Goal: Information Seeking & Learning: Learn about a topic

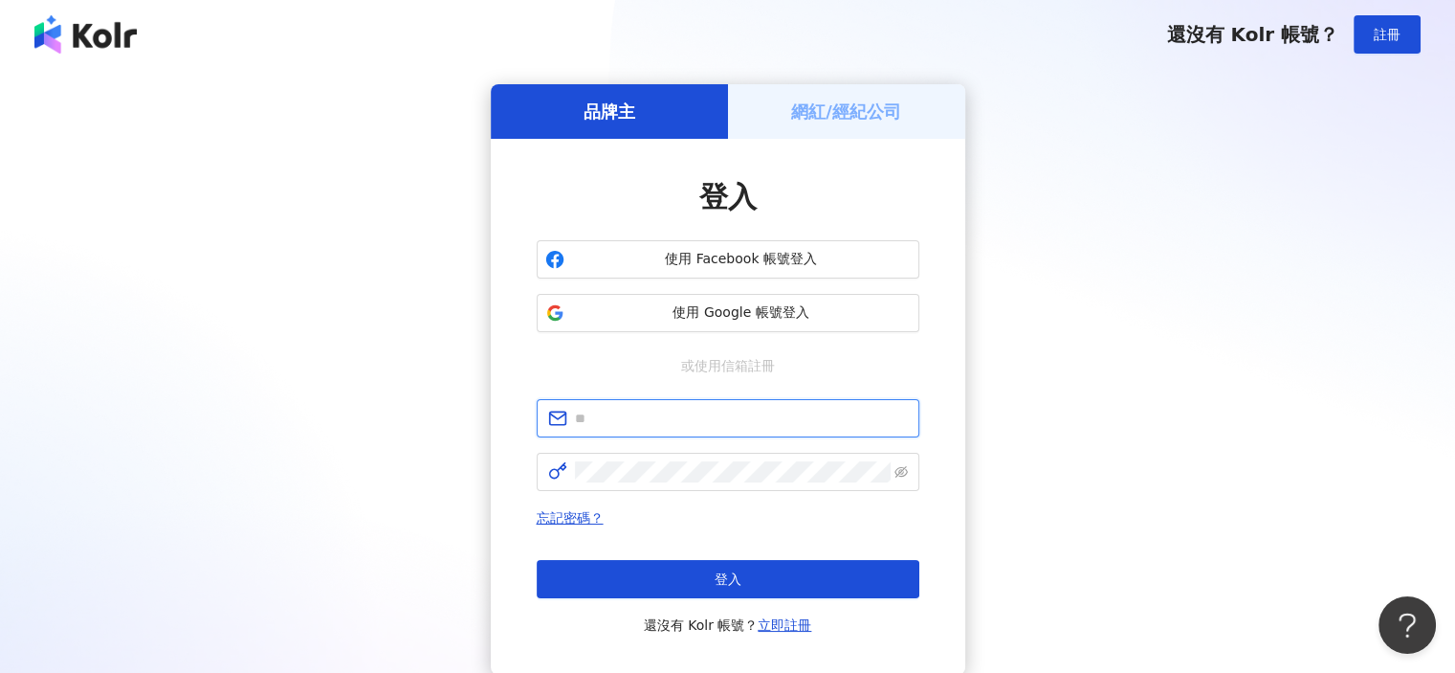
click at [723, 424] on input "text" at bounding box center [741, 418] width 333 height 21
type input "**********"
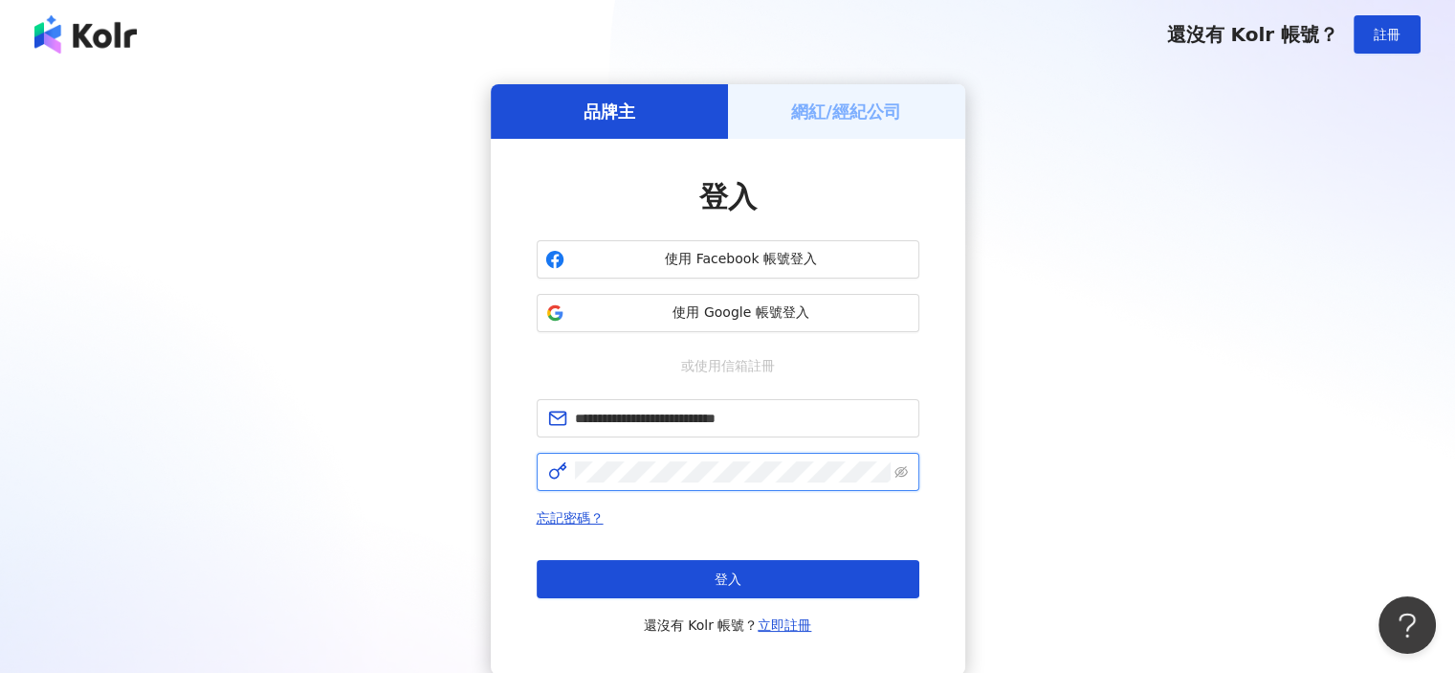
click at [705, 461] on span at bounding box center [728, 472] width 383 height 38
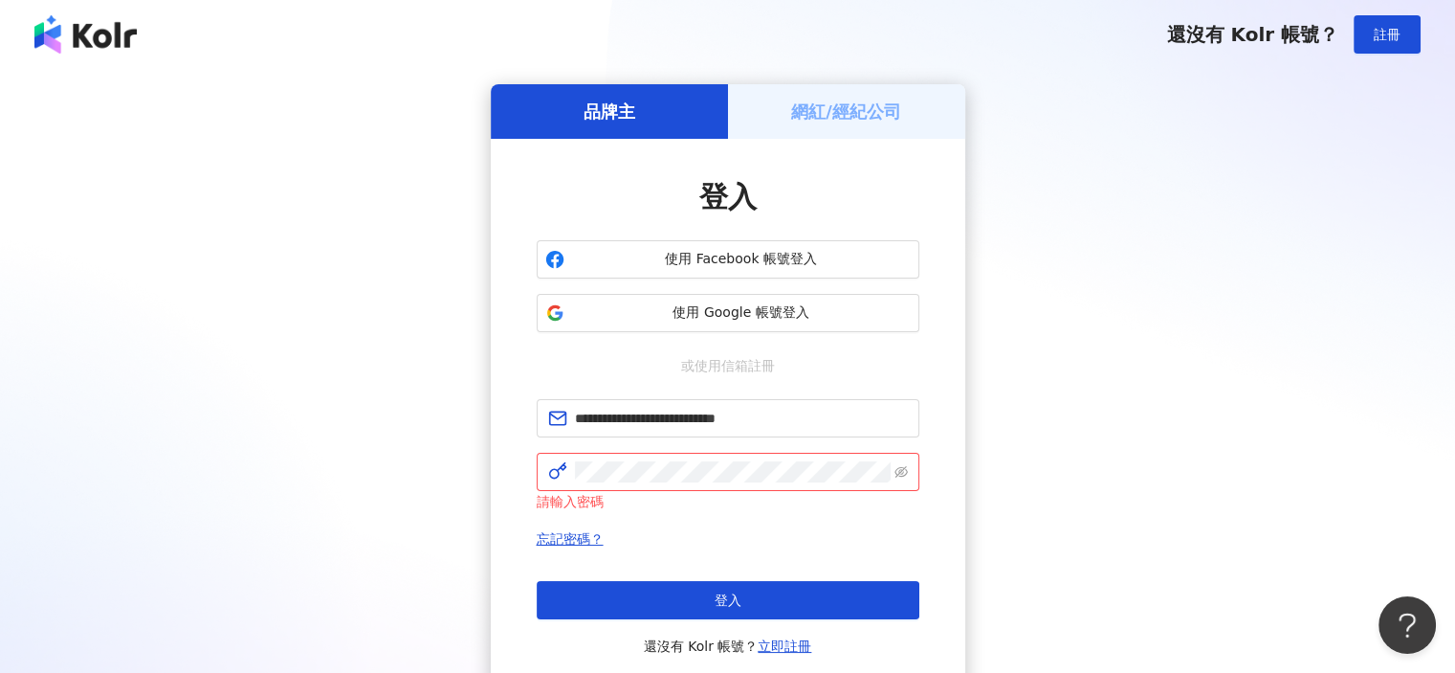
click at [454, 295] on div "**********" at bounding box center [727, 389] width 1409 height 611
click at [719, 454] on form "**********" at bounding box center [728, 455] width 383 height 113
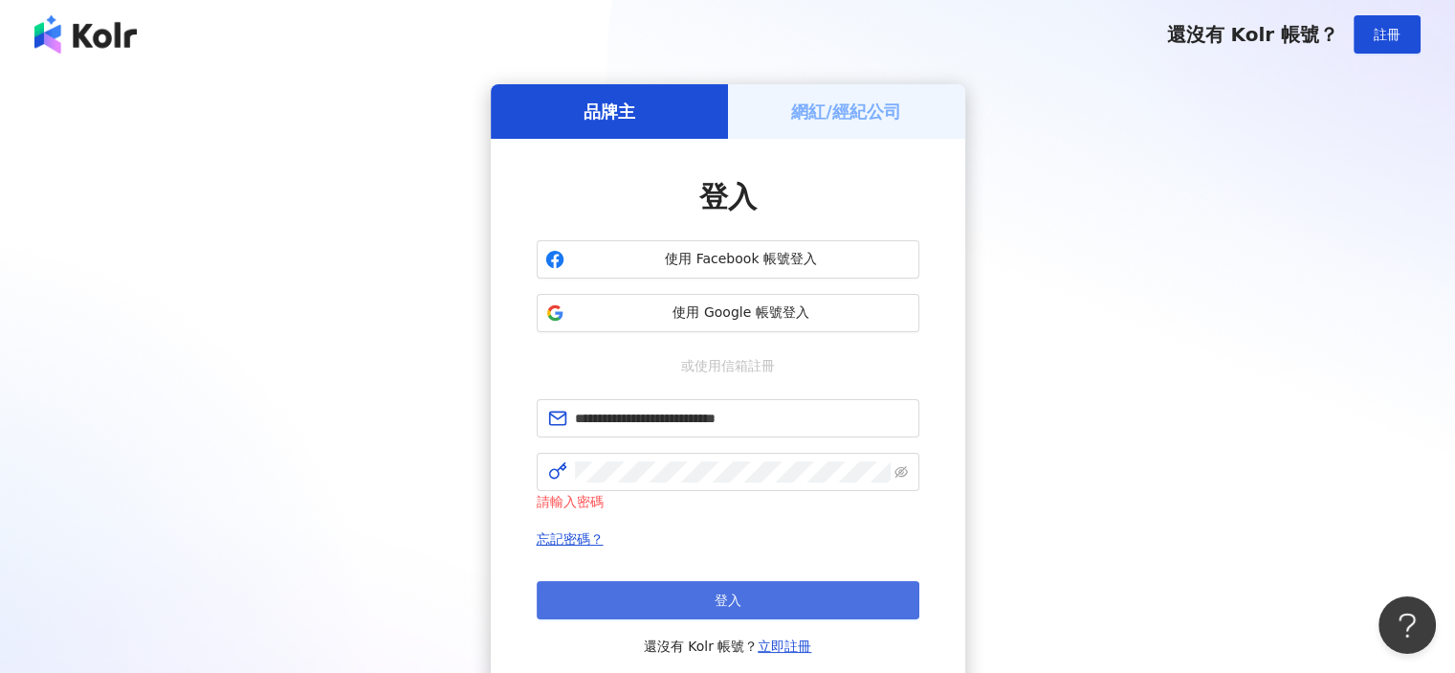
click at [777, 609] on button "登入" at bounding box center [728, 600] width 383 height 38
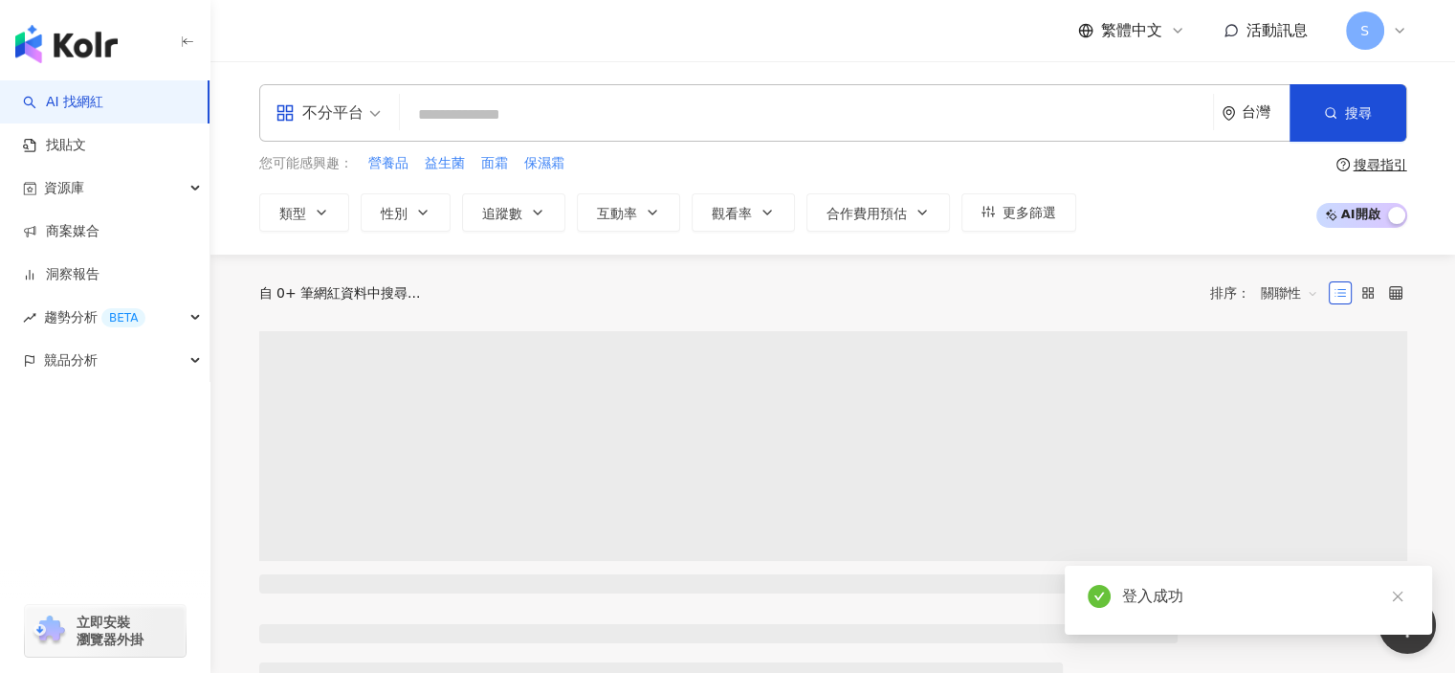
type input "*"
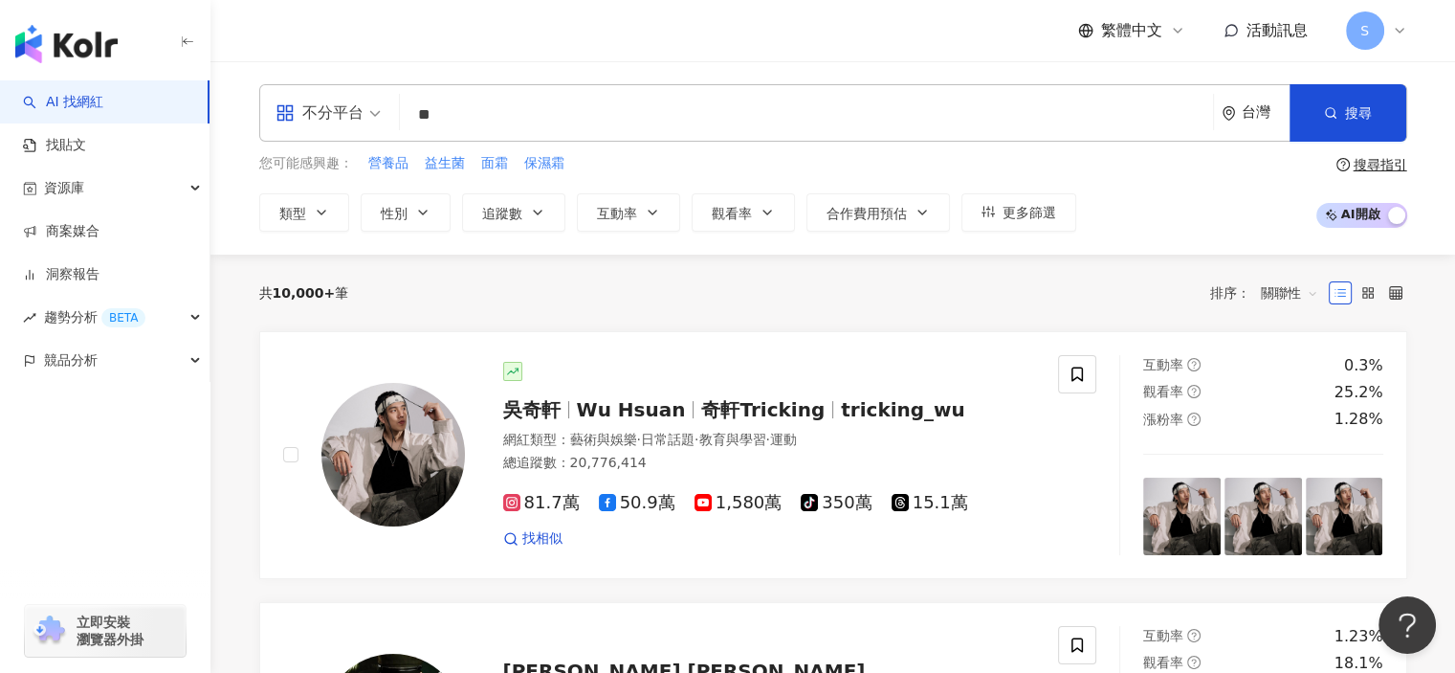
type input "**"
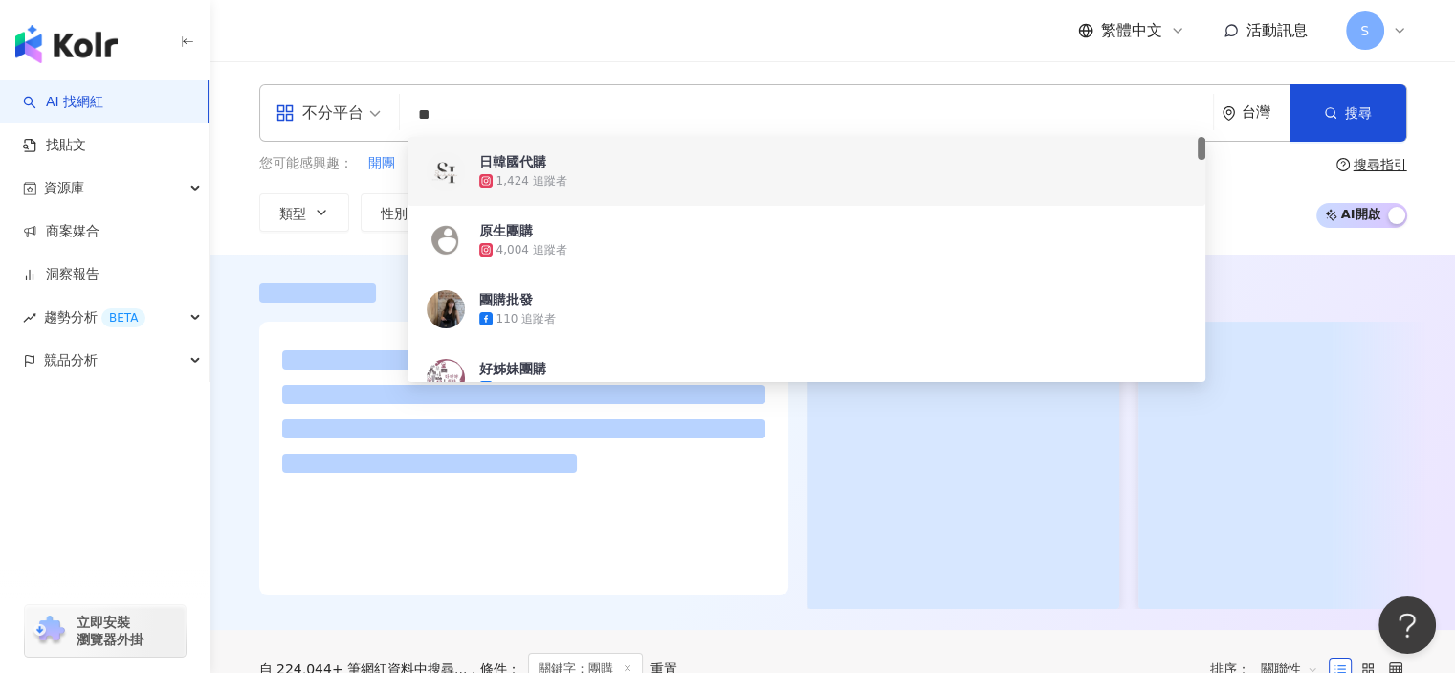
click at [949, 66] on div "不分平台 ** 台灣 搜尋 eeb6511c-459b-4be2-883b-33b8ef2ba368 60d209d3-c395-41c8-a69b-6b3e…" at bounding box center [832, 157] width 1245 height 193
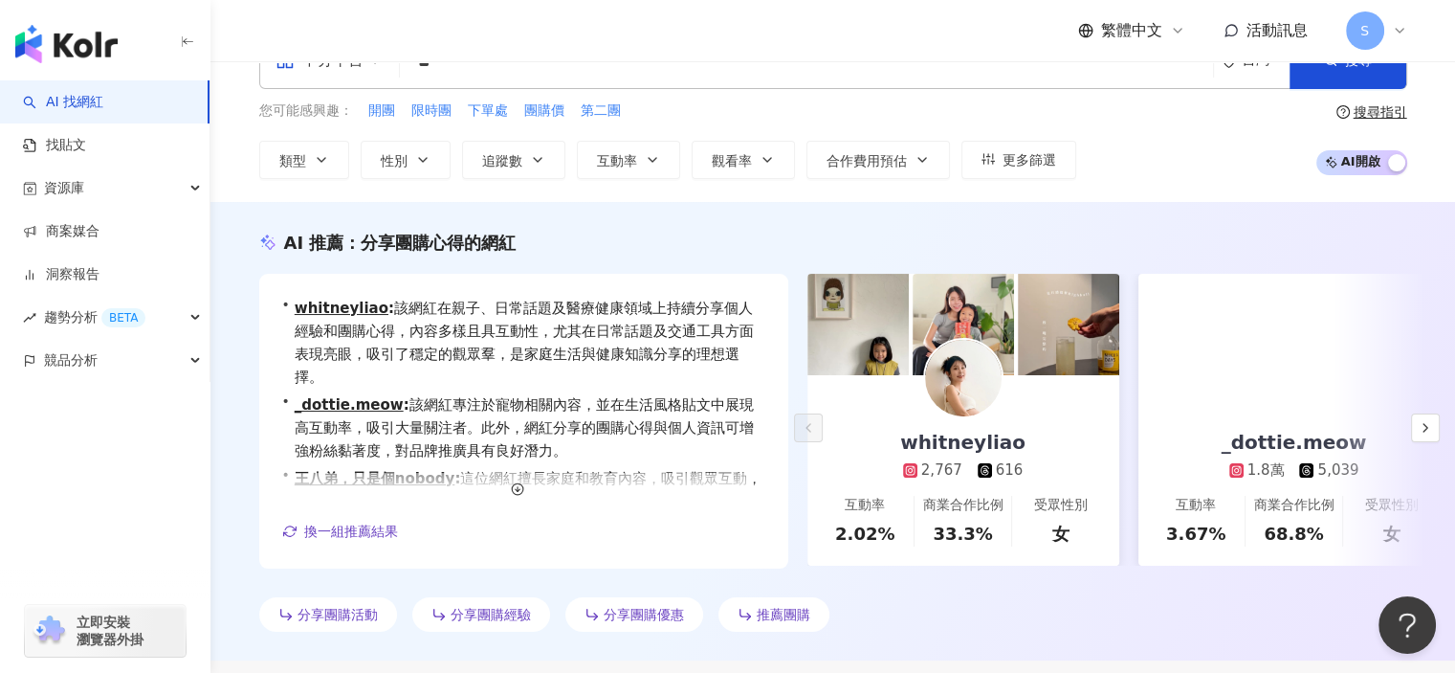
scroll to position [96, 0]
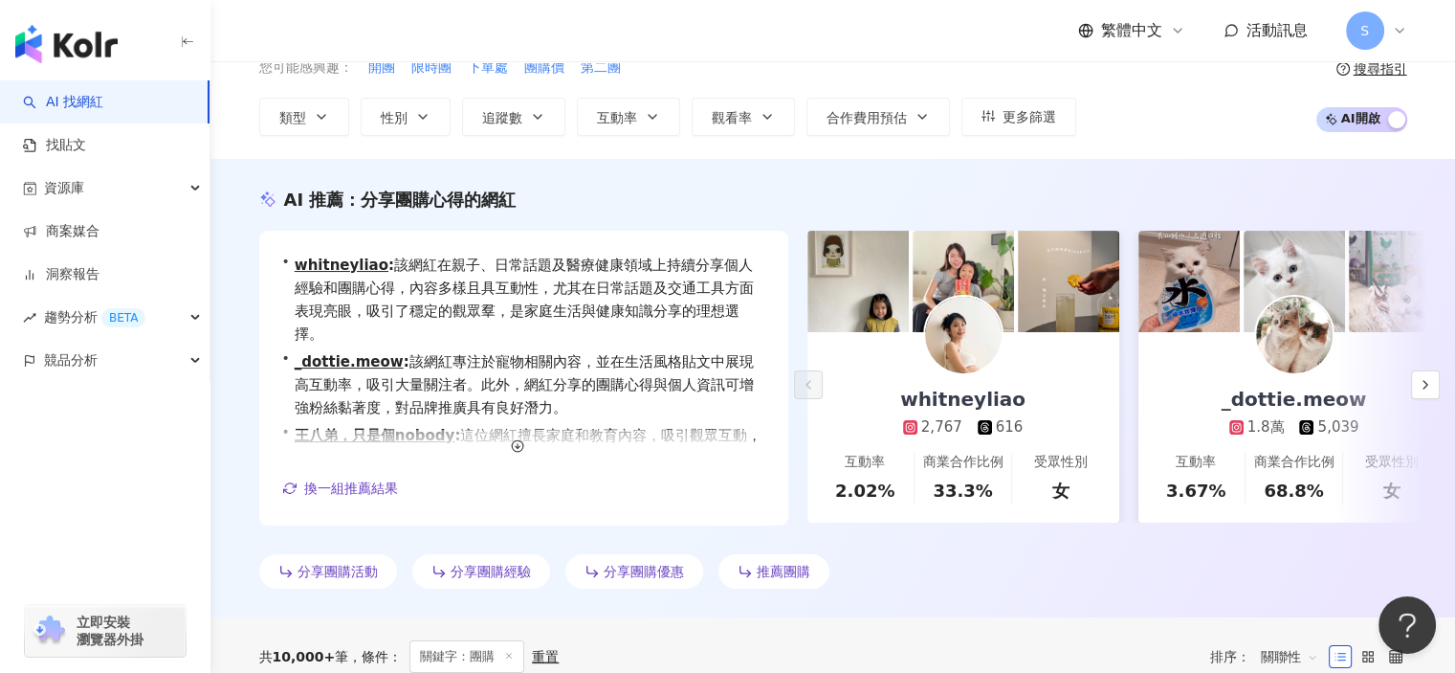
click at [984, 329] on img at bounding box center [963, 335] width 77 height 77
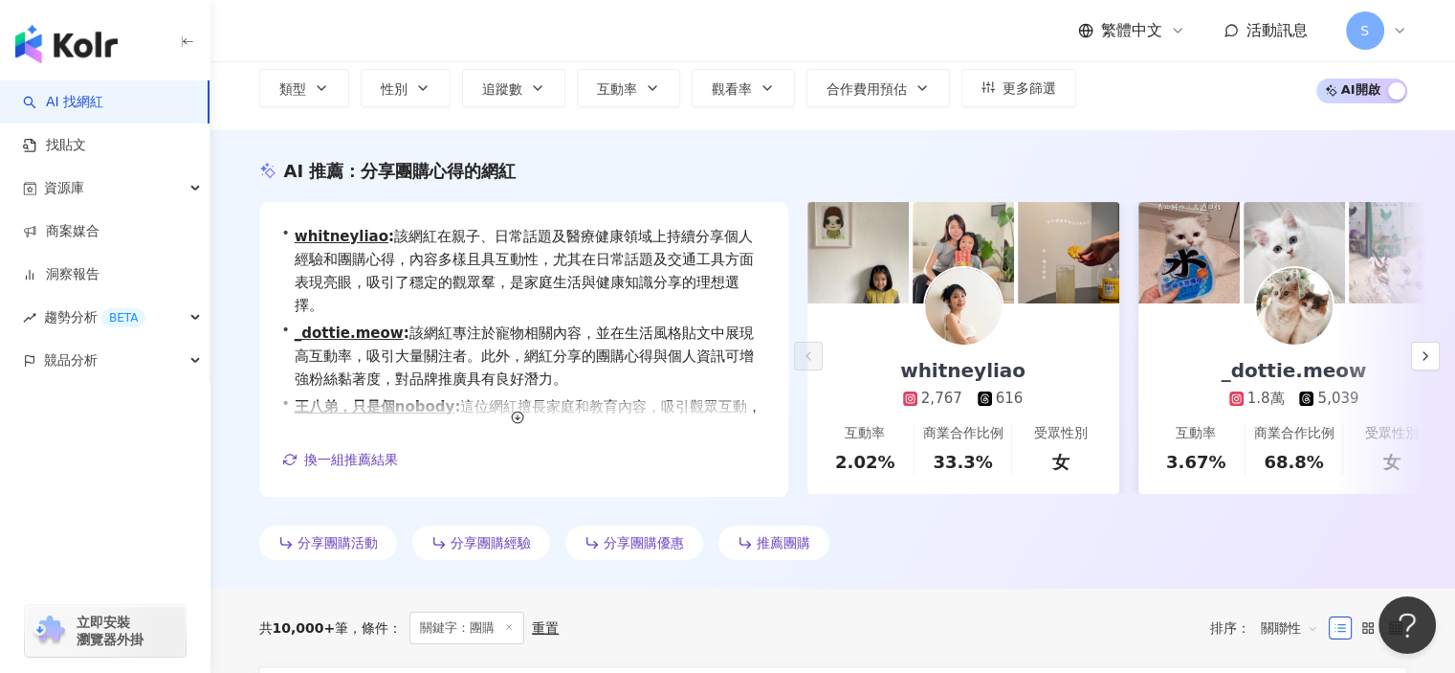
scroll to position [0, 0]
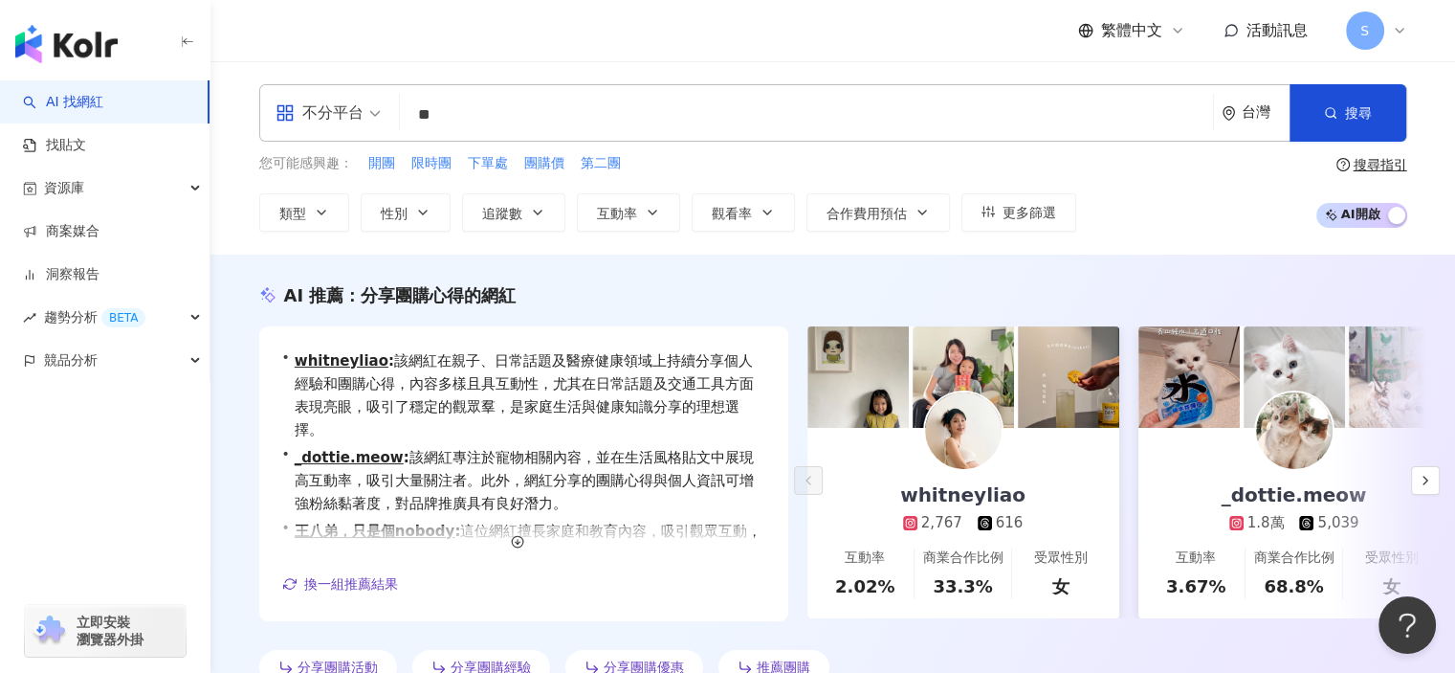
click at [103, 96] on link "AI 找網紅" at bounding box center [63, 102] width 80 height 19
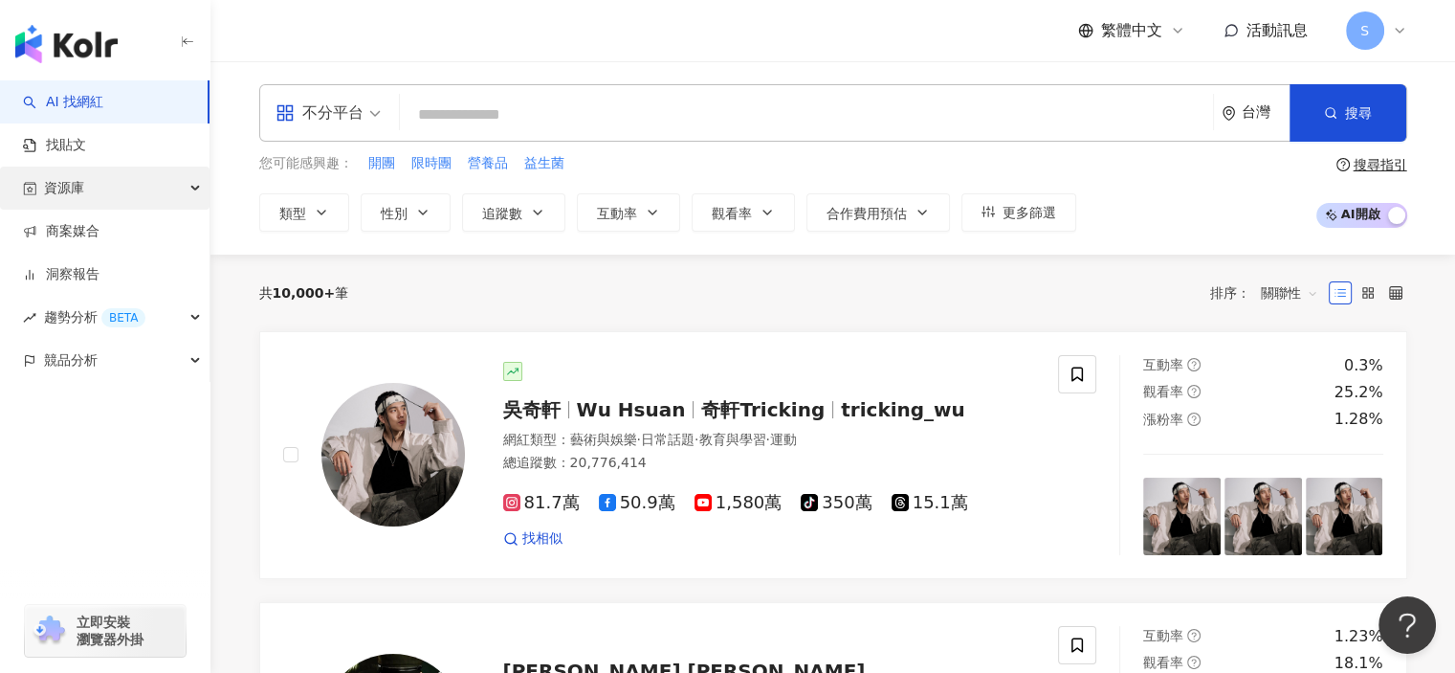
click at [161, 190] on div "資源庫" at bounding box center [105, 187] width 210 height 43
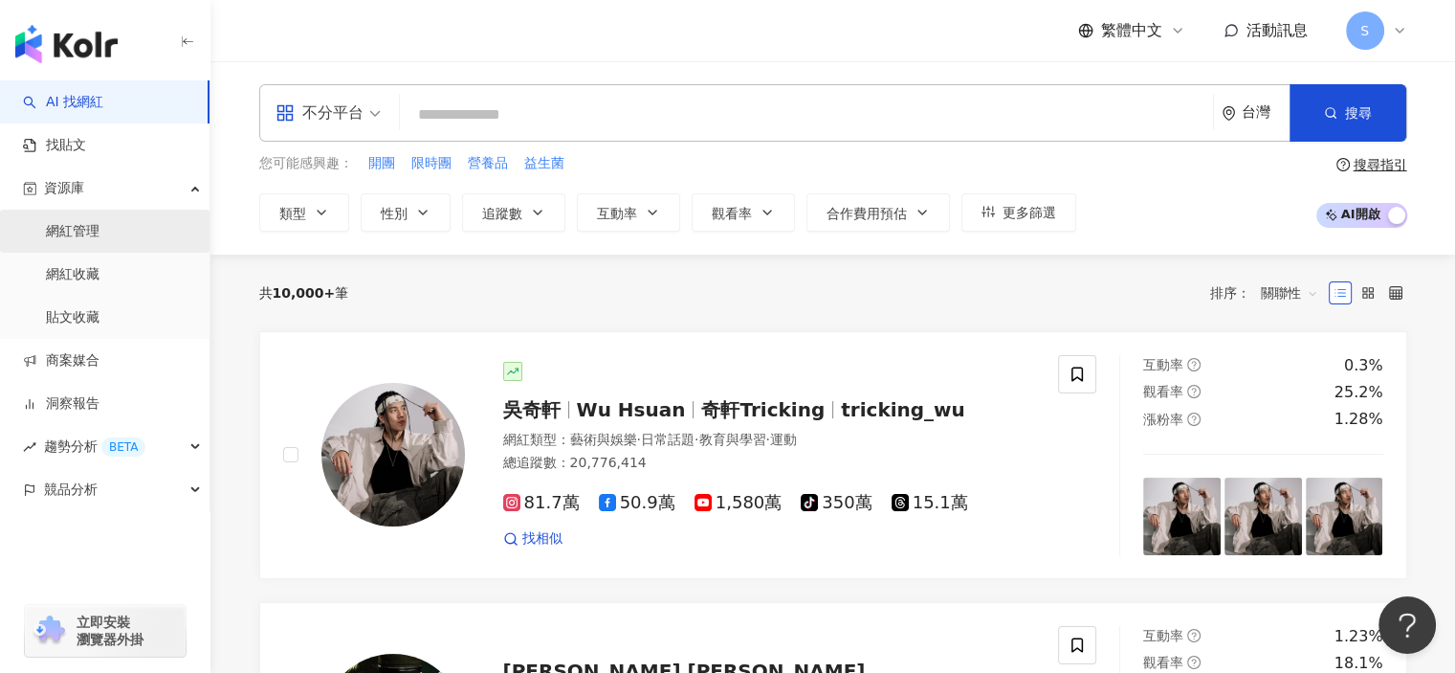
click at [100, 232] on link "網紅管理" at bounding box center [73, 231] width 54 height 19
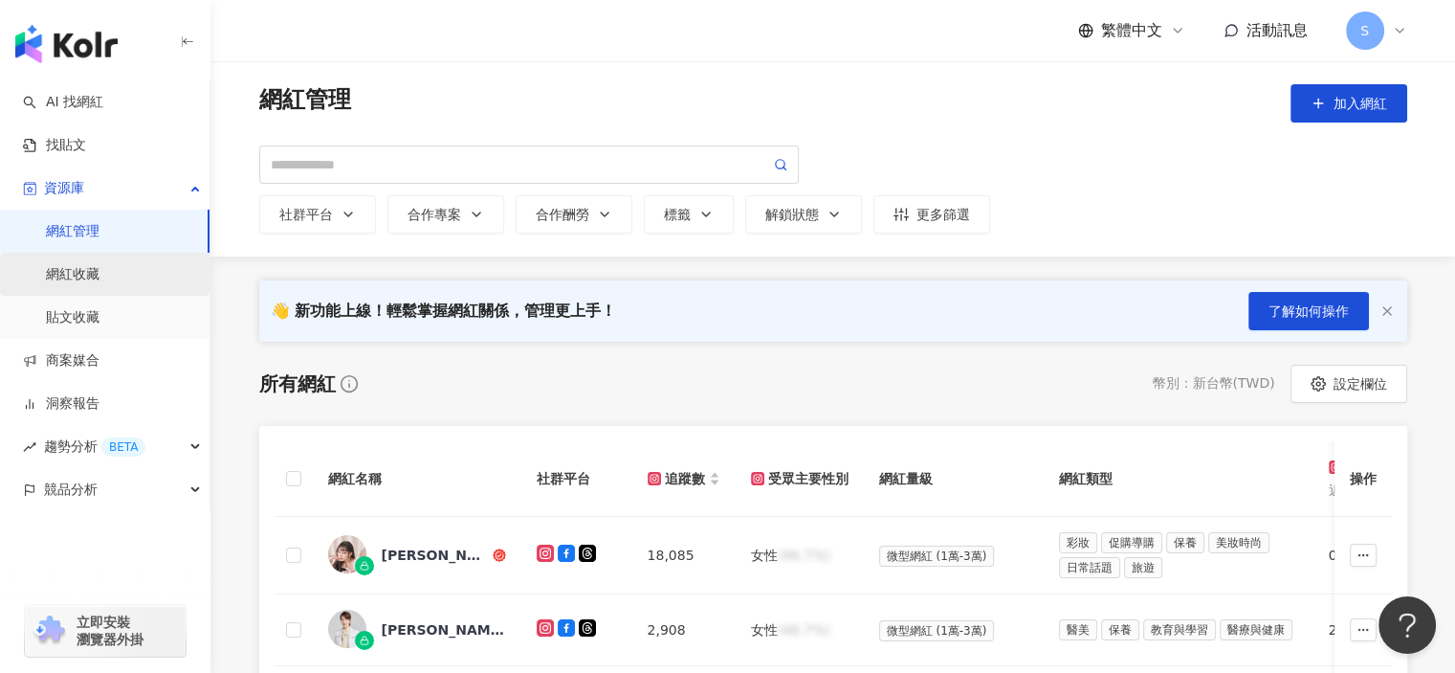
click at [100, 276] on link "網紅收藏" at bounding box center [73, 274] width 54 height 19
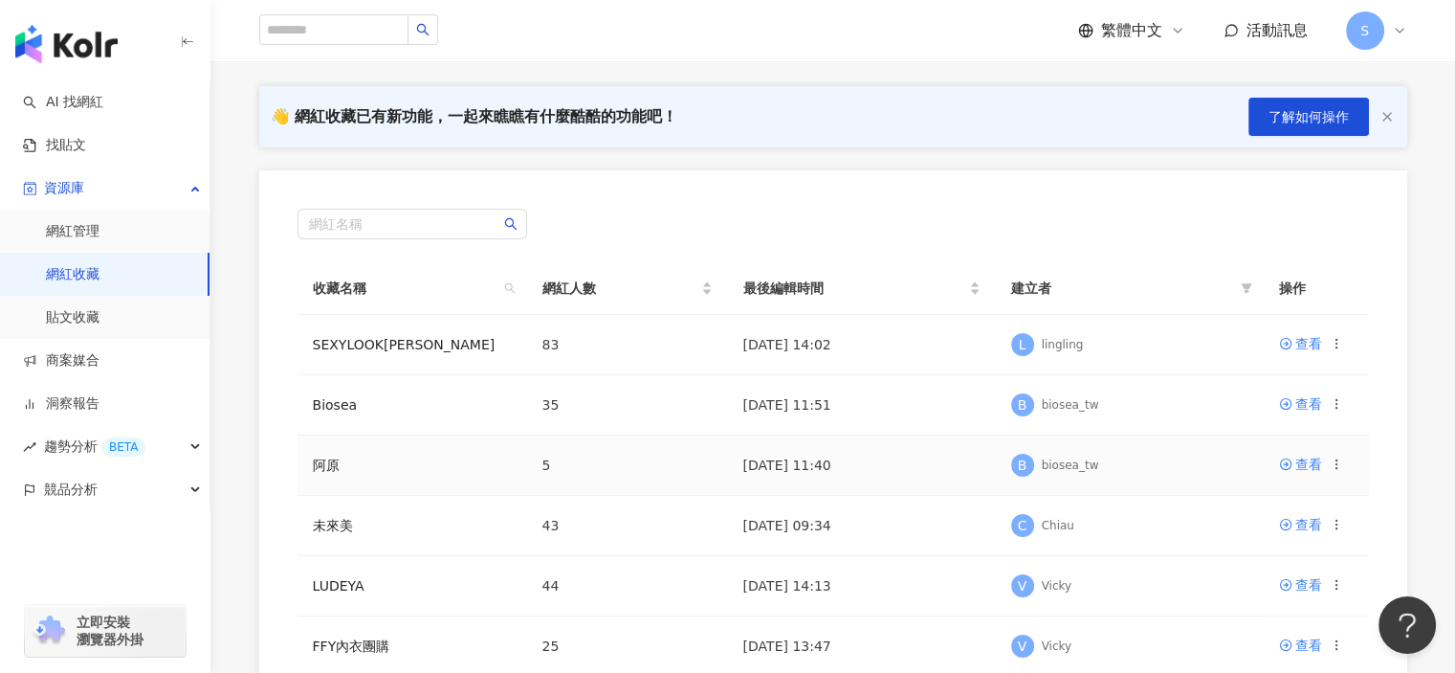
scroll to position [287, 0]
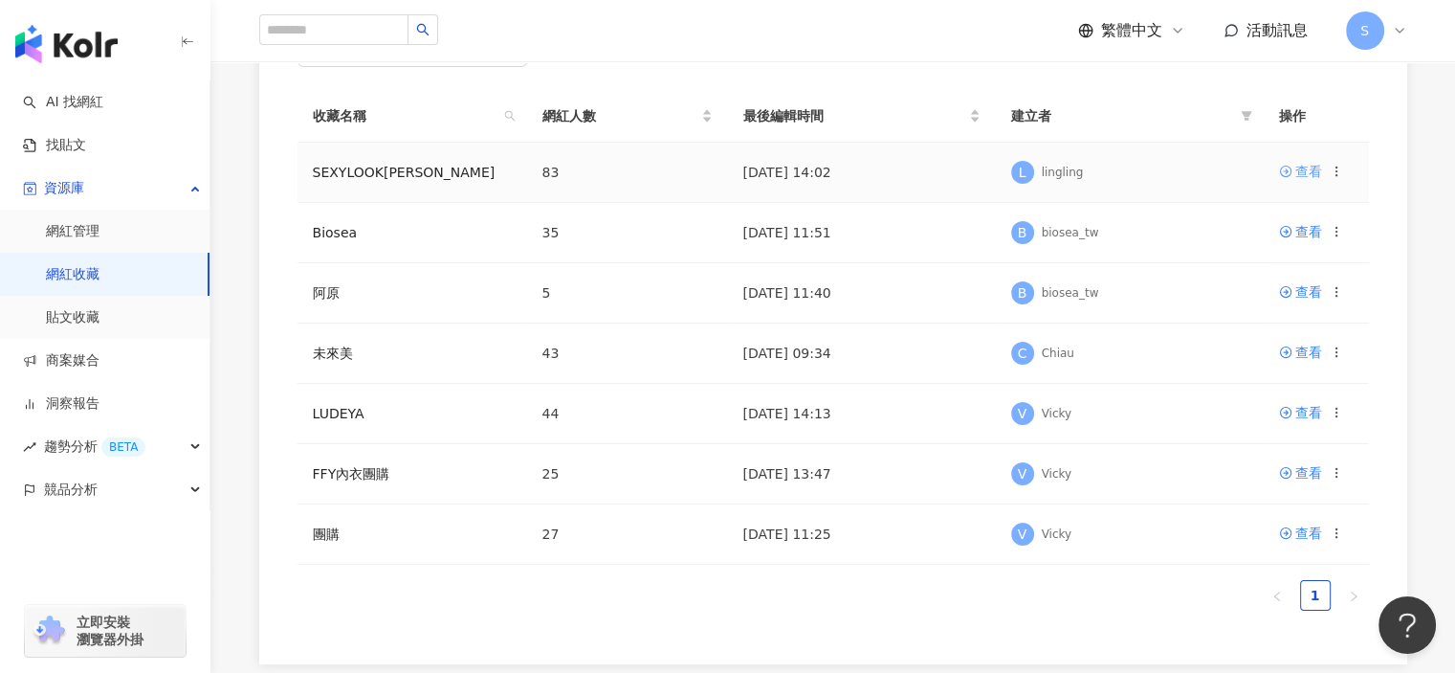
click at [1293, 171] on link "查看" at bounding box center [1300, 171] width 43 height 21
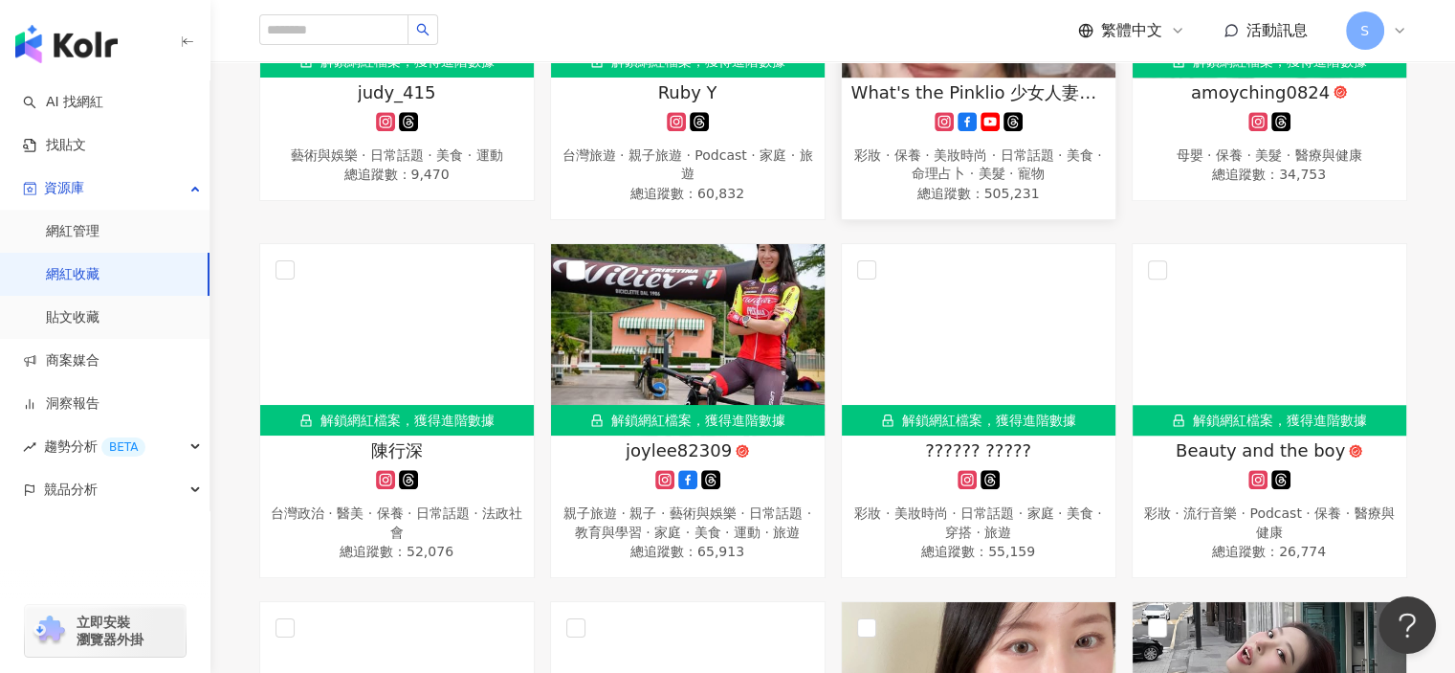
scroll to position [1586, 0]
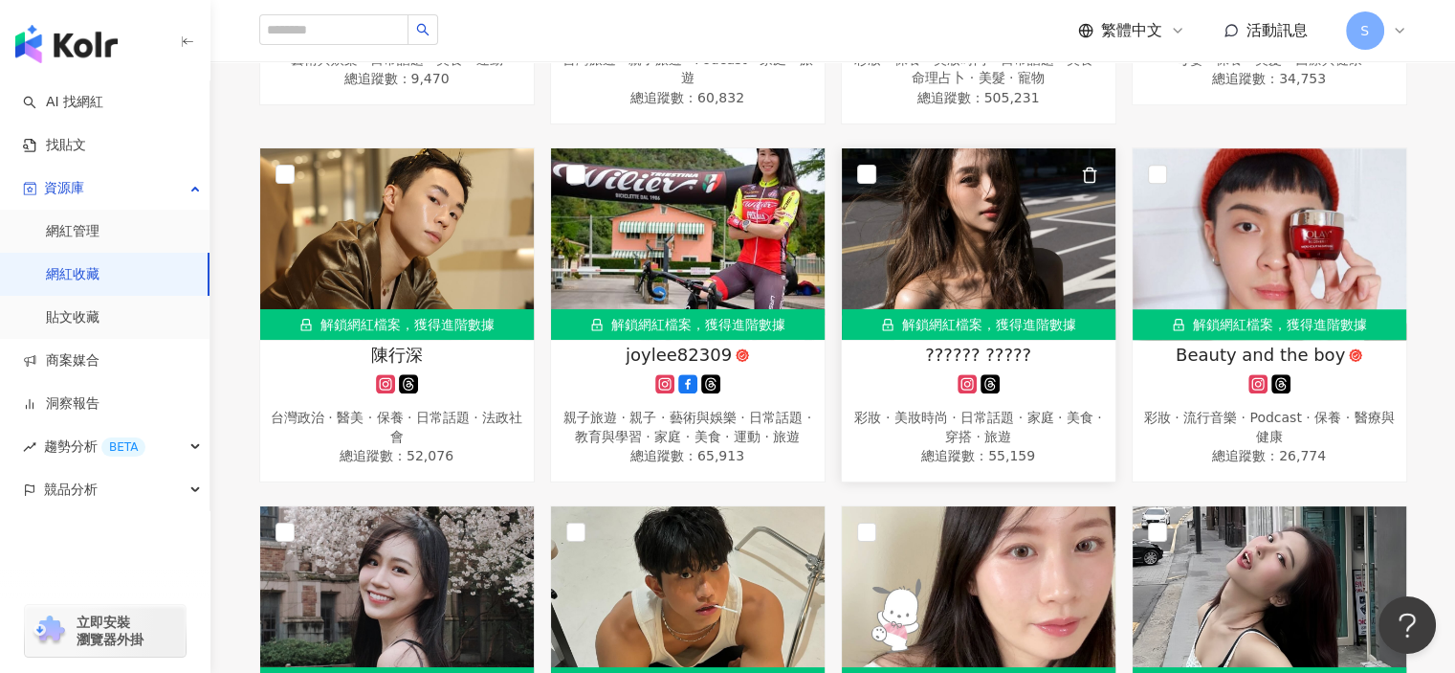
click at [991, 390] on icon at bounding box center [990, 383] width 13 height 13
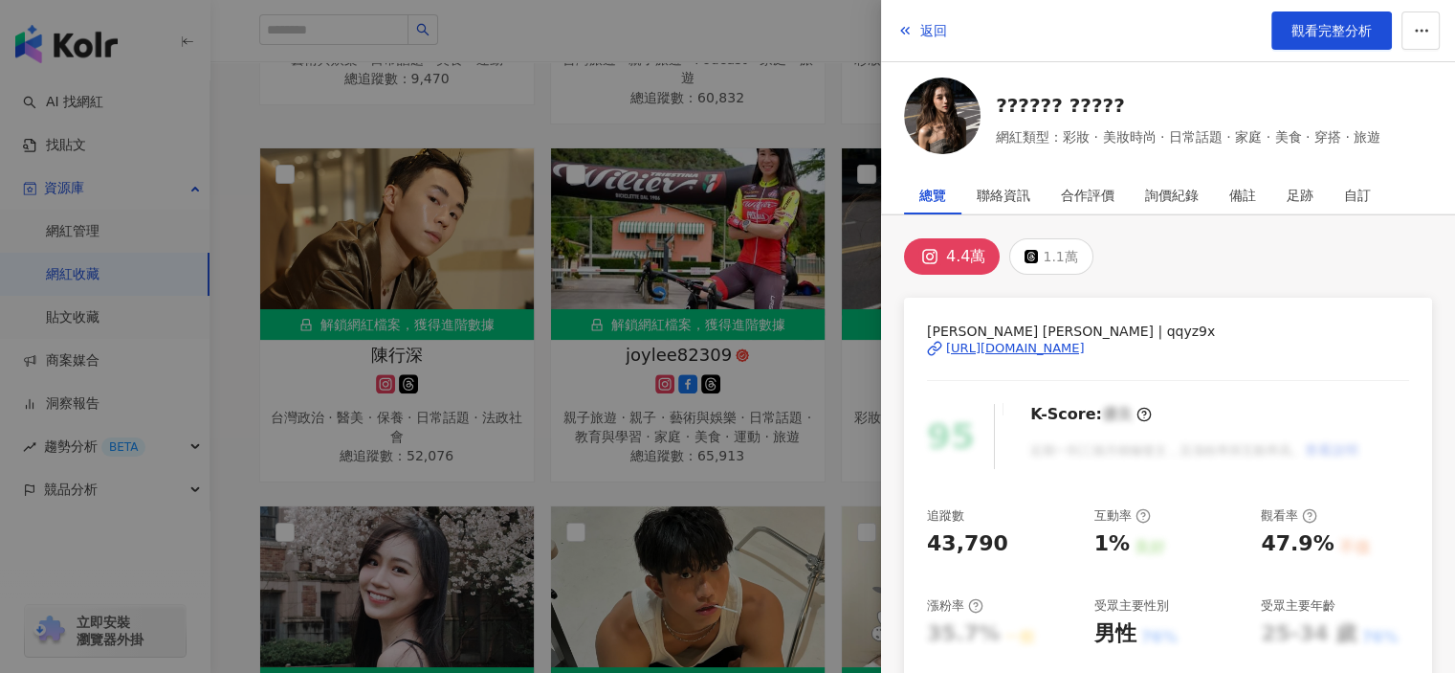
click at [1085, 344] on div "[URL][DOMAIN_NAME]" at bounding box center [1015, 348] width 139 height 17
click at [808, 336] on div at bounding box center [727, 336] width 1455 height 673
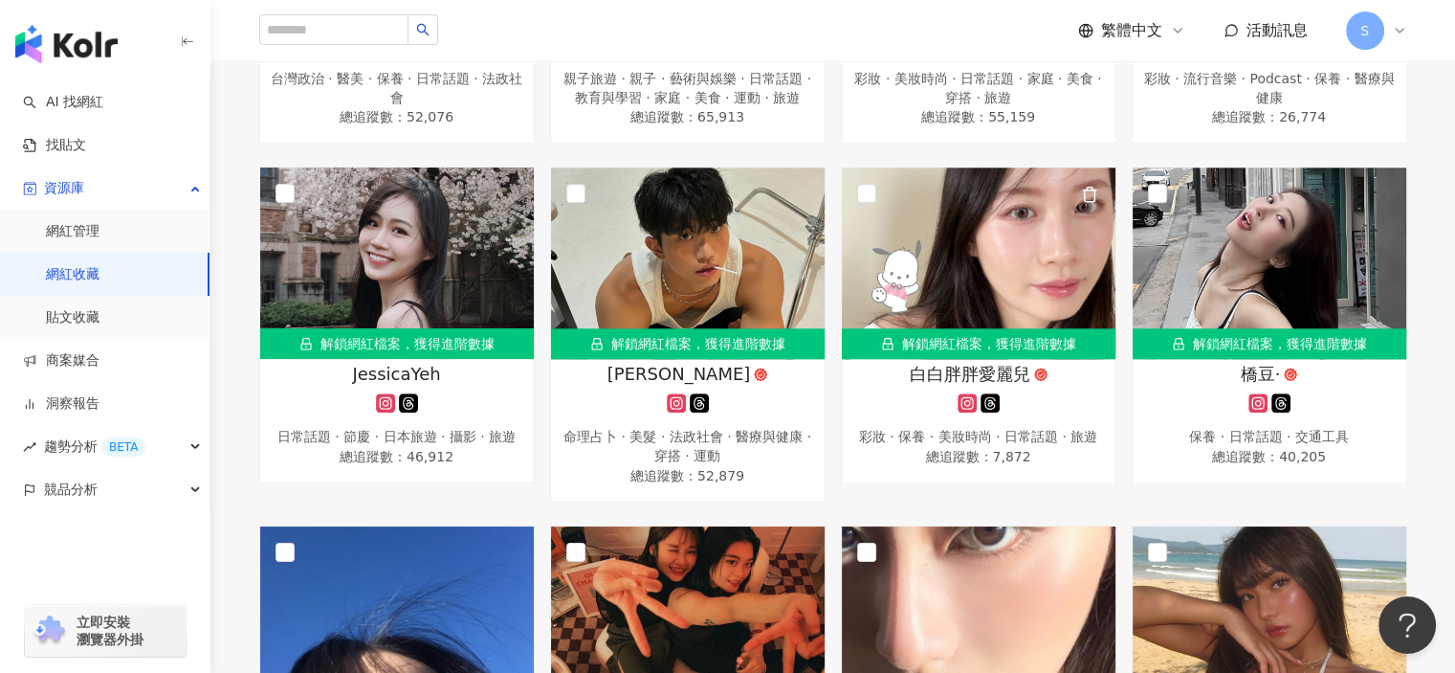
scroll to position [1969, 0]
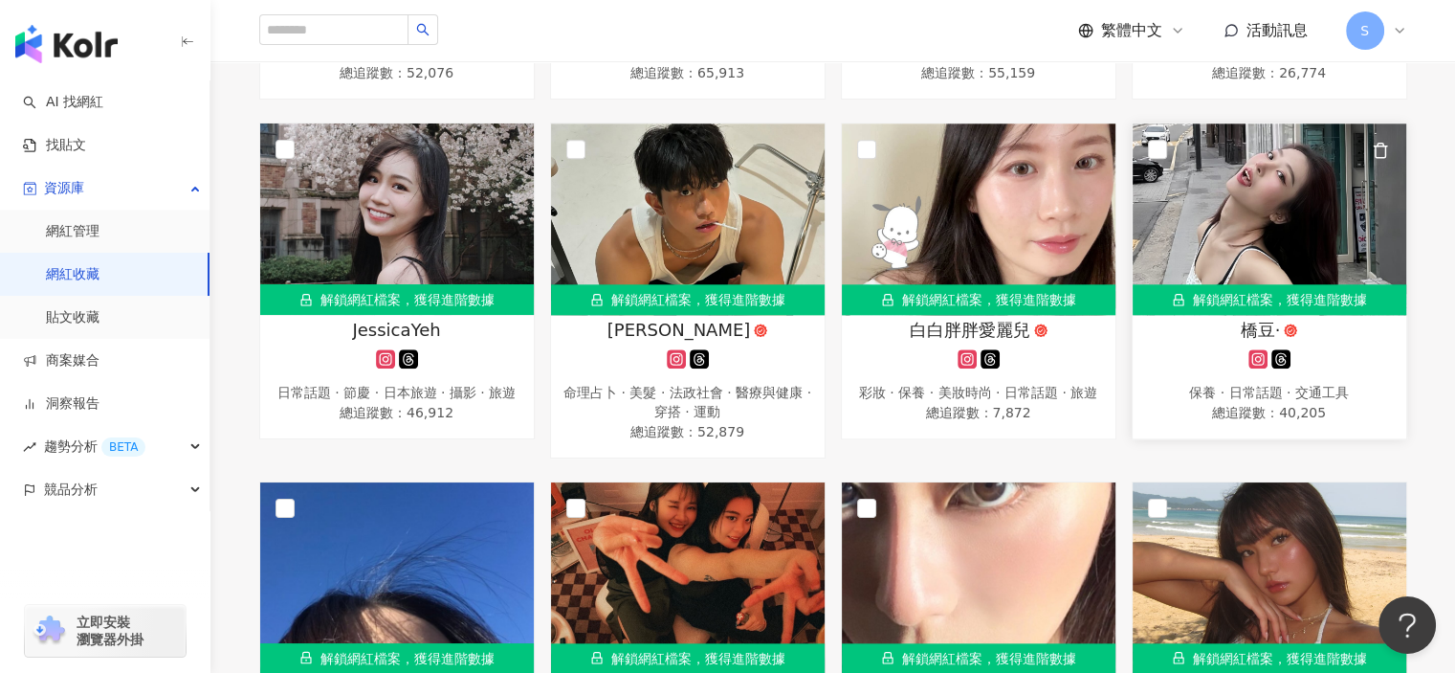
click at [1253, 254] on img at bounding box center [1270, 218] width 274 height 191
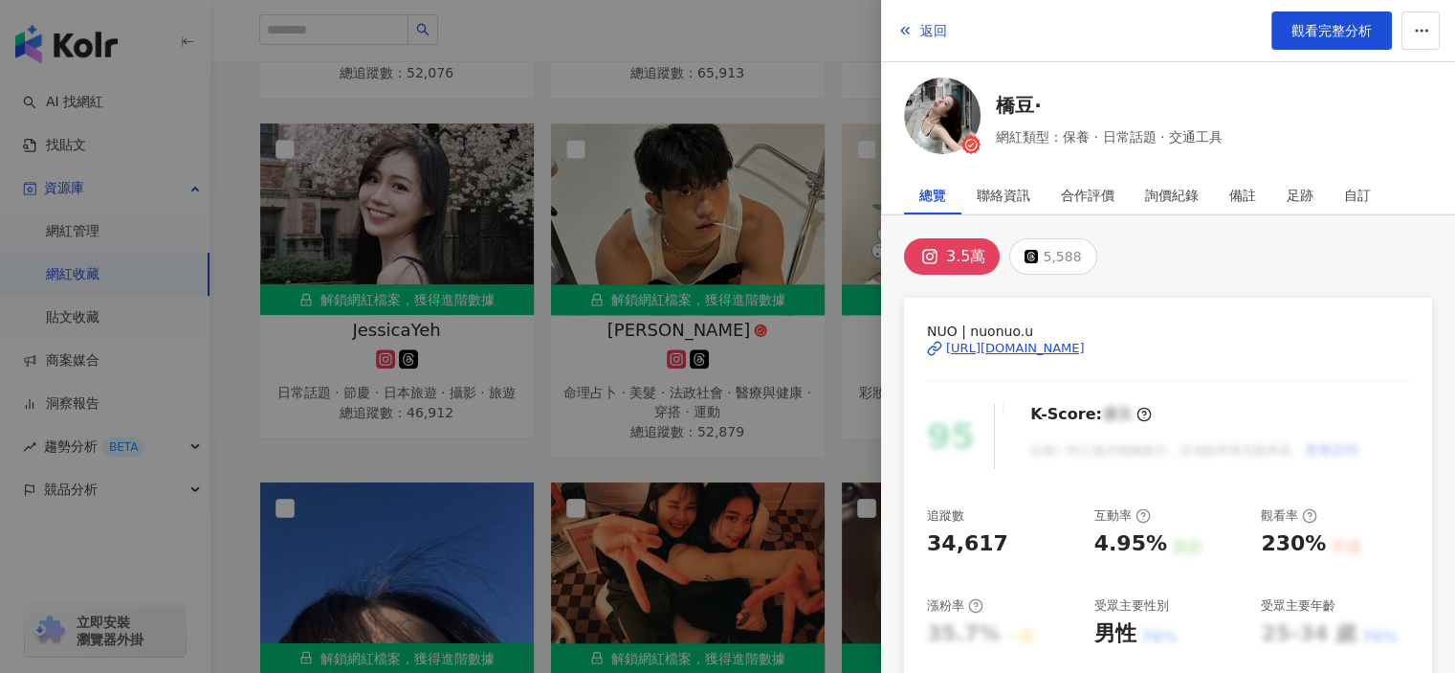
click at [1045, 340] on div "[URL][DOMAIN_NAME]" at bounding box center [1015, 348] width 139 height 17
click at [792, 399] on div at bounding box center [727, 336] width 1455 height 673
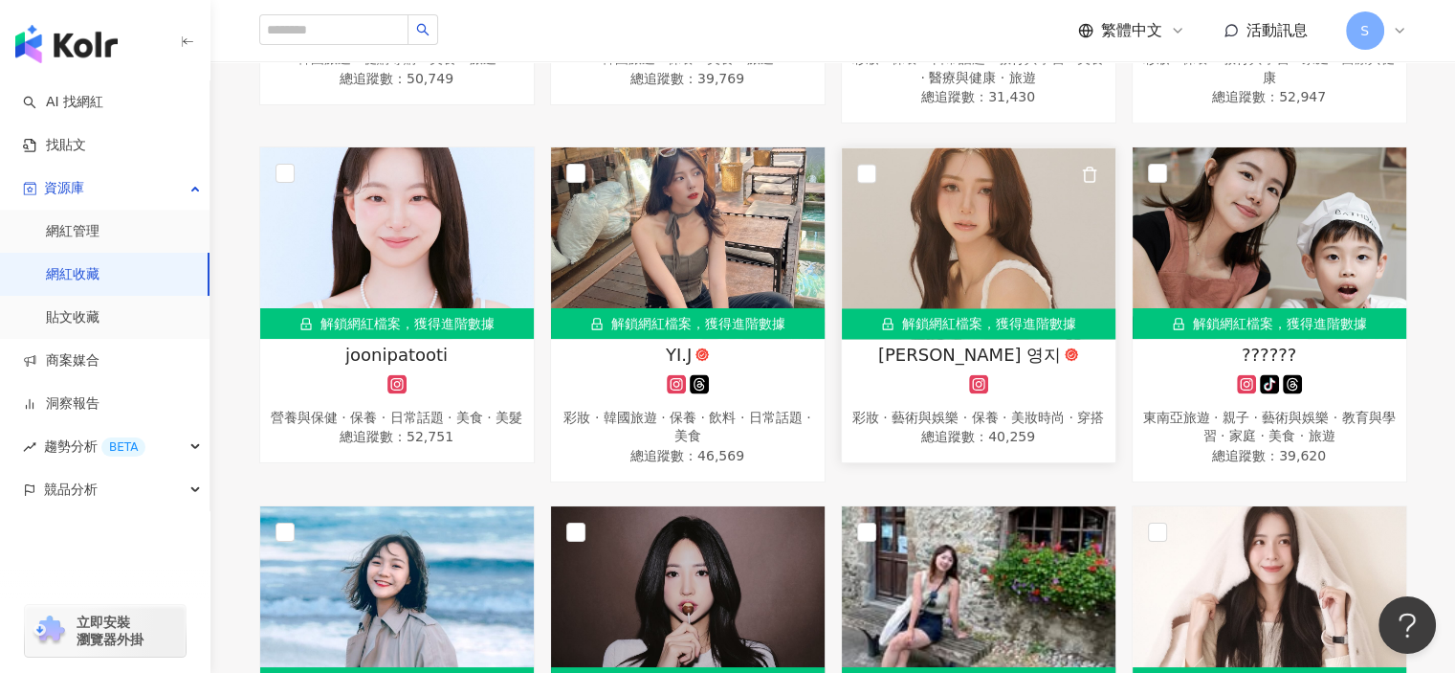
scroll to position [3021, 0]
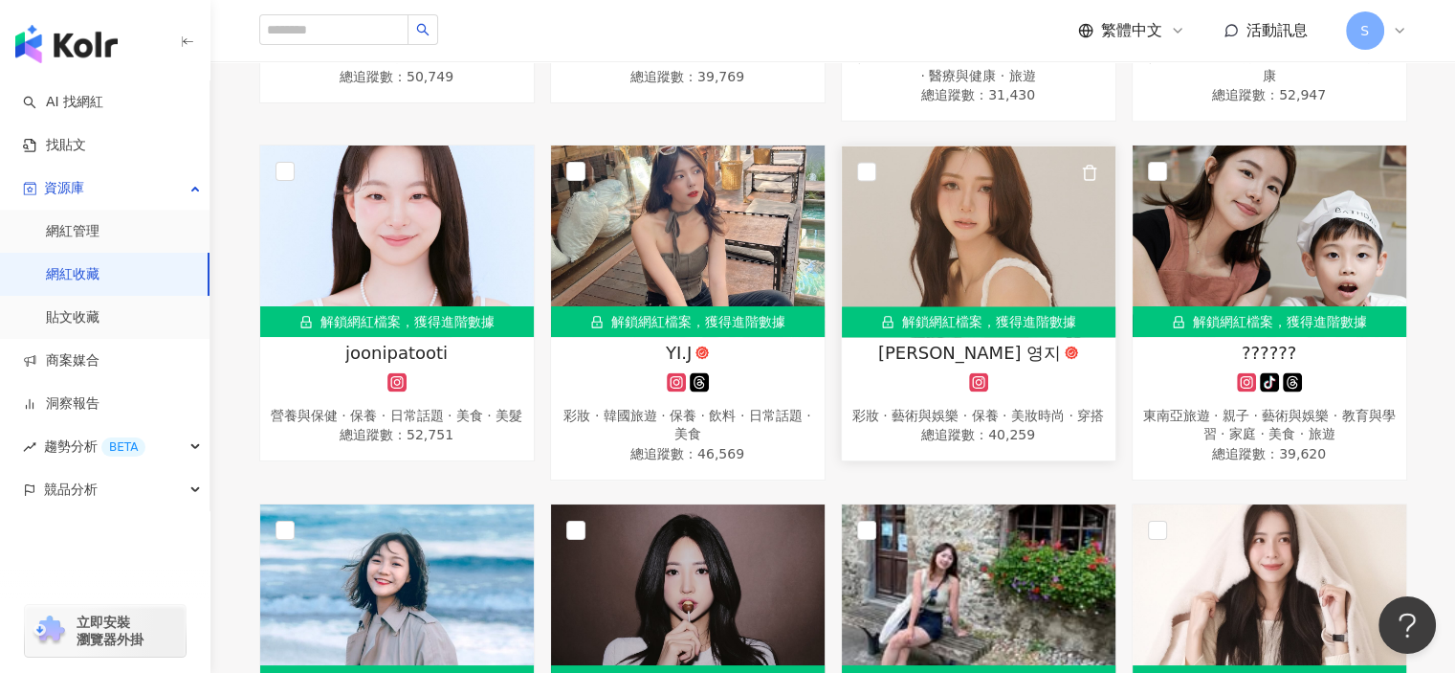
click at [980, 309] on img at bounding box center [979, 240] width 274 height 191
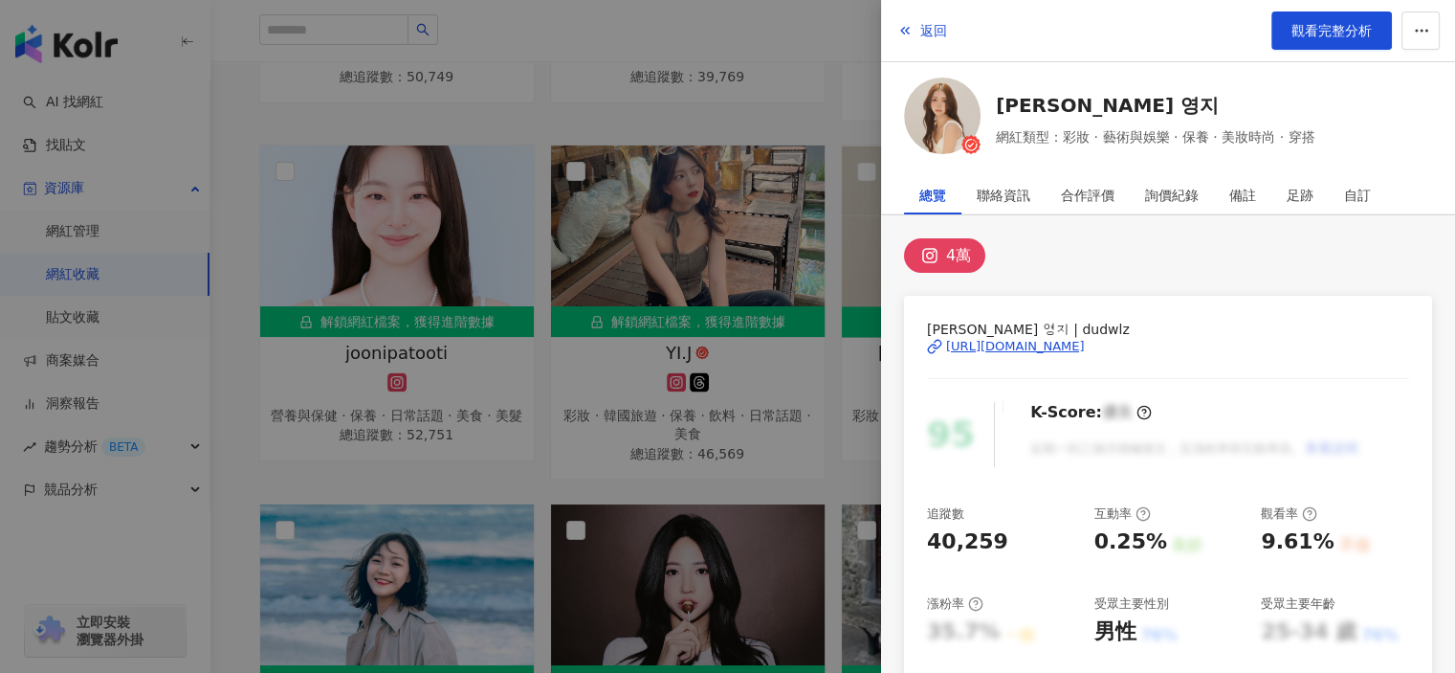
click at [1052, 343] on div "[URL][DOMAIN_NAME]" at bounding box center [1015, 346] width 139 height 17
click at [769, 263] on div at bounding box center [727, 336] width 1455 height 673
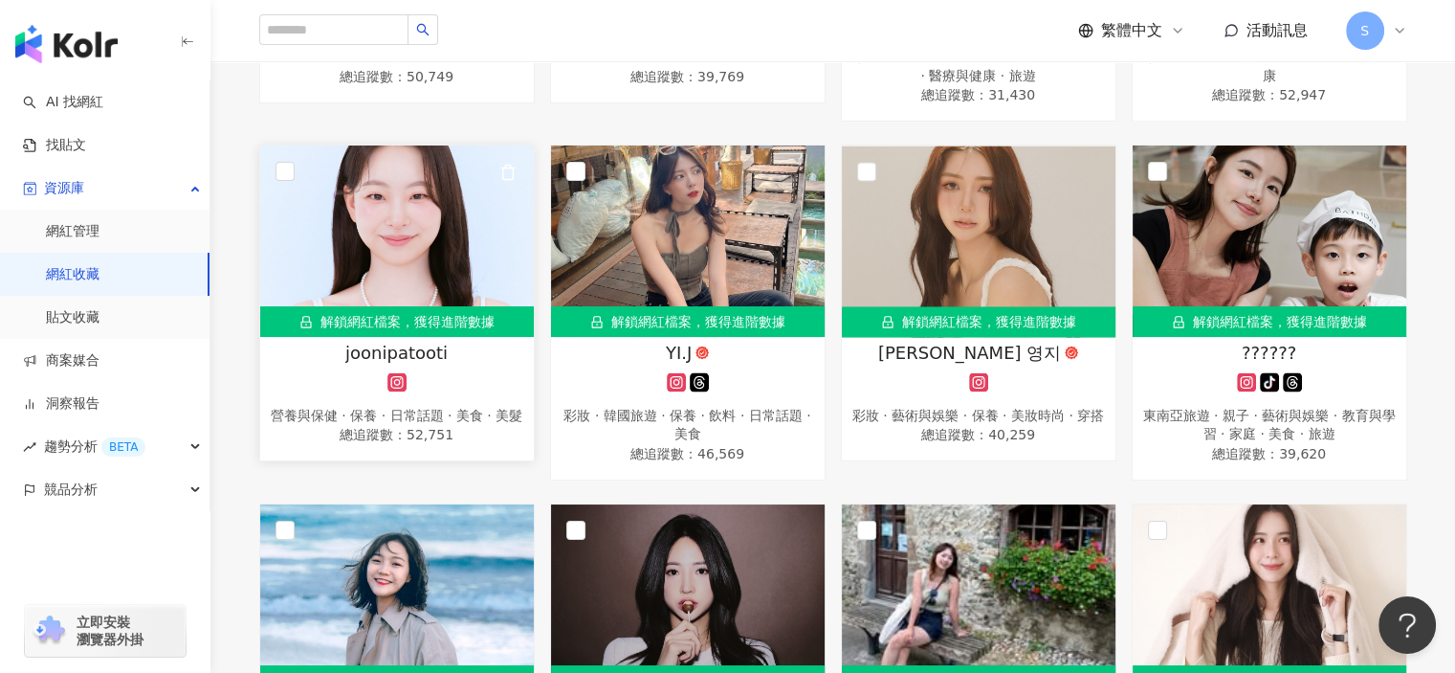
click at [487, 279] on img at bounding box center [397, 240] width 274 height 191
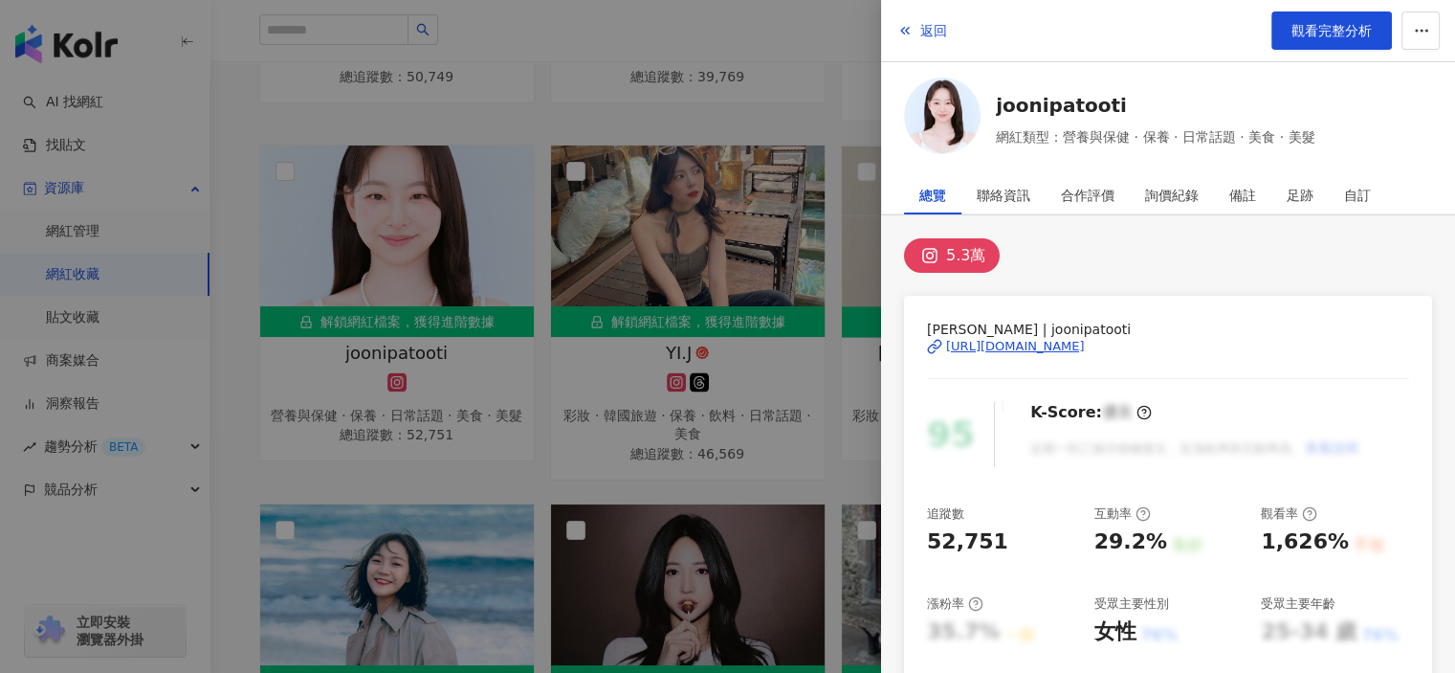
click at [1085, 349] on div "[URL][DOMAIN_NAME]" at bounding box center [1015, 346] width 139 height 17
click at [813, 355] on div at bounding box center [727, 336] width 1455 height 673
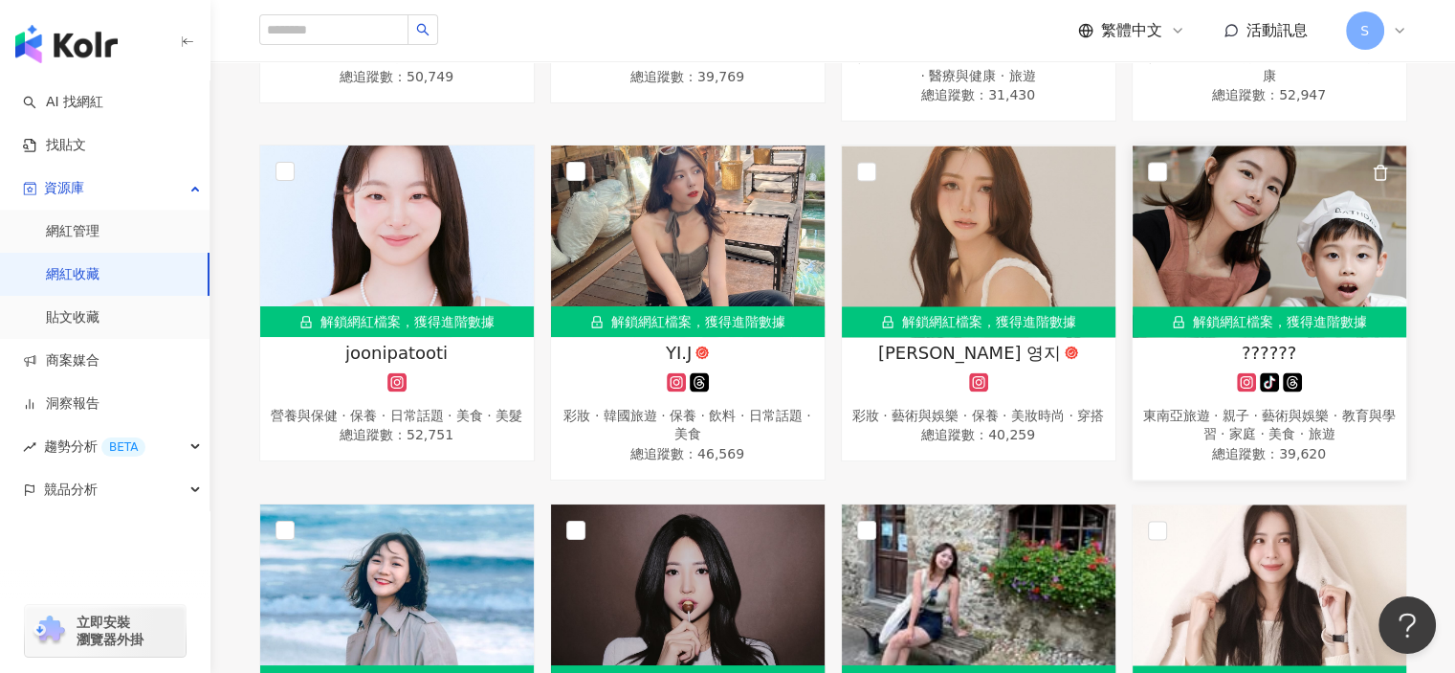
click at [1211, 291] on img at bounding box center [1270, 240] width 274 height 191
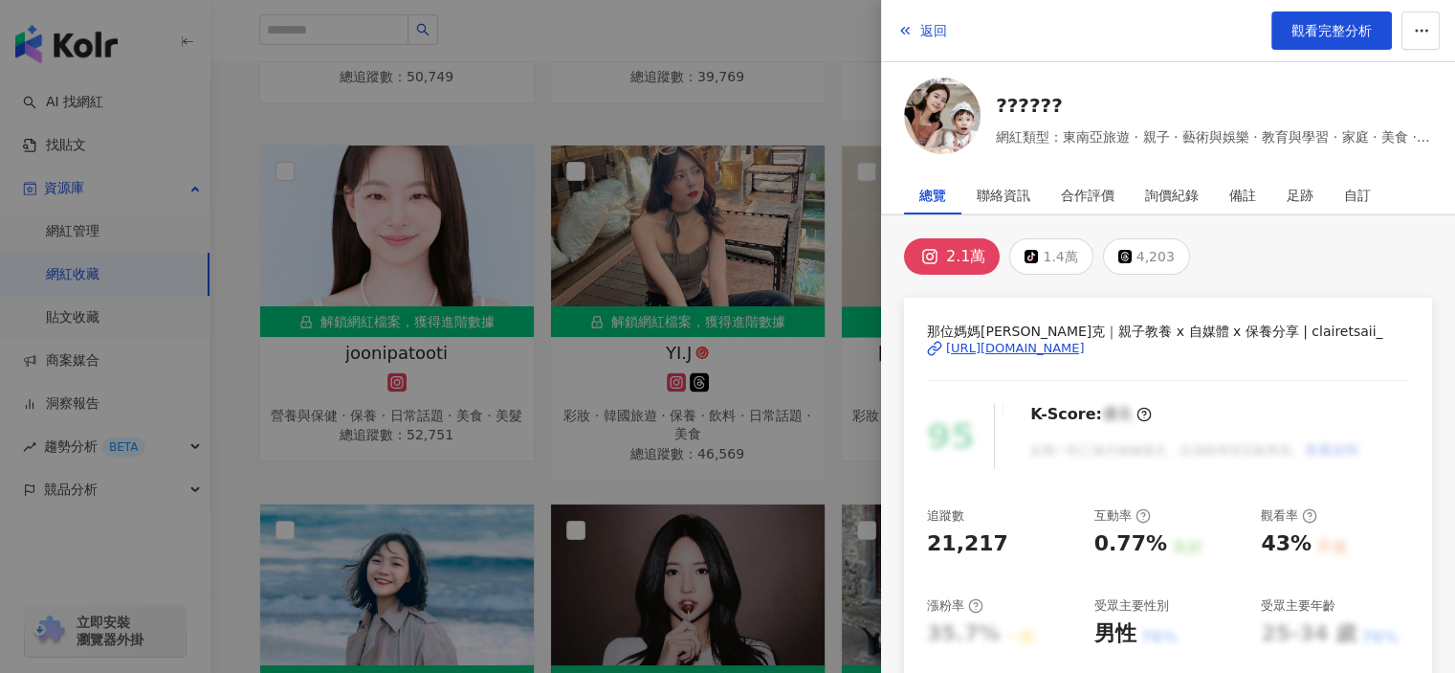
click at [1061, 346] on div "[URL][DOMAIN_NAME]" at bounding box center [1015, 348] width 139 height 17
click at [804, 399] on div at bounding box center [727, 336] width 1455 height 673
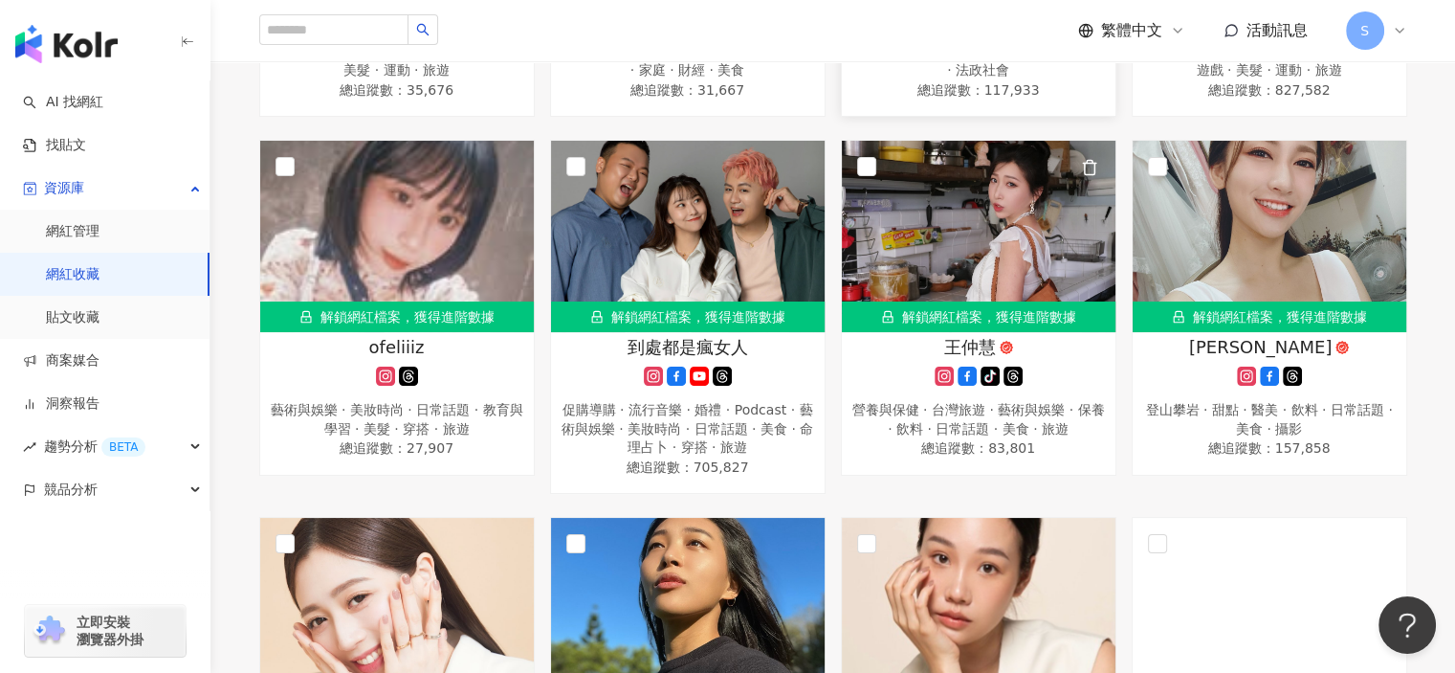
scroll to position [3787, 0]
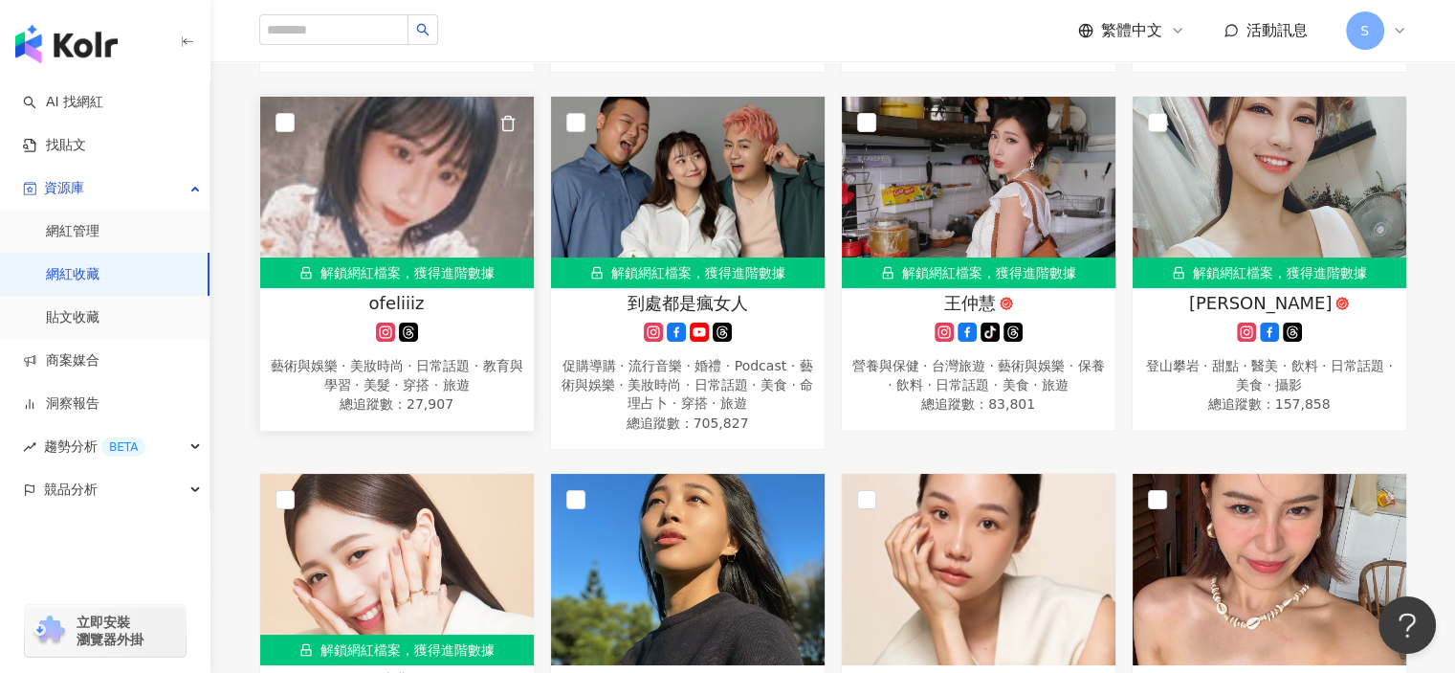
click at [522, 253] on img at bounding box center [397, 192] width 274 height 191
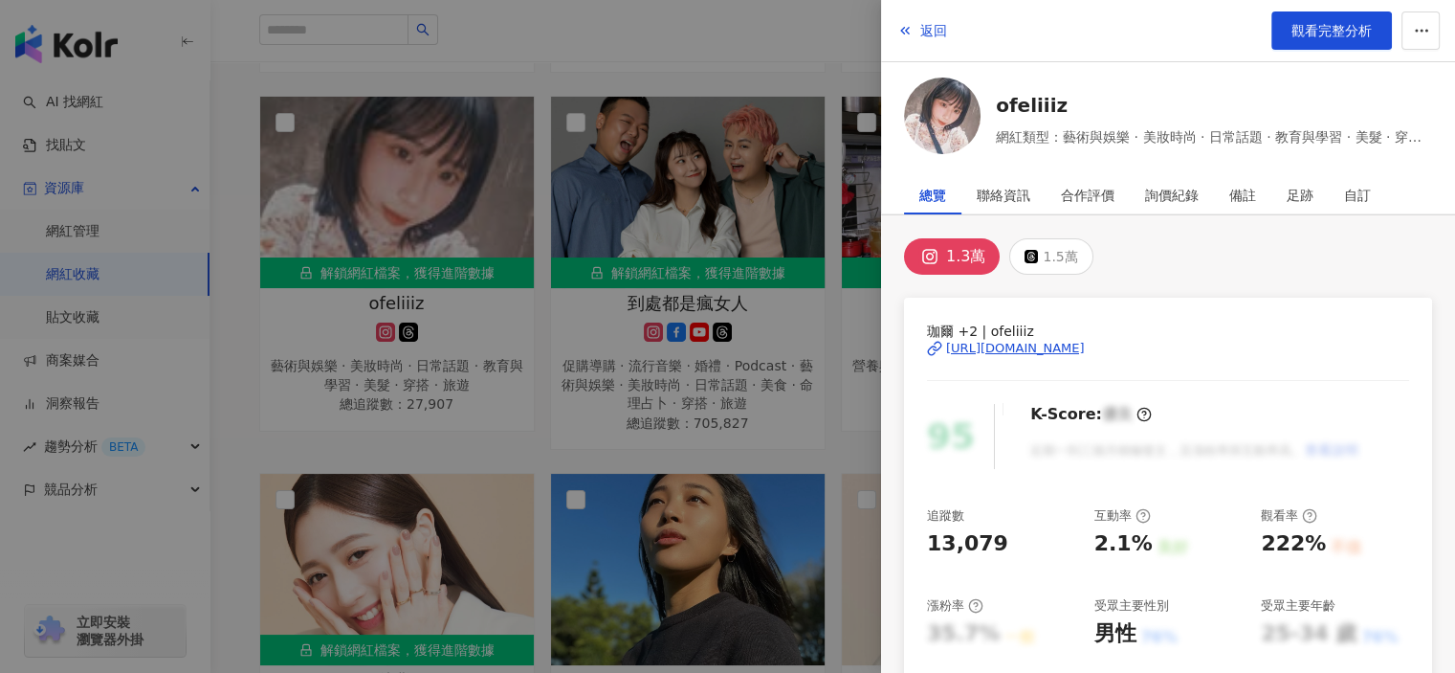
click at [1028, 344] on div "[URL][DOMAIN_NAME]" at bounding box center [1015, 348] width 139 height 17
click at [723, 424] on div at bounding box center [727, 336] width 1455 height 673
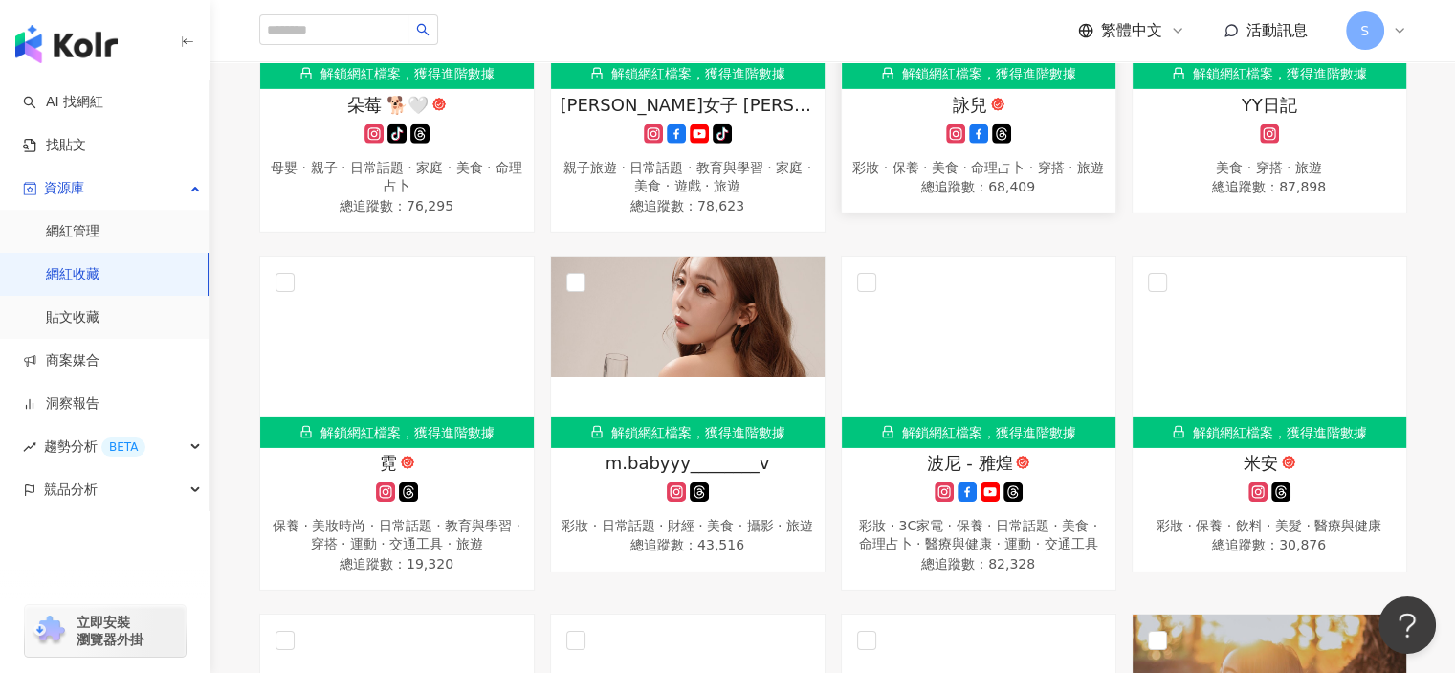
scroll to position [6179, 0]
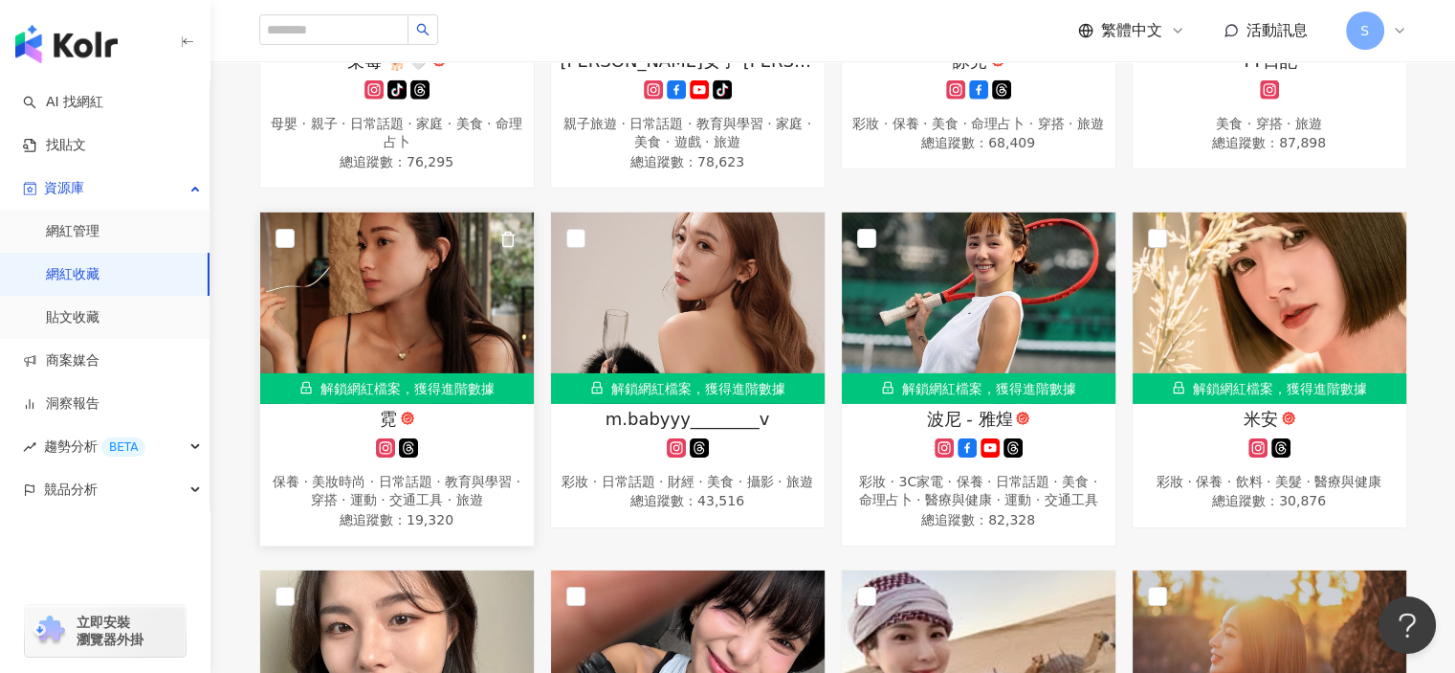
click at [442, 343] on img at bounding box center [397, 307] width 274 height 191
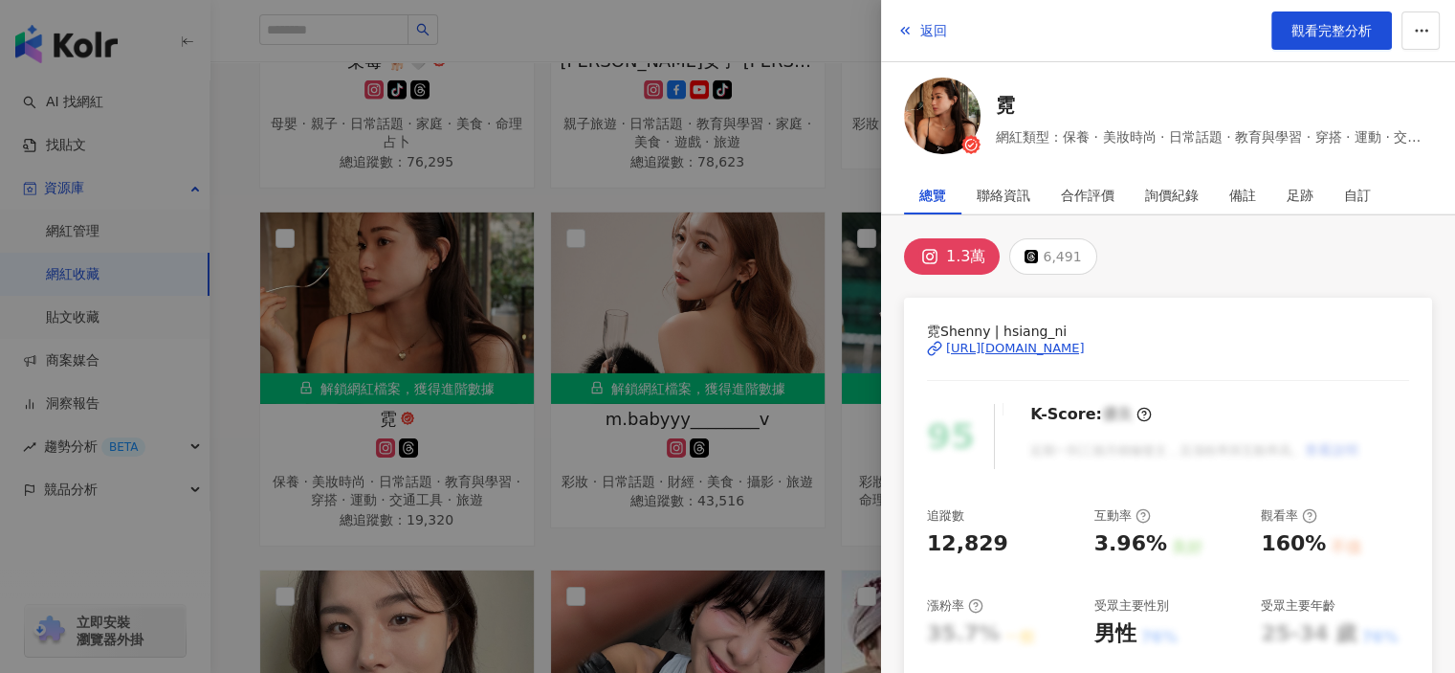
click at [1056, 345] on div "[URL][DOMAIN_NAME]" at bounding box center [1015, 348] width 139 height 17
click at [778, 374] on div at bounding box center [727, 336] width 1455 height 673
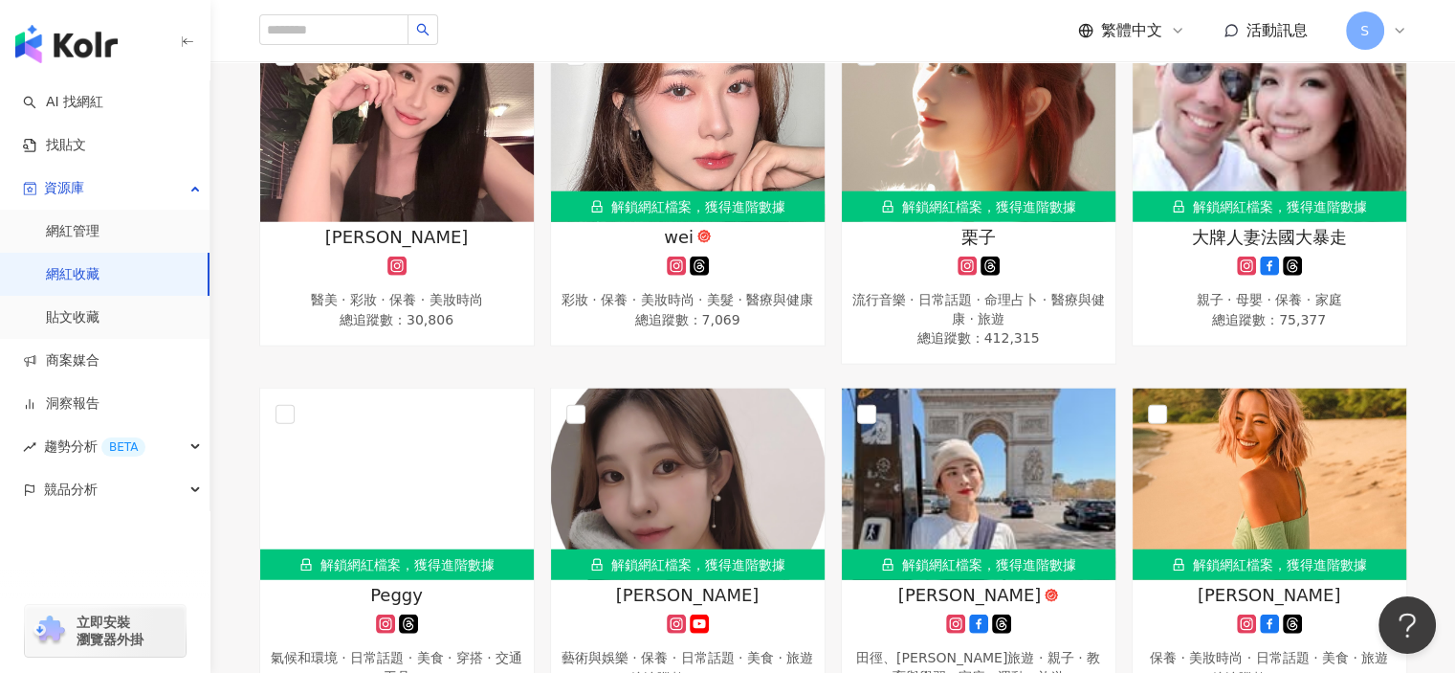
scroll to position [4935, 0]
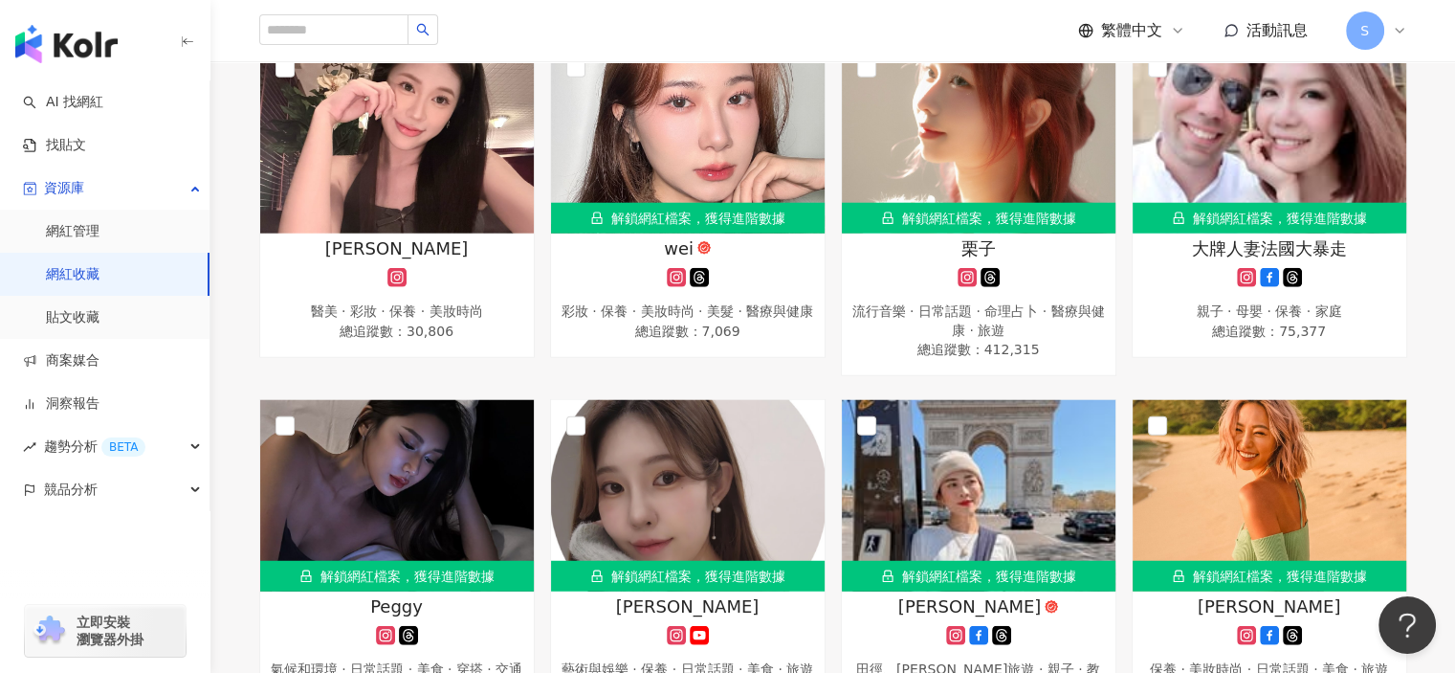
click at [97, 41] on img "button" at bounding box center [66, 44] width 102 height 38
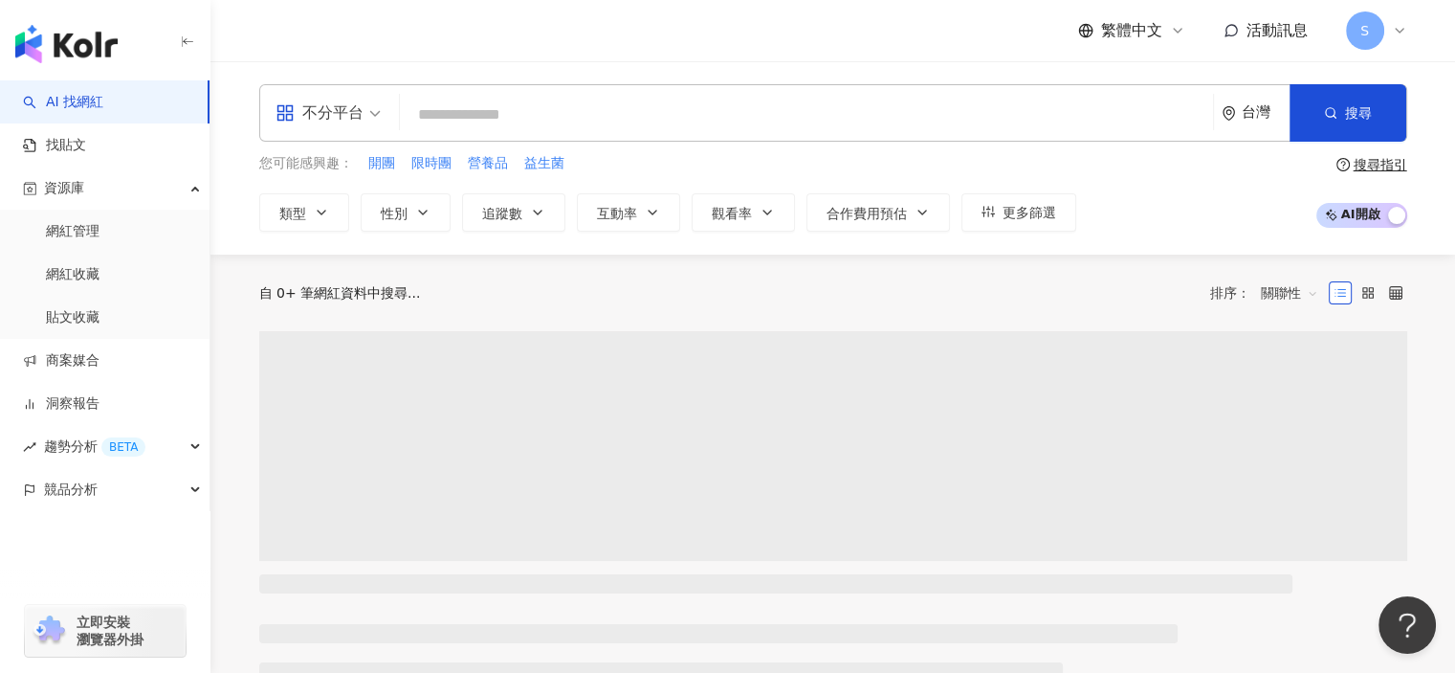
type input "*"
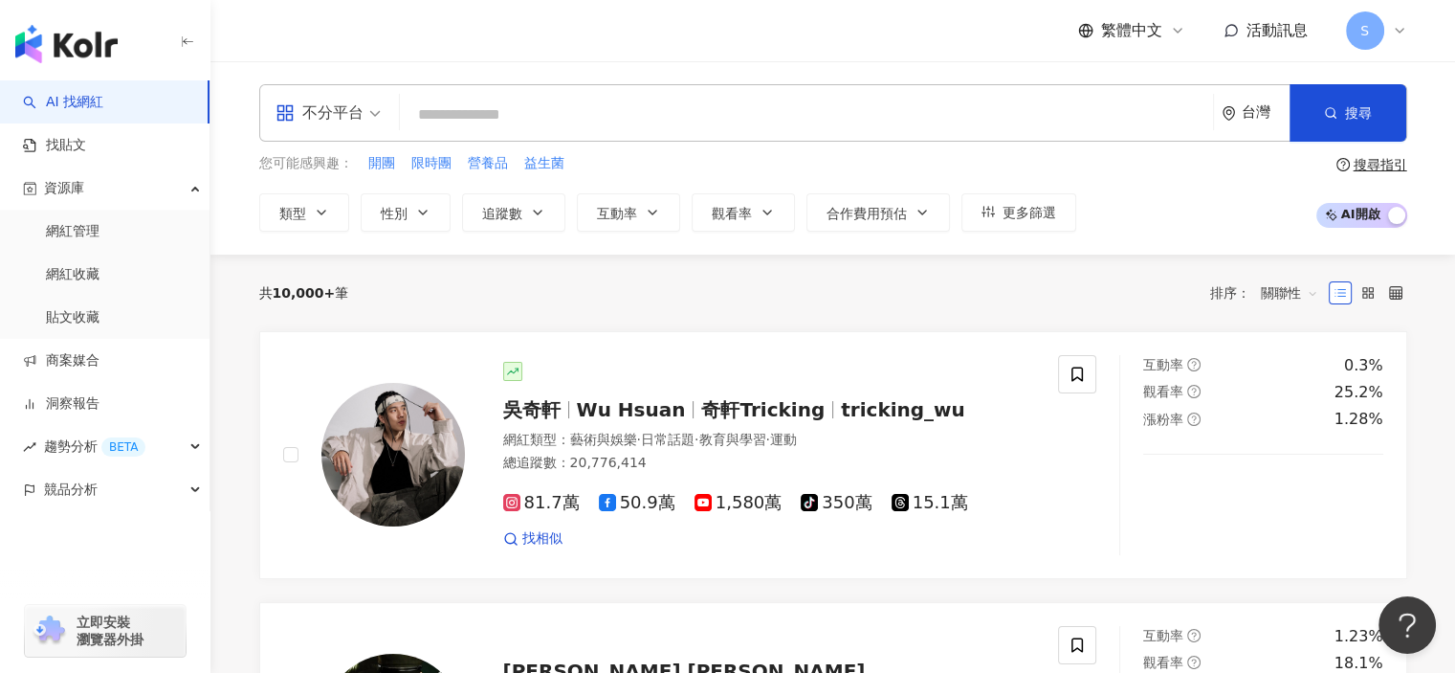
type input "*"
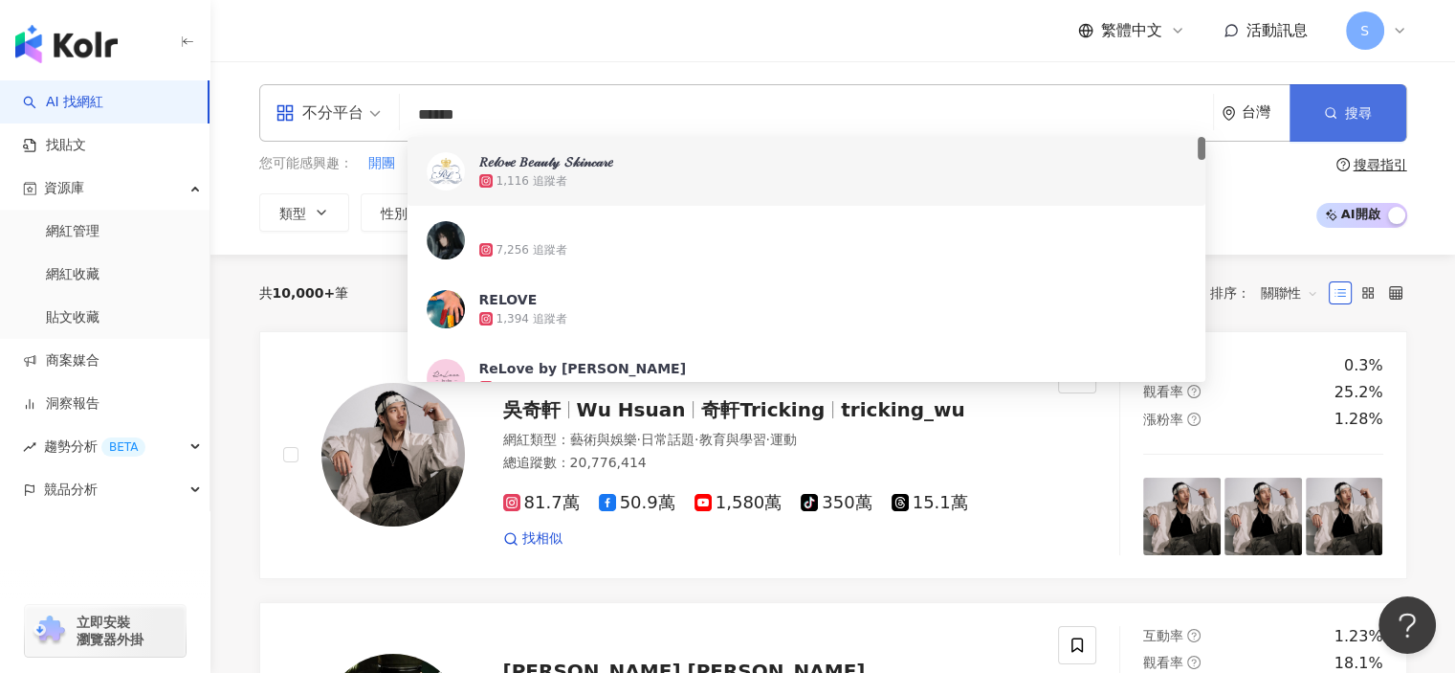
type input "******"
click at [1339, 118] on button "搜尋" at bounding box center [1348, 112] width 117 height 57
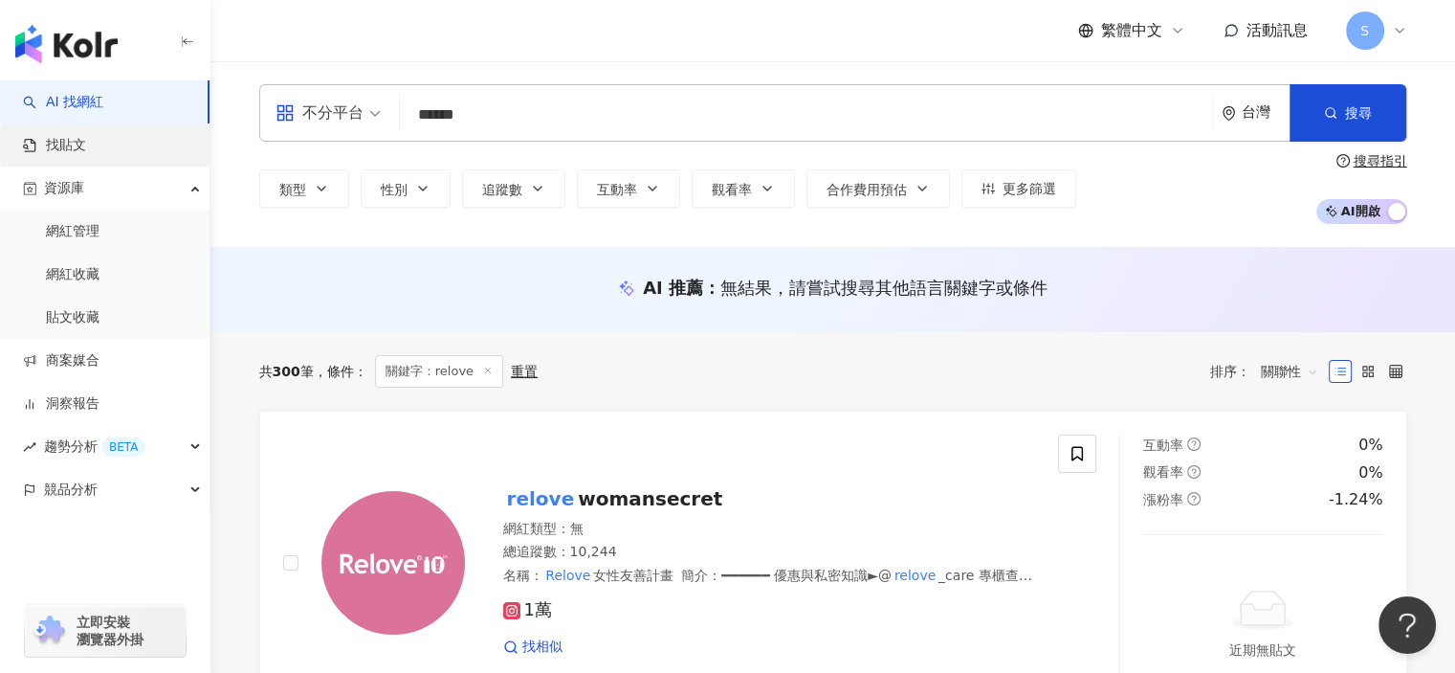
click at [86, 150] on link "找貼文" at bounding box center [54, 145] width 63 height 19
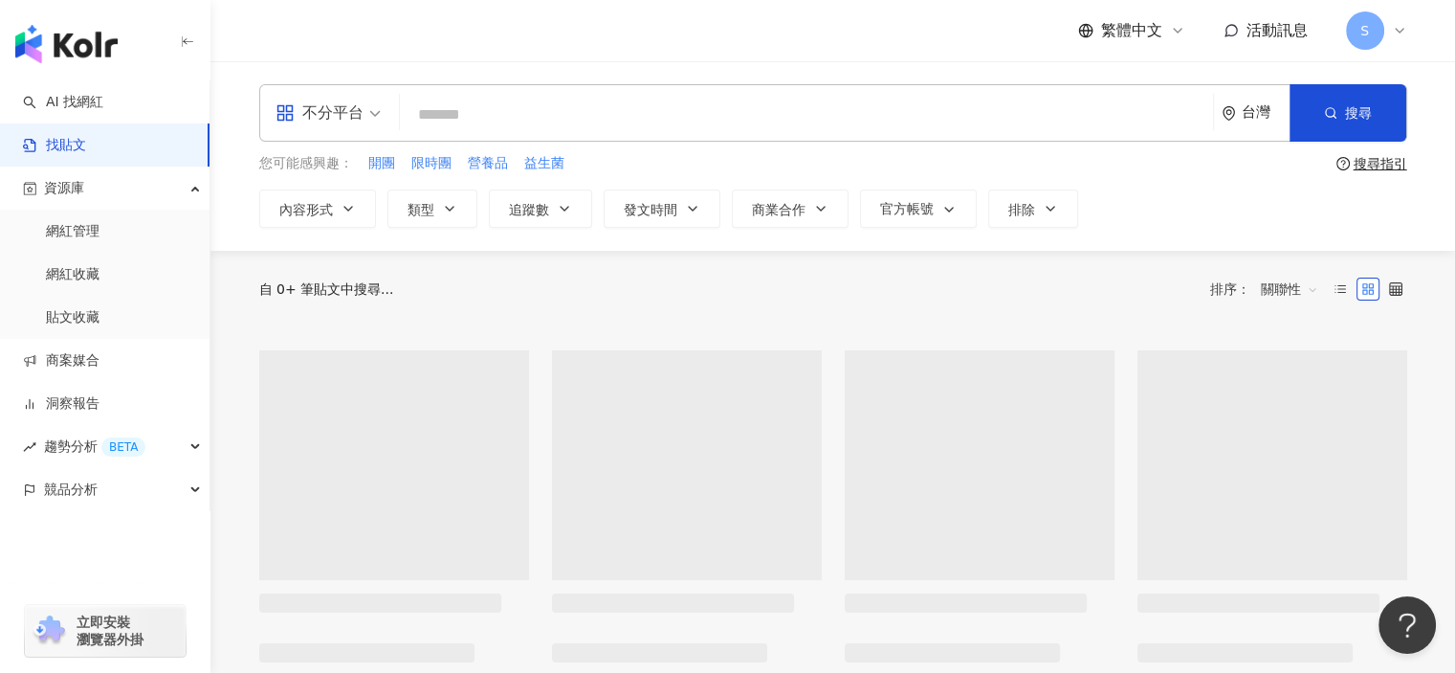
click at [574, 124] on input "search" at bounding box center [807, 114] width 798 height 41
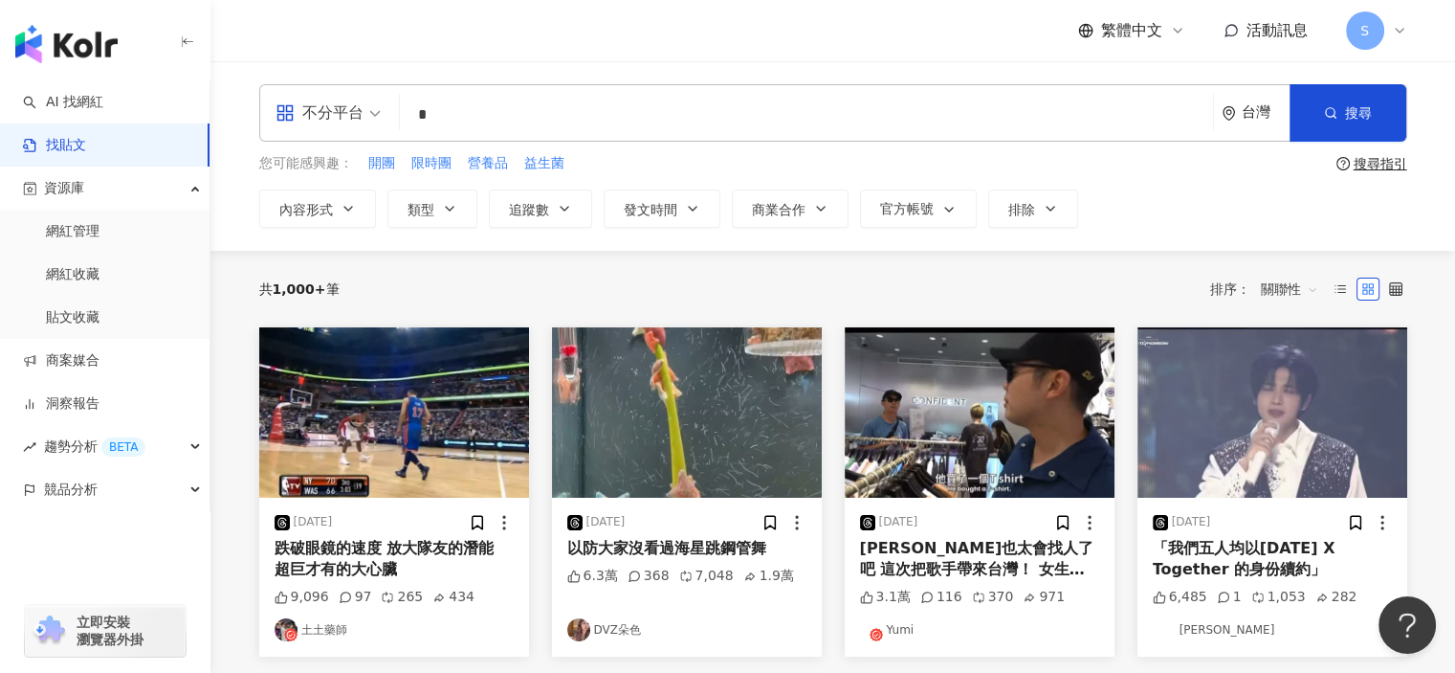
type input "*"
type input "******"
click at [1331, 119] on icon "button" at bounding box center [1330, 112] width 13 height 13
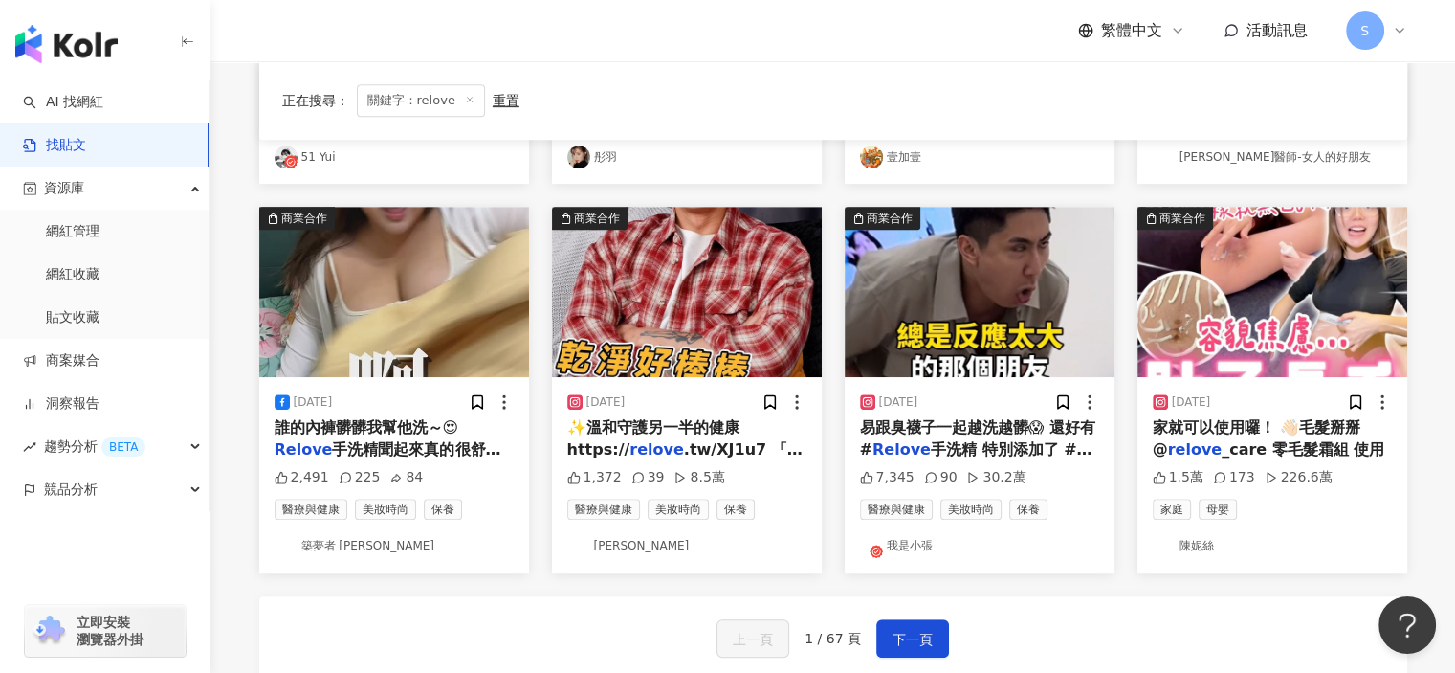
scroll to position [957, 0]
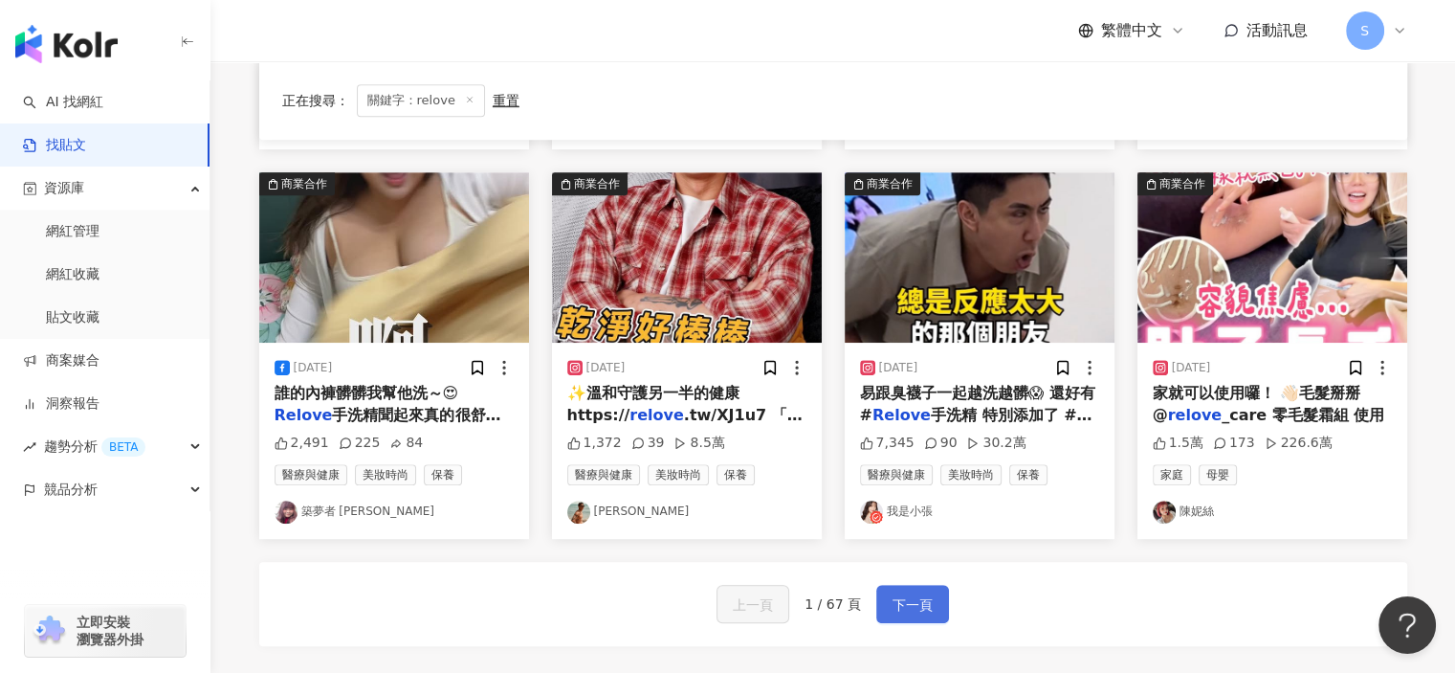
click at [907, 604] on span "下一頁" at bounding box center [913, 604] width 40 height 23
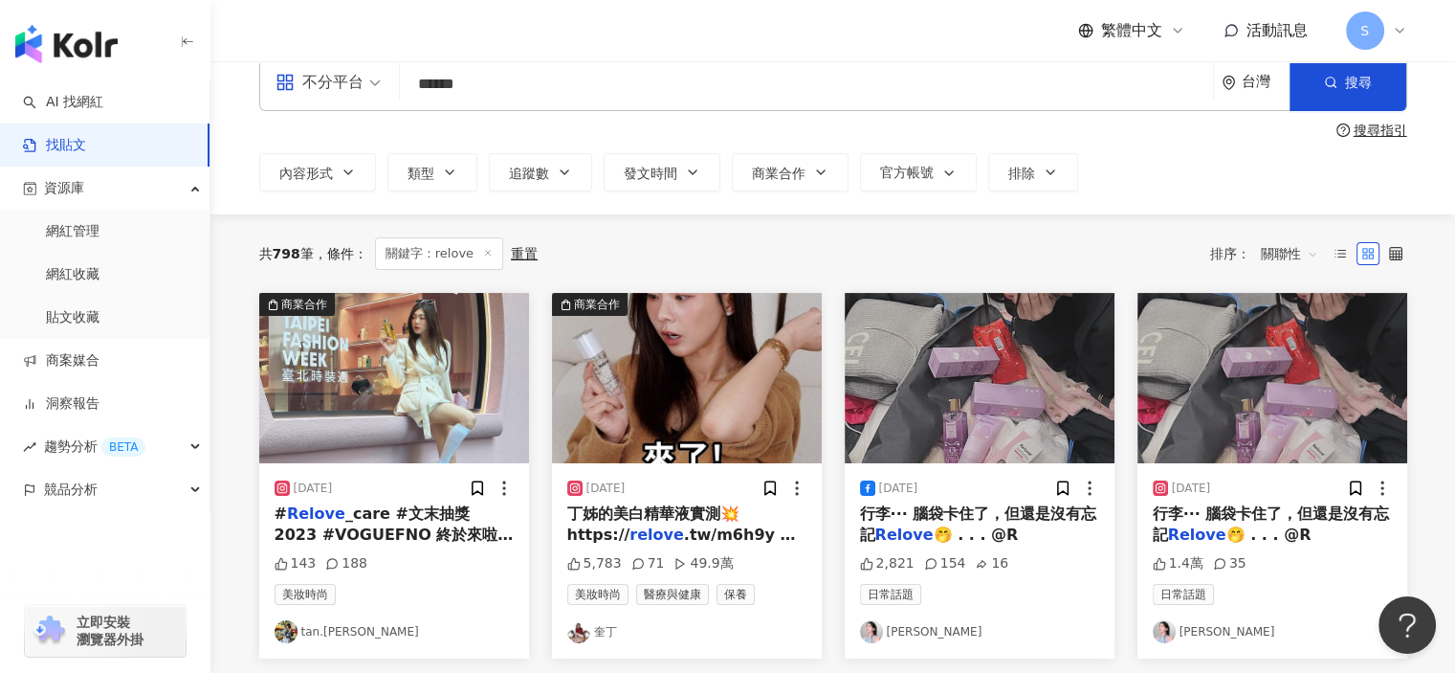
scroll to position [0, 0]
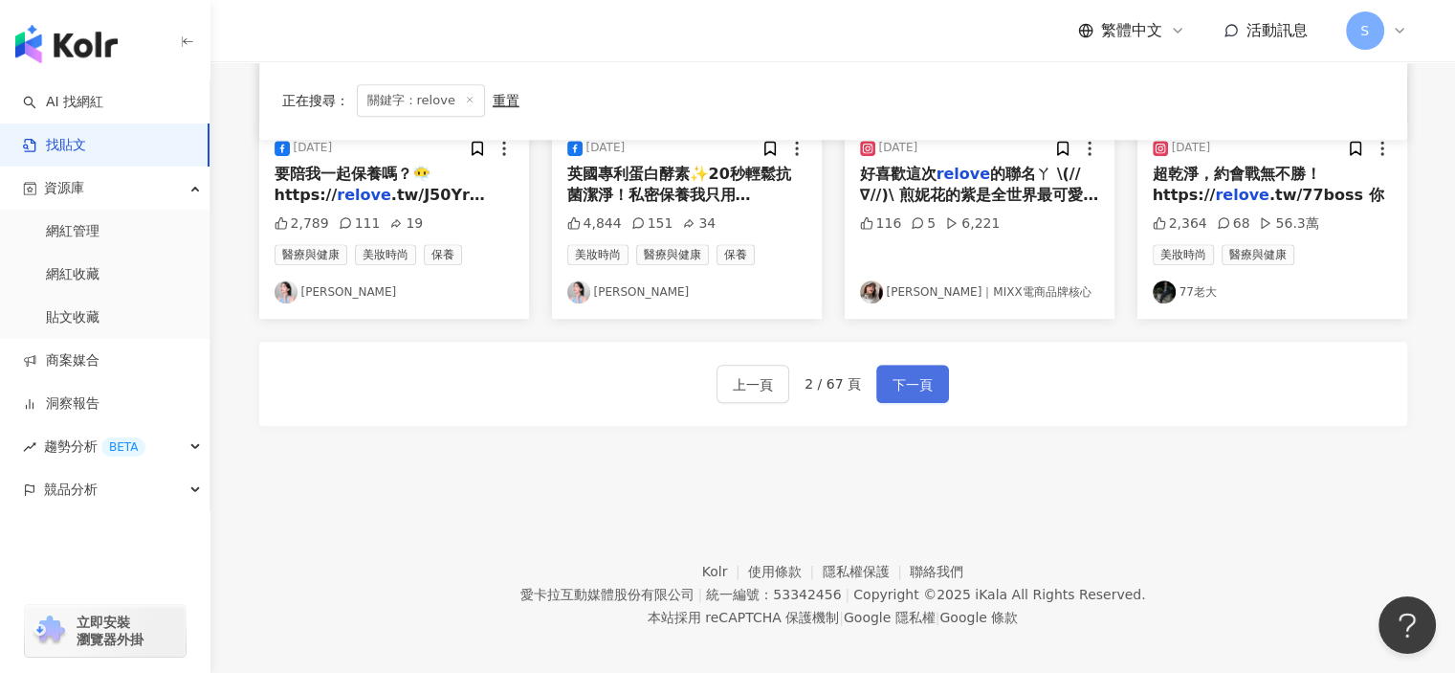
click at [909, 375] on span "下一頁" at bounding box center [913, 384] width 40 height 23
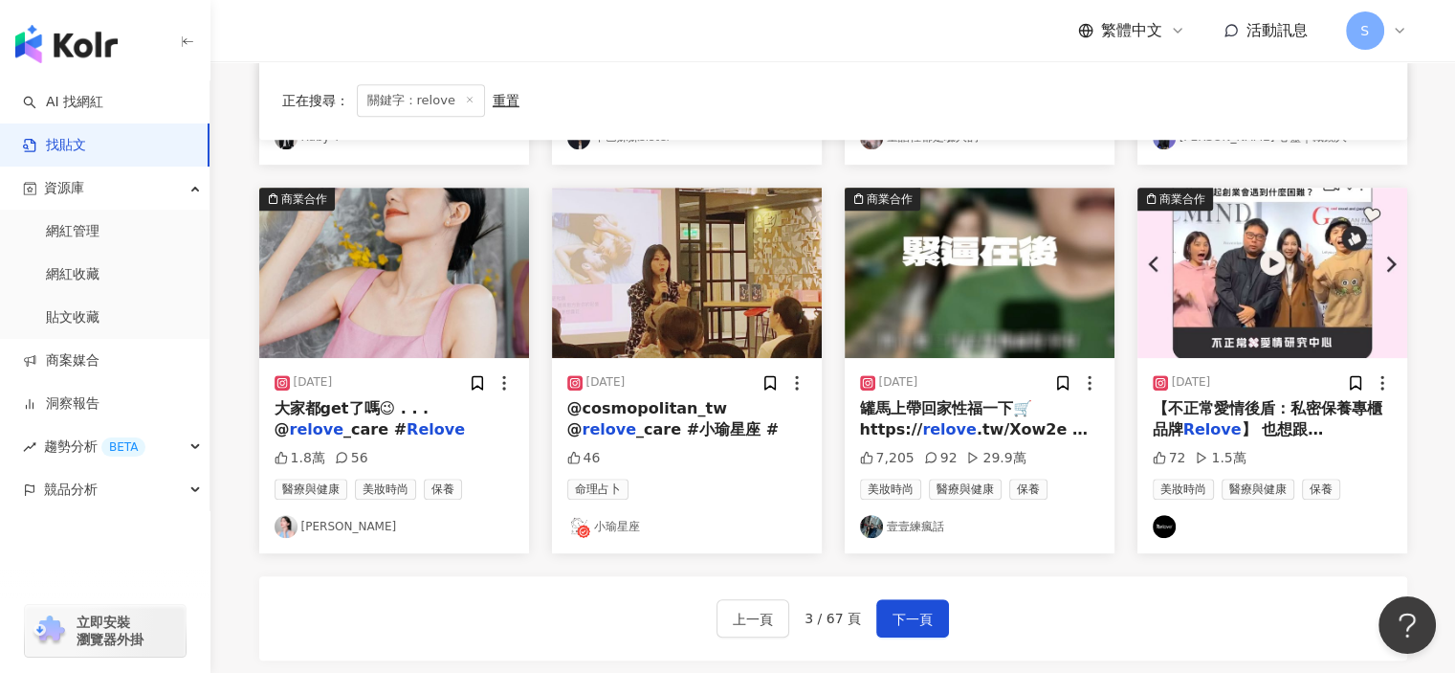
scroll to position [957, 0]
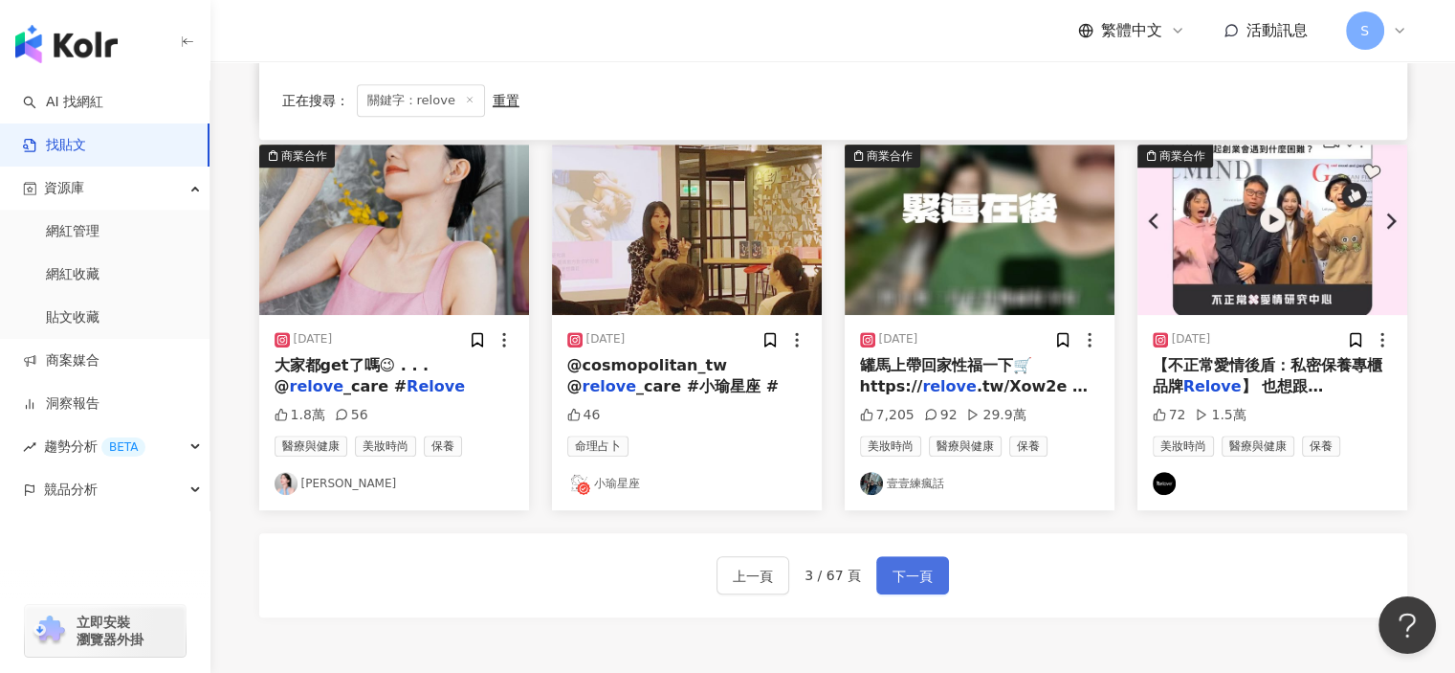
click at [921, 579] on span "下一頁" at bounding box center [913, 575] width 40 height 23
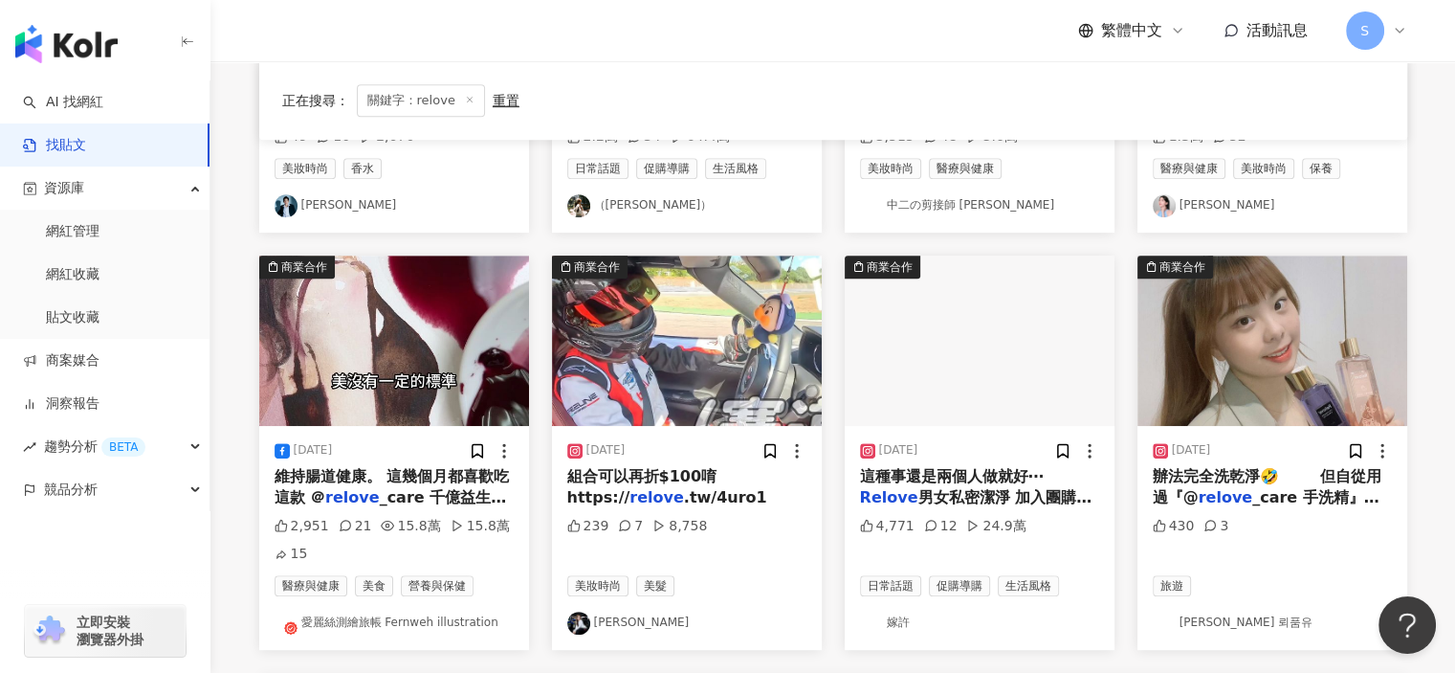
scroll to position [985, 0]
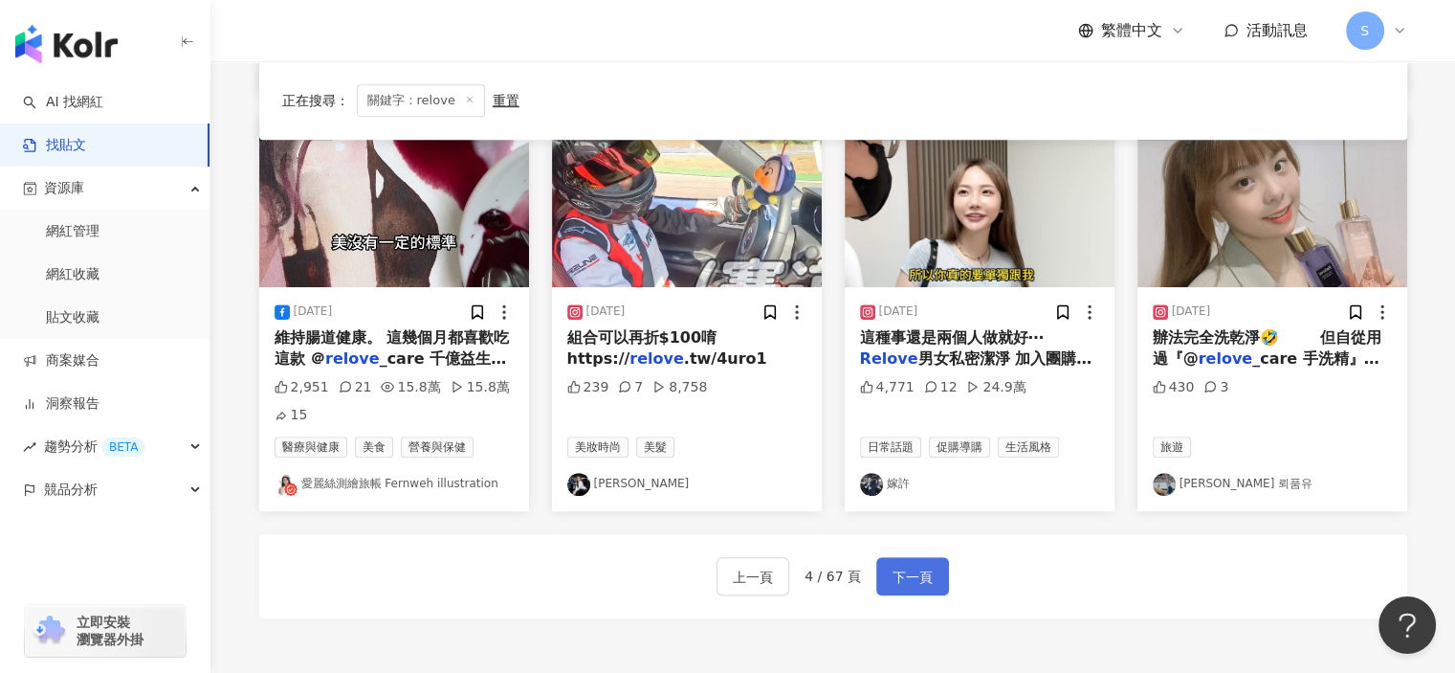
click at [902, 574] on span "下一頁" at bounding box center [913, 576] width 40 height 23
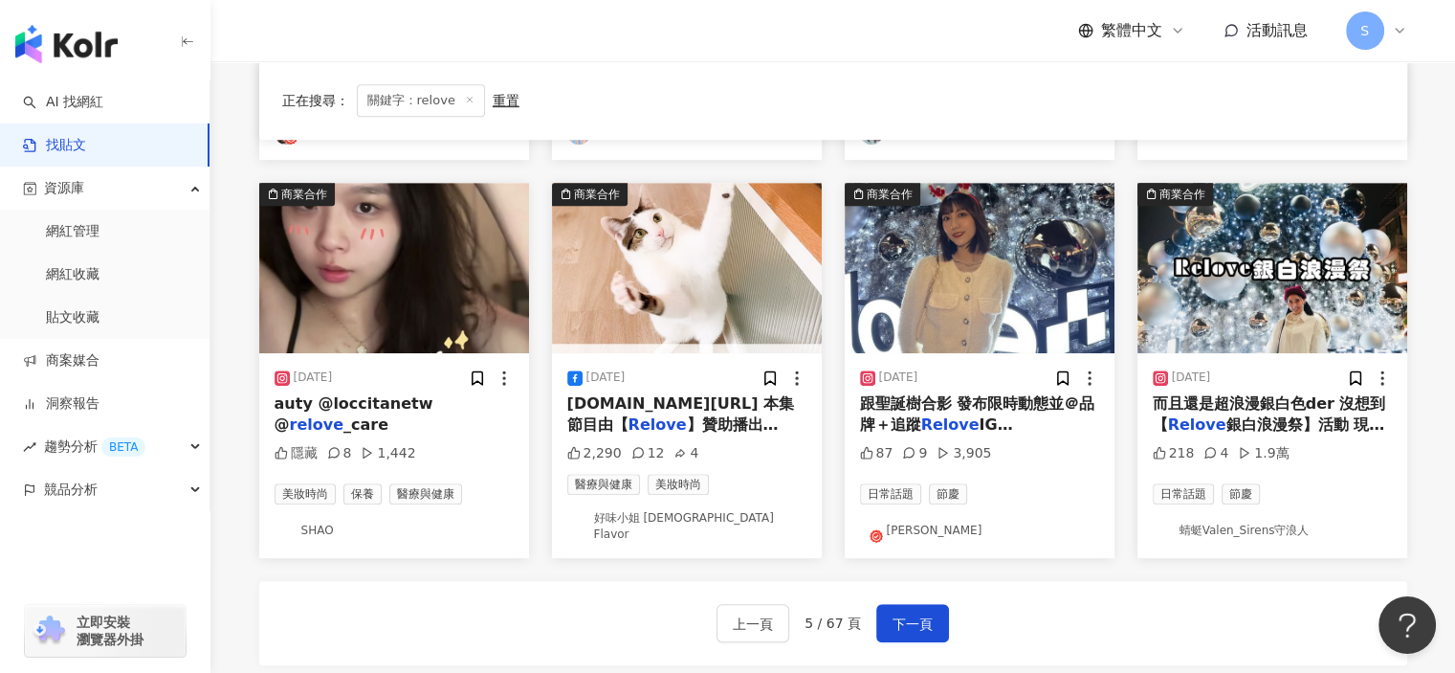
scroll to position [957, 0]
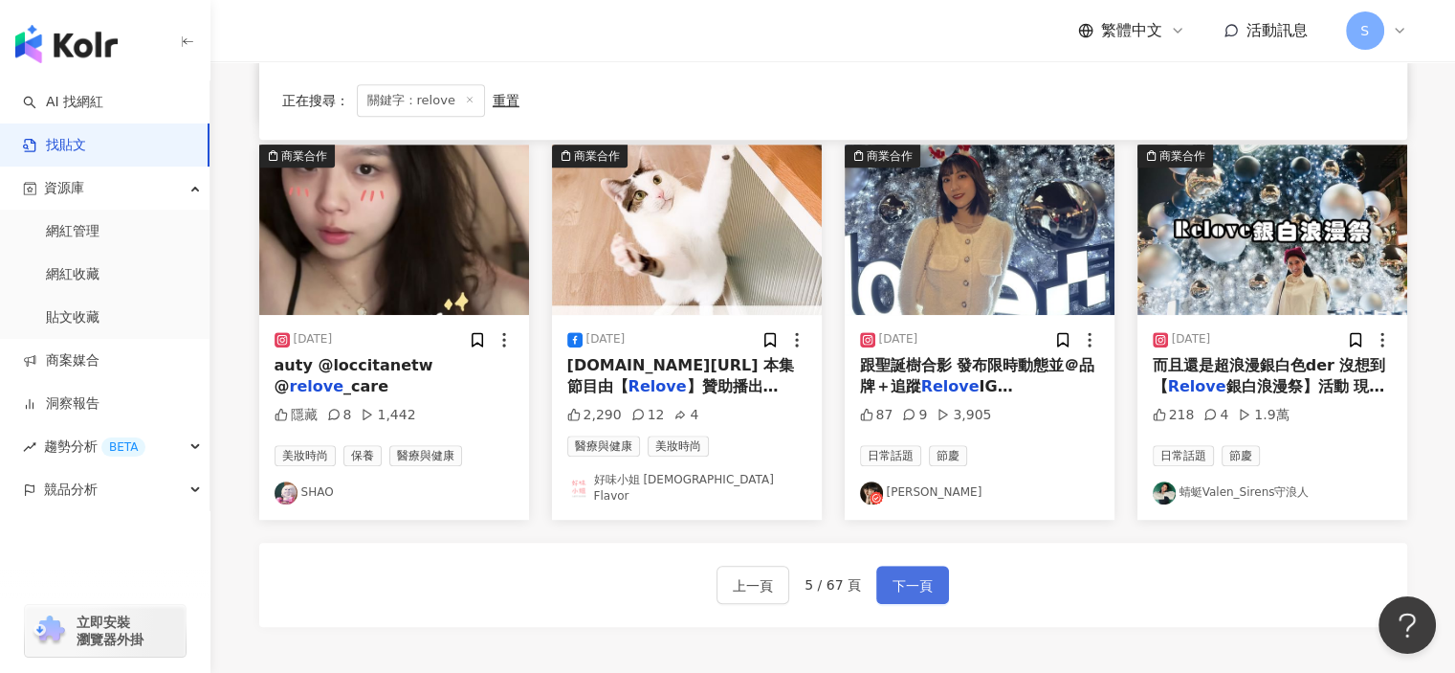
click at [910, 586] on button "下一頁" at bounding box center [912, 584] width 73 height 38
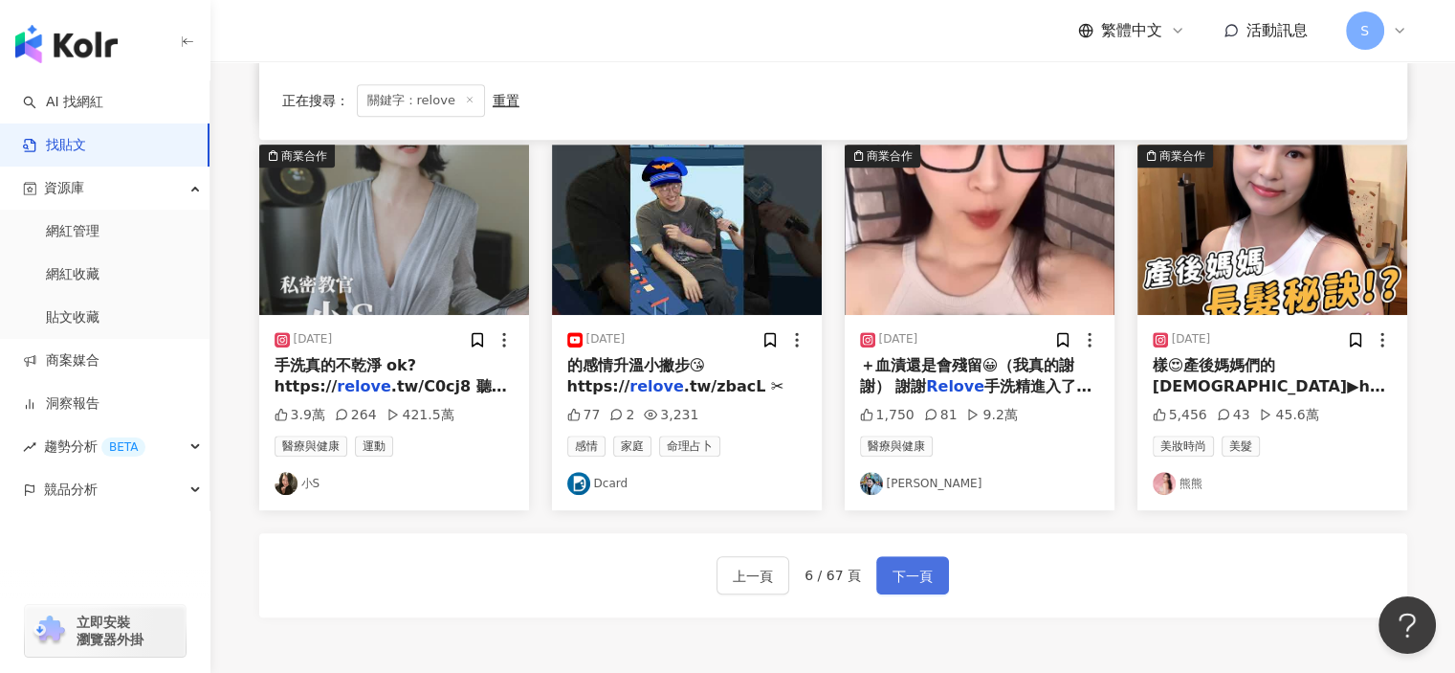
click at [907, 564] on span "下一頁" at bounding box center [913, 575] width 40 height 23
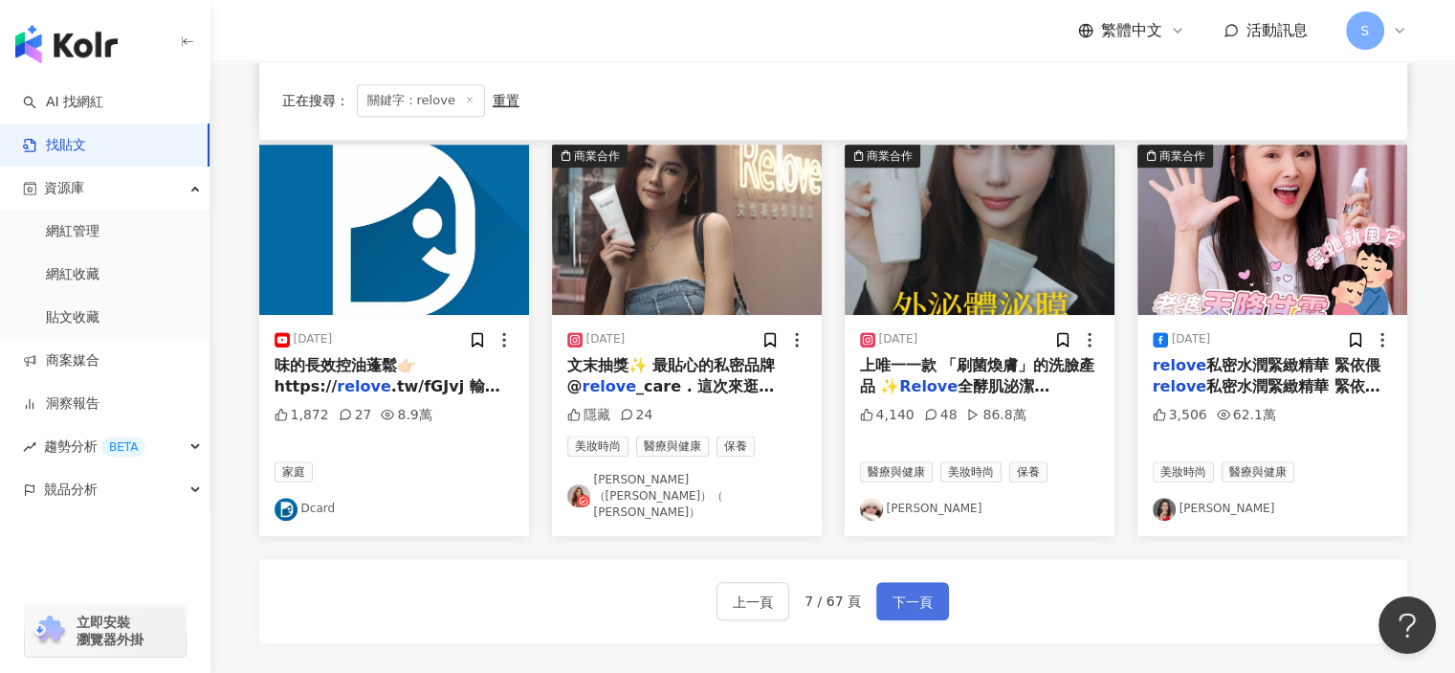
click at [907, 590] on span "下一頁" at bounding box center [913, 601] width 40 height 23
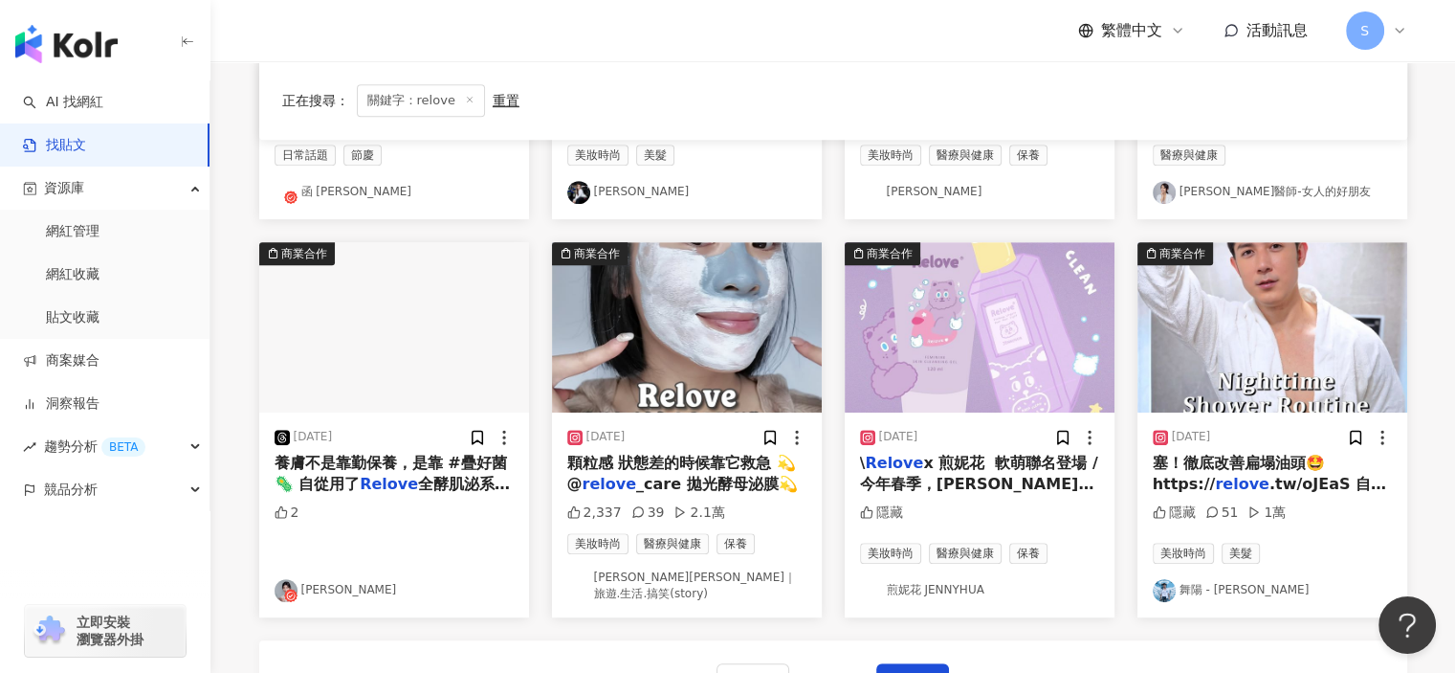
scroll to position [1052, 0]
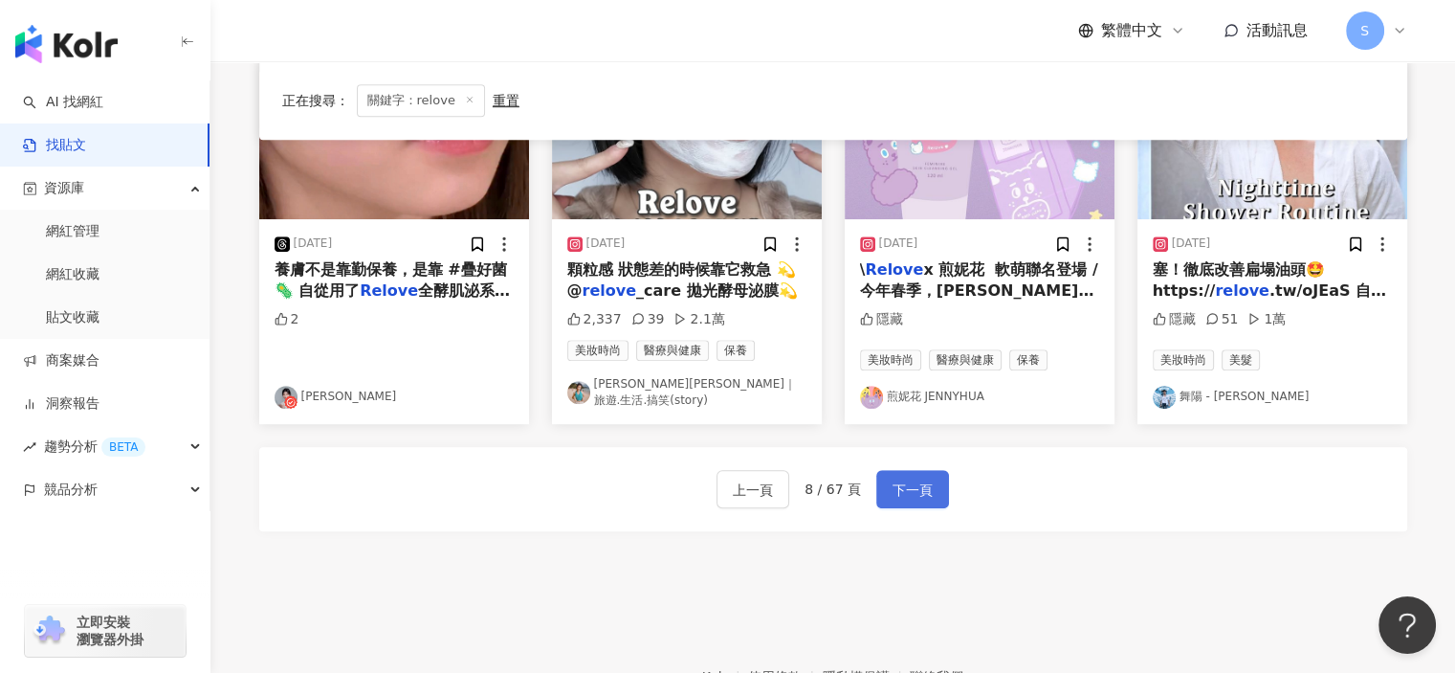
click at [912, 489] on span "下一頁" at bounding box center [913, 489] width 40 height 23
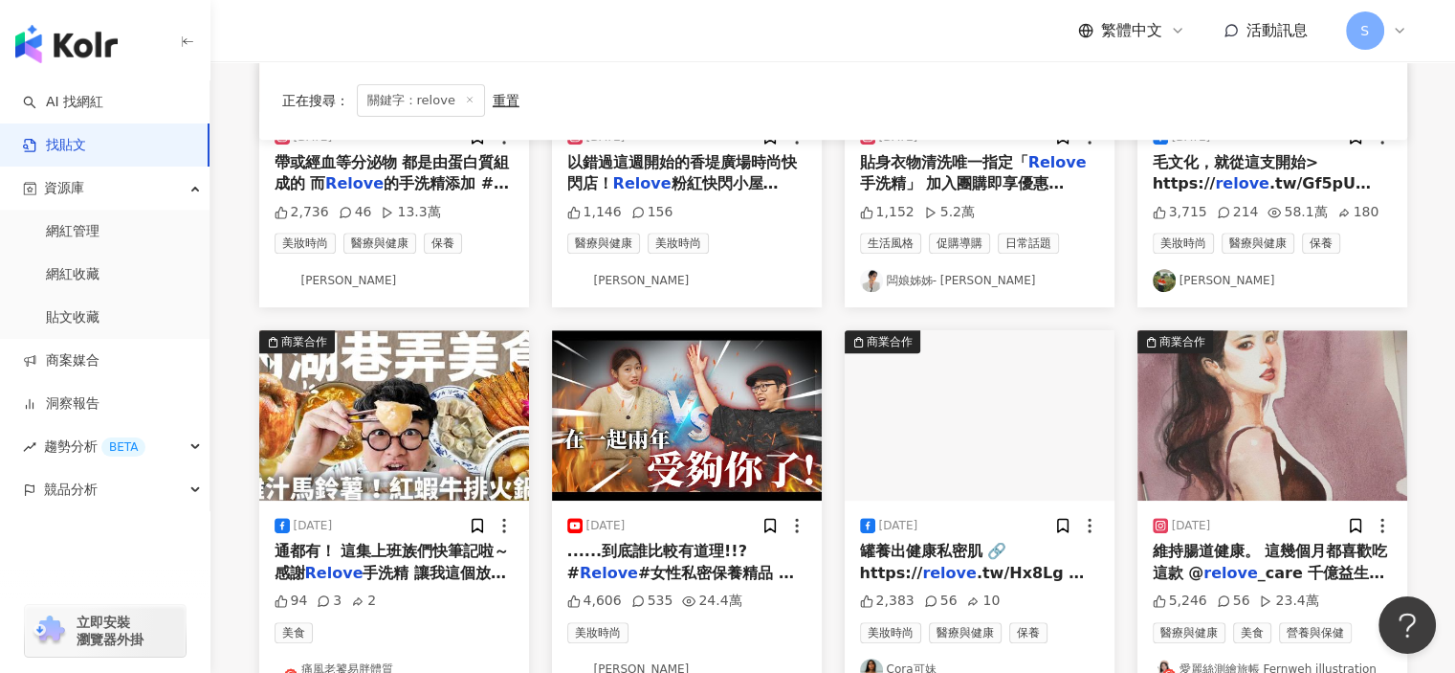
scroll to position [1162, 0]
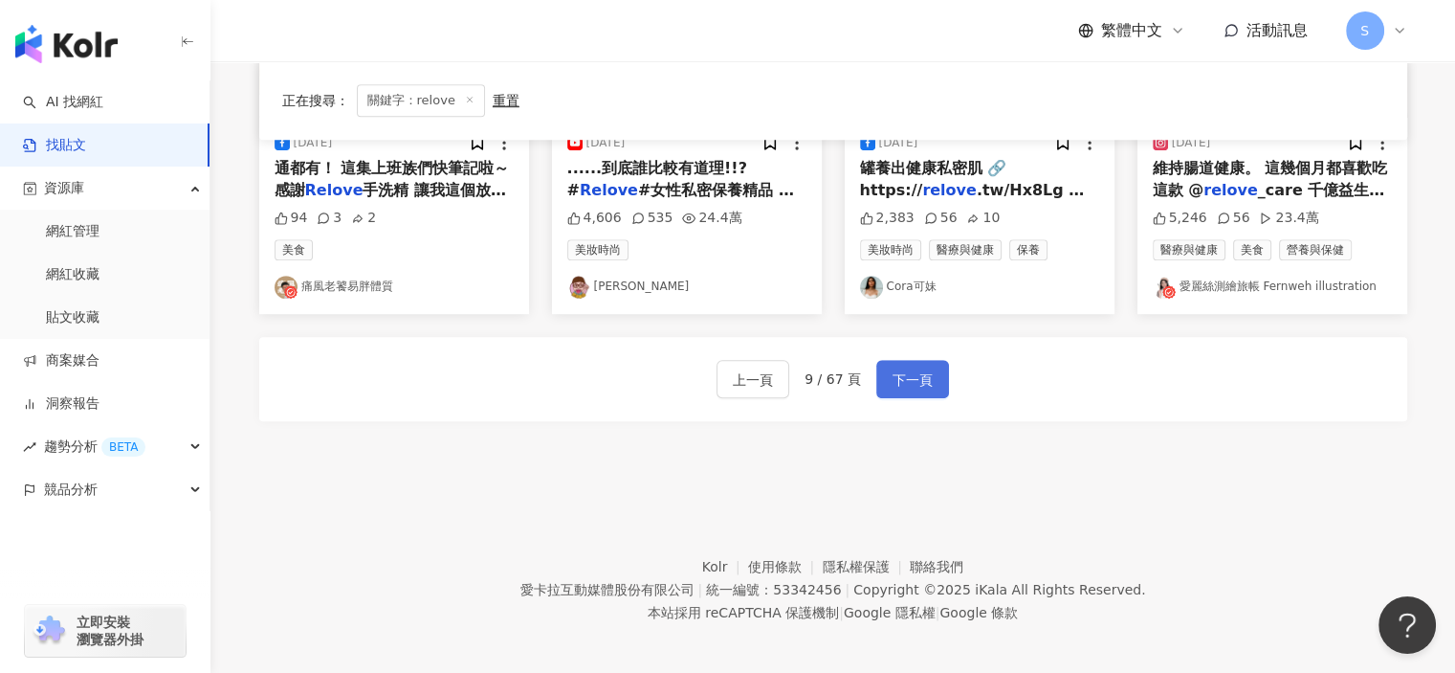
click at [915, 391] on span "下一頁" at bounding box center [913, 379] width 40 height 23
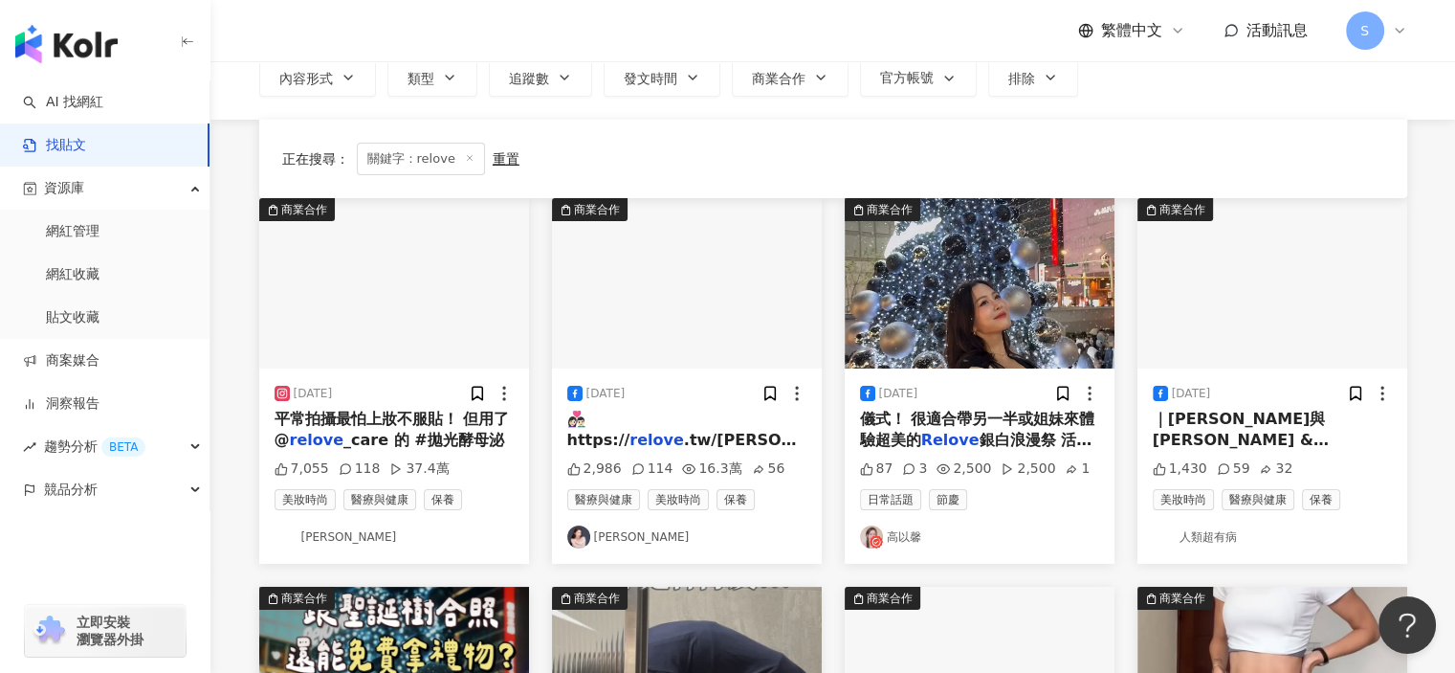
scroll to position [96, 0]
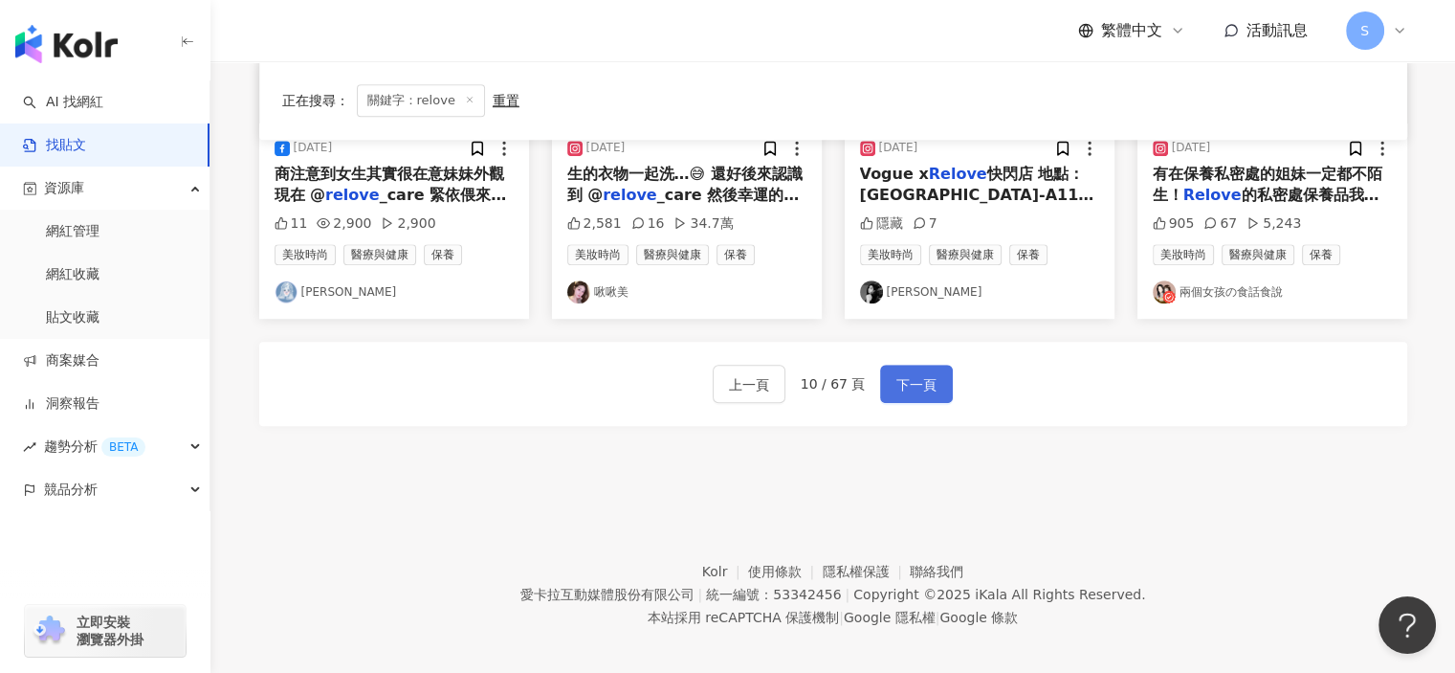
click at [896, 373] on span "下一頁" at bounding box center [916, 384] width 40 height 23
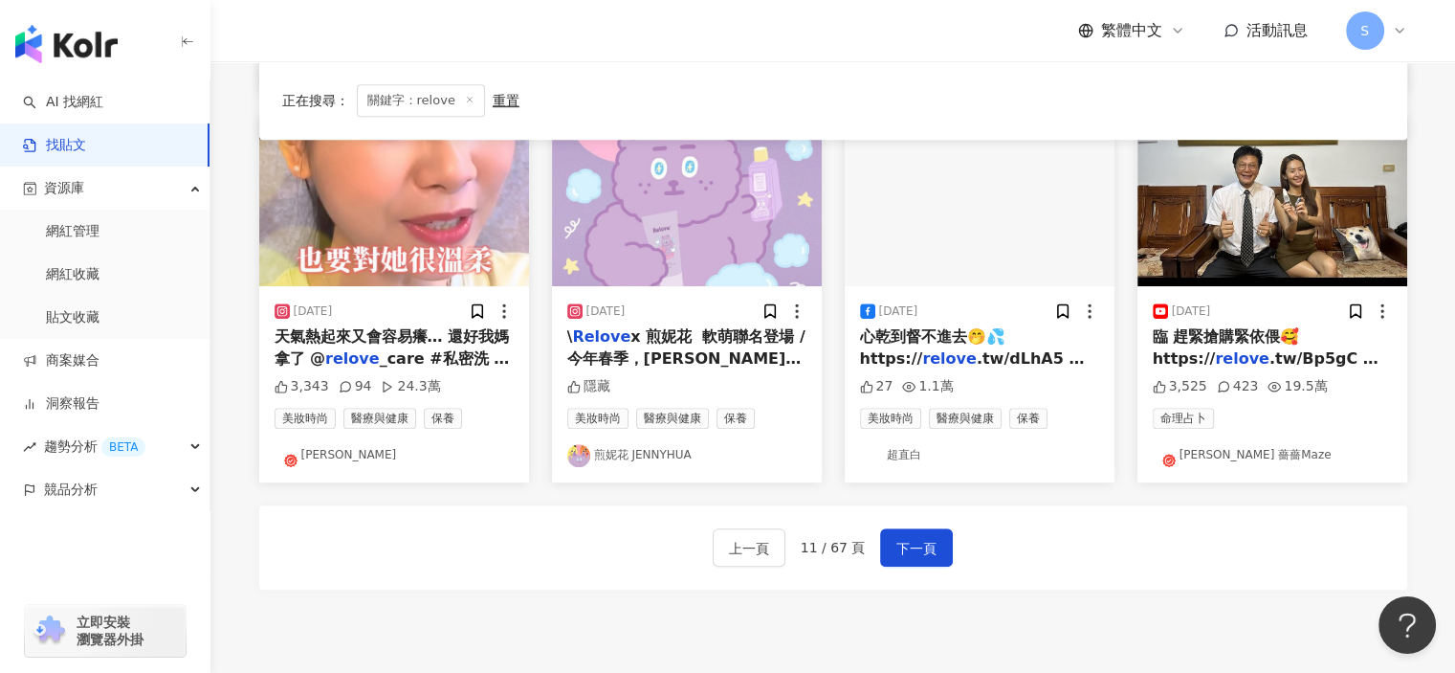
scroll to position [1052, 0]
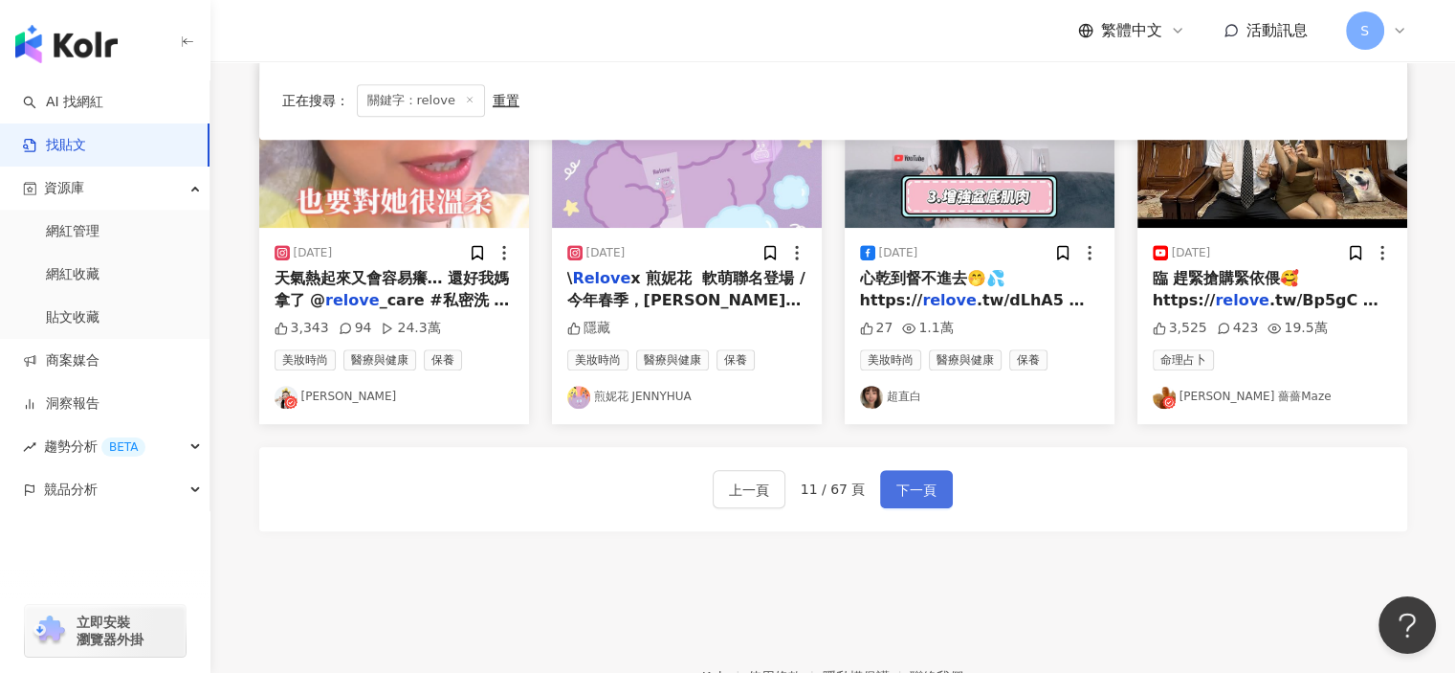
click at [908, 481] on span "下一頁" at bounding box center [916, 489] width 40 height 23
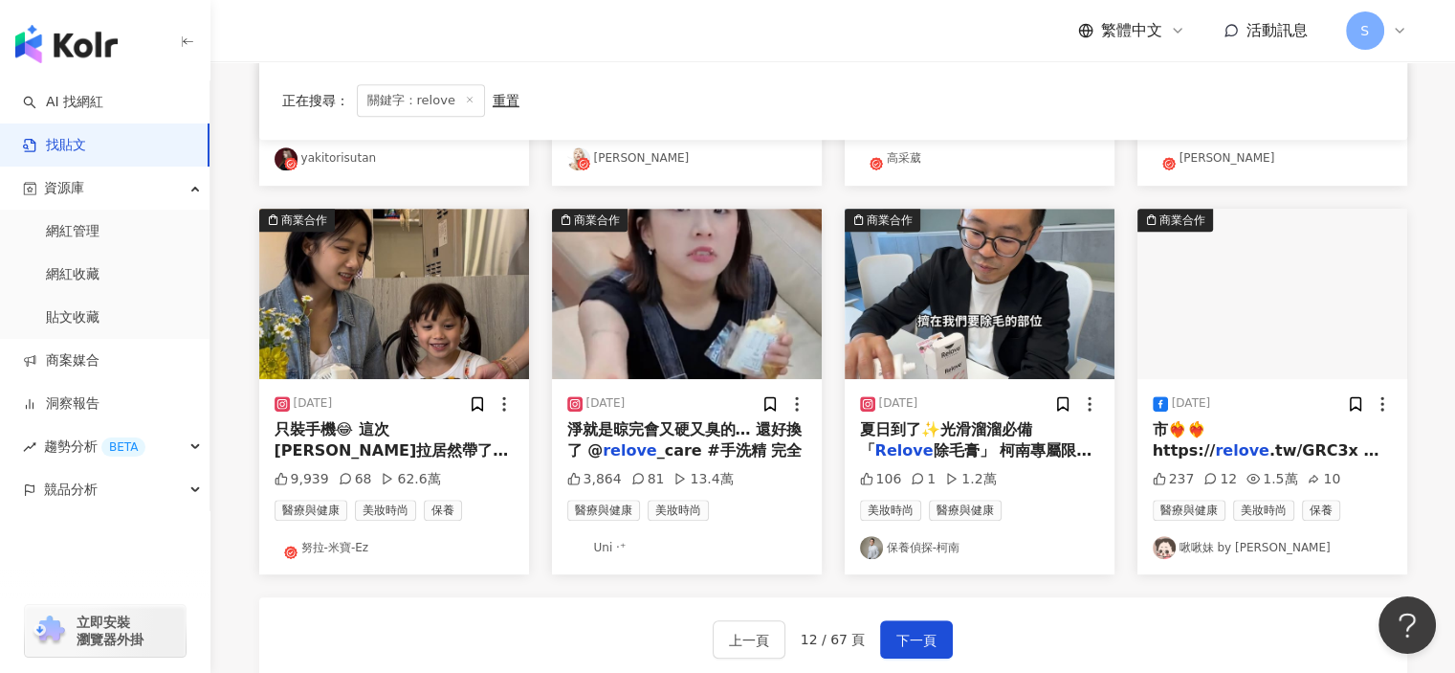
scroll to position [1148, 0]
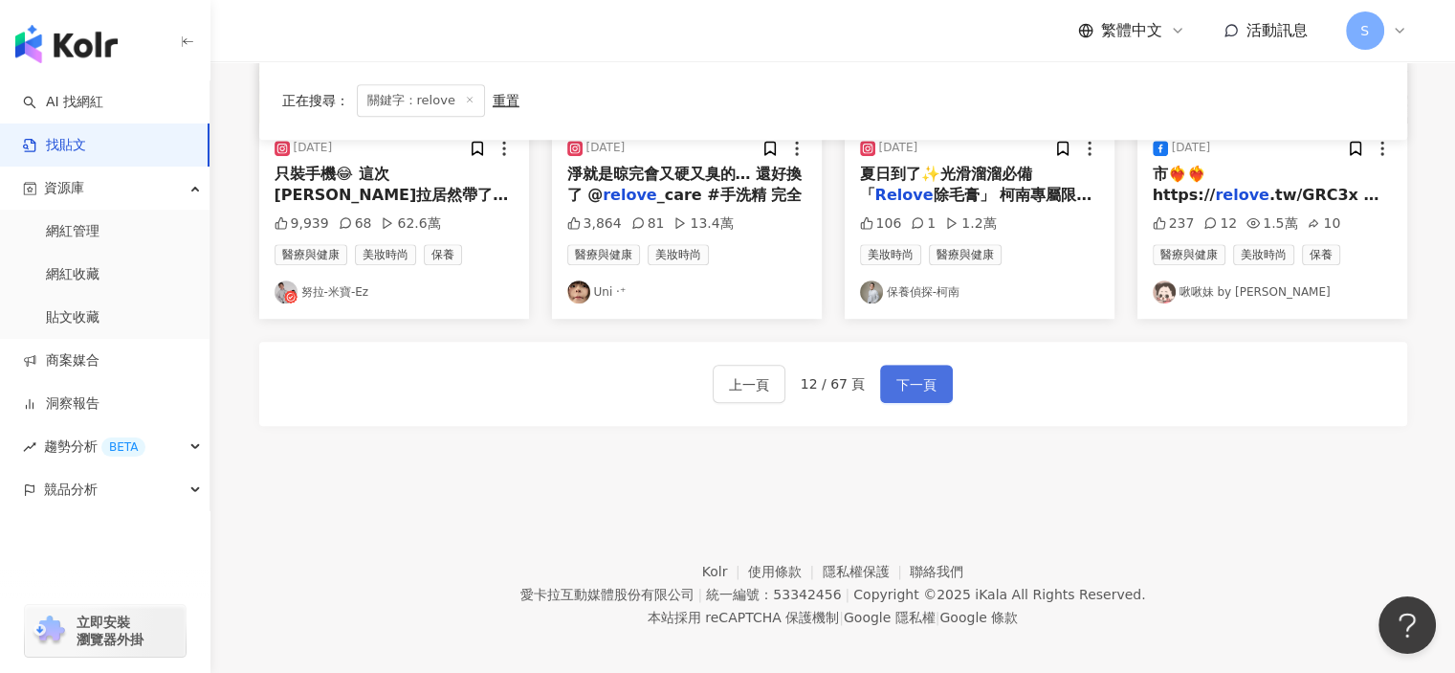
click at [934, 390] on button "下一頁" at bounding box center [916, 384] width 73 height 38
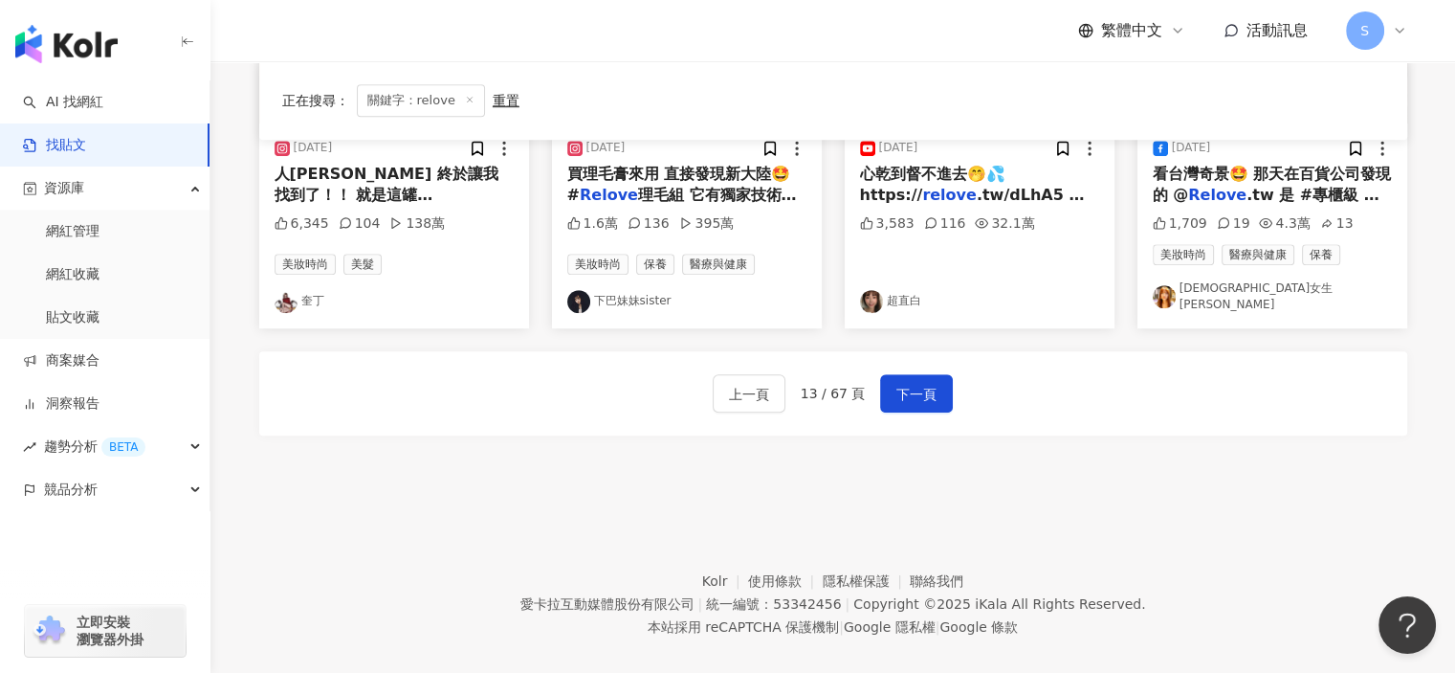
click at [852, 483] on footer "Kolr 使用條款 隱私權保護 聯絡我們 愛卡拉互動媒體股份有限公司 | 統一編號：53342456 | Copyright © 2025 iKala All…" at bounding box center [832, 589] width 1245 height 212
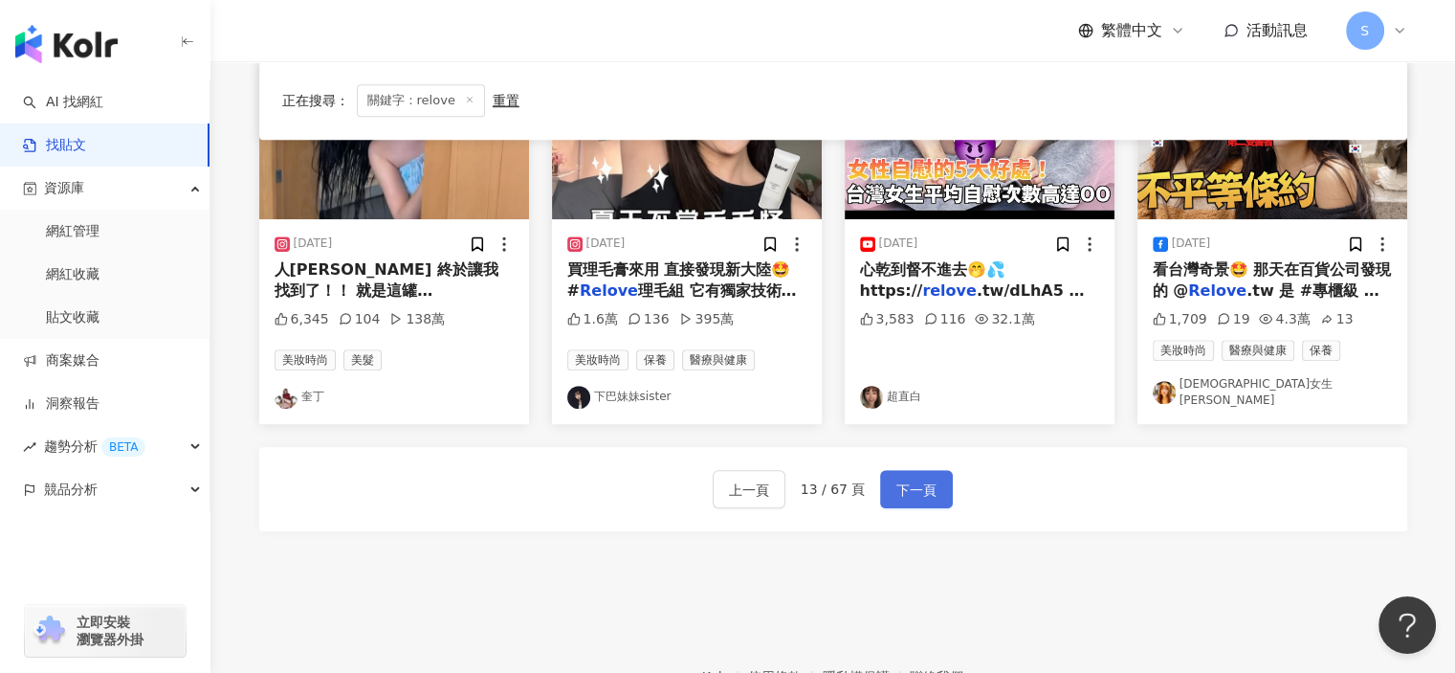
click at [930, 482] on span "下一頁" at bounding box center [916, 489] width 40 height 23
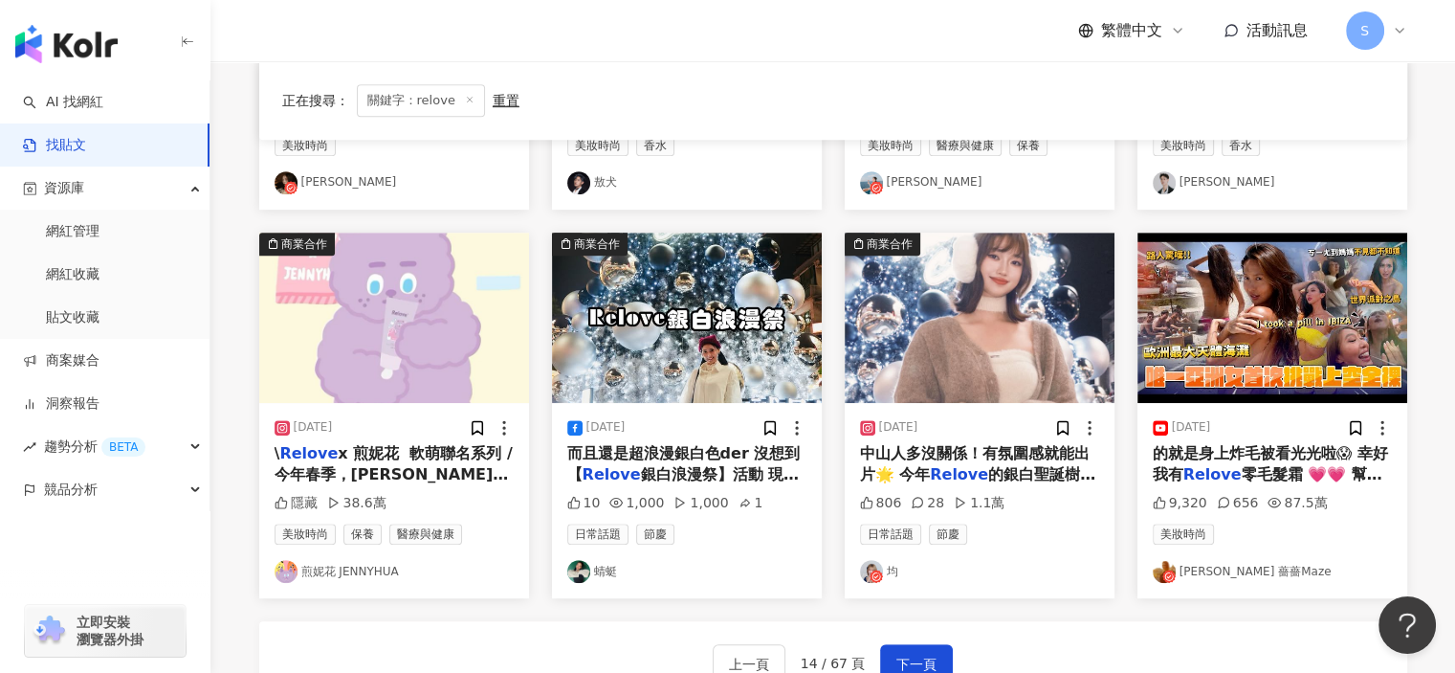
scroll to position [1160, 0]
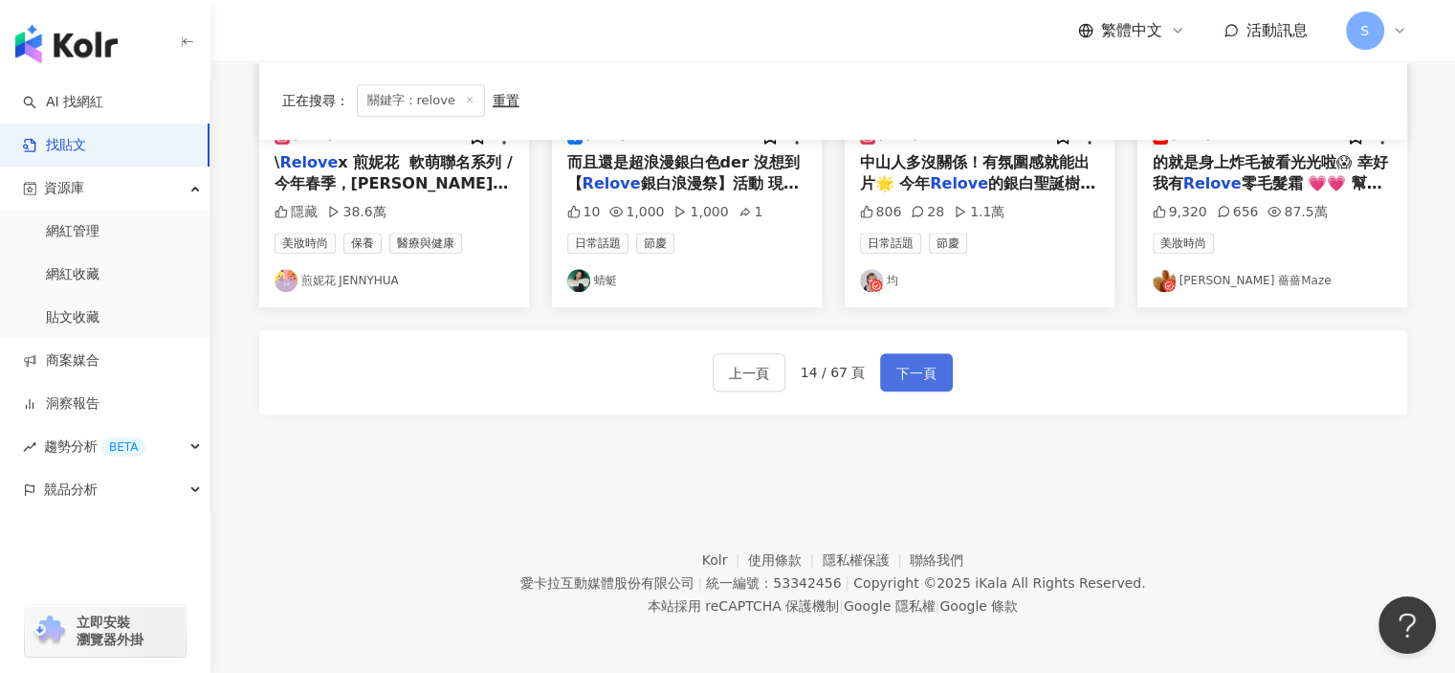
click at [915, 366] on span "下一頁" at bounding box center [916, 373] width 40 height 23
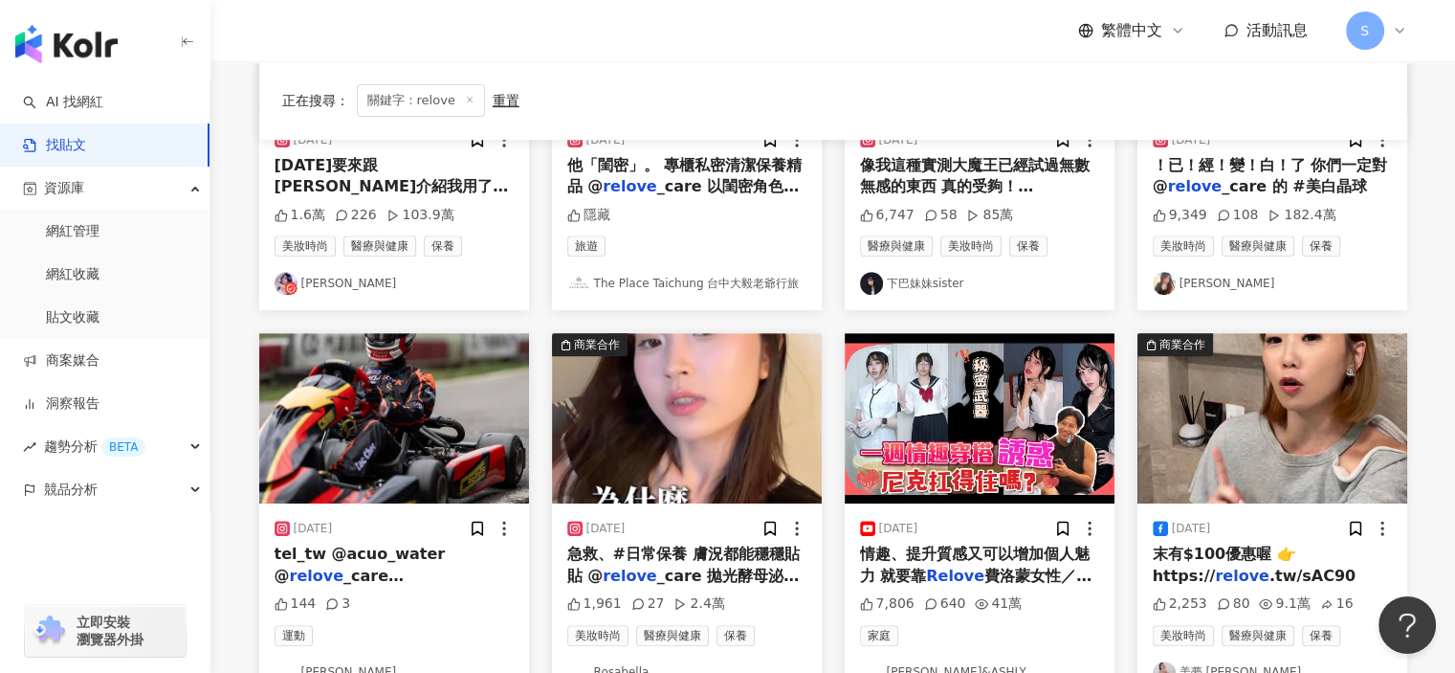
scroll to position [873, 0]
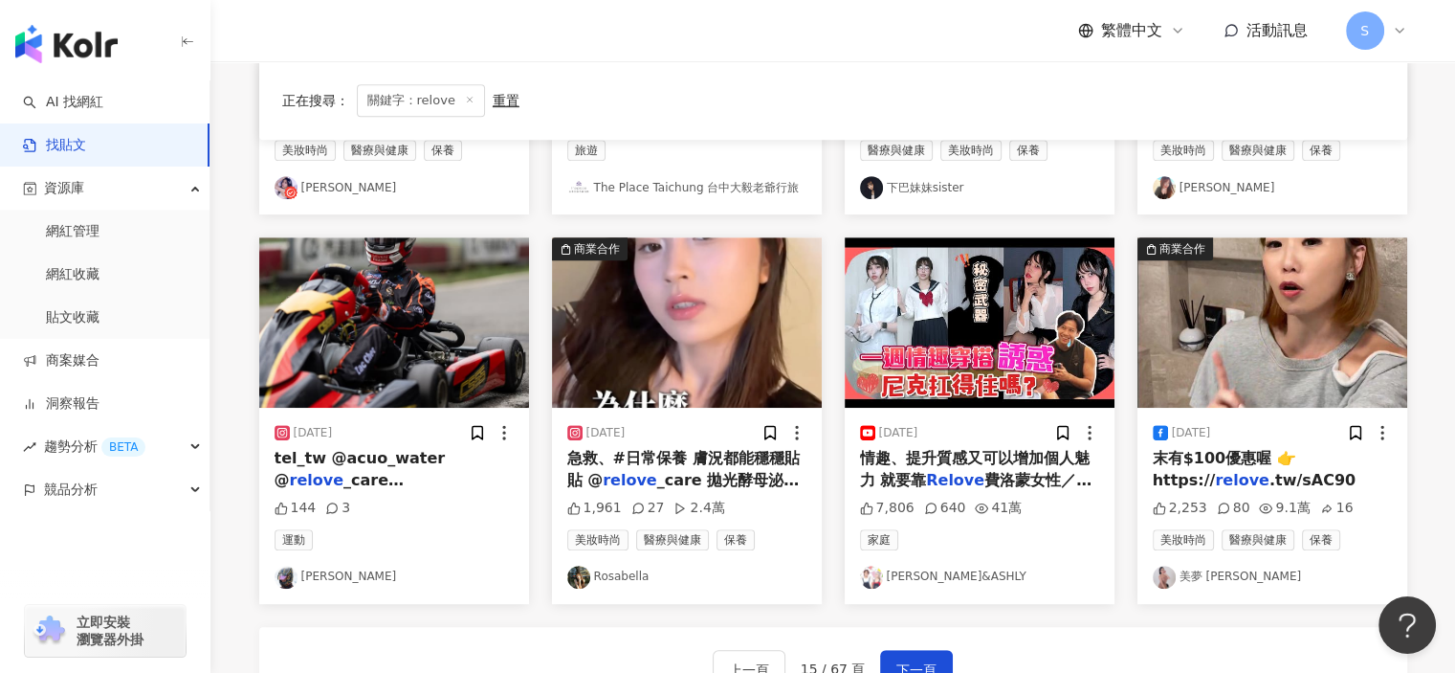
click at [746, 353] on img at bounding box center [687, 322] width 270 height 170
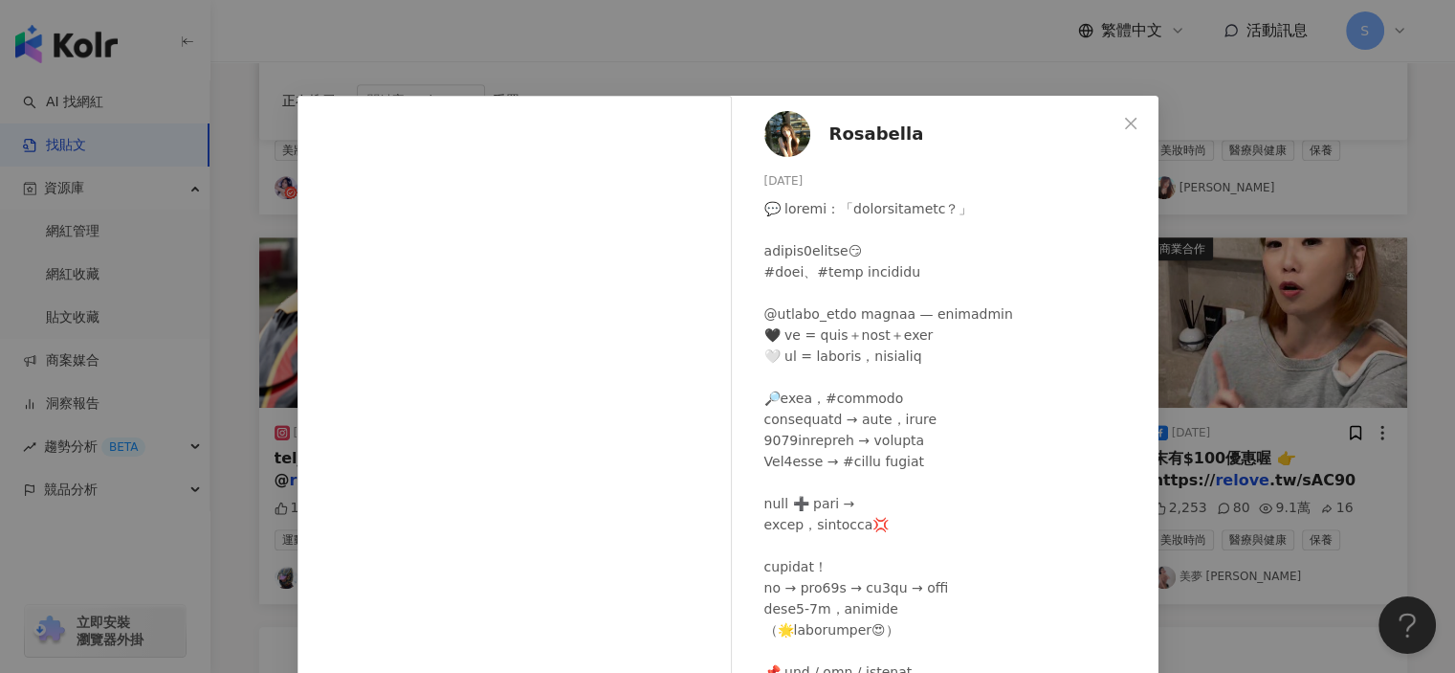
click at [1251, 453] on div "Rosabella [DATE] 1,961 27 2.4萬 查看原始貼文" at bounding box center [727, 336] width 1455 height 673
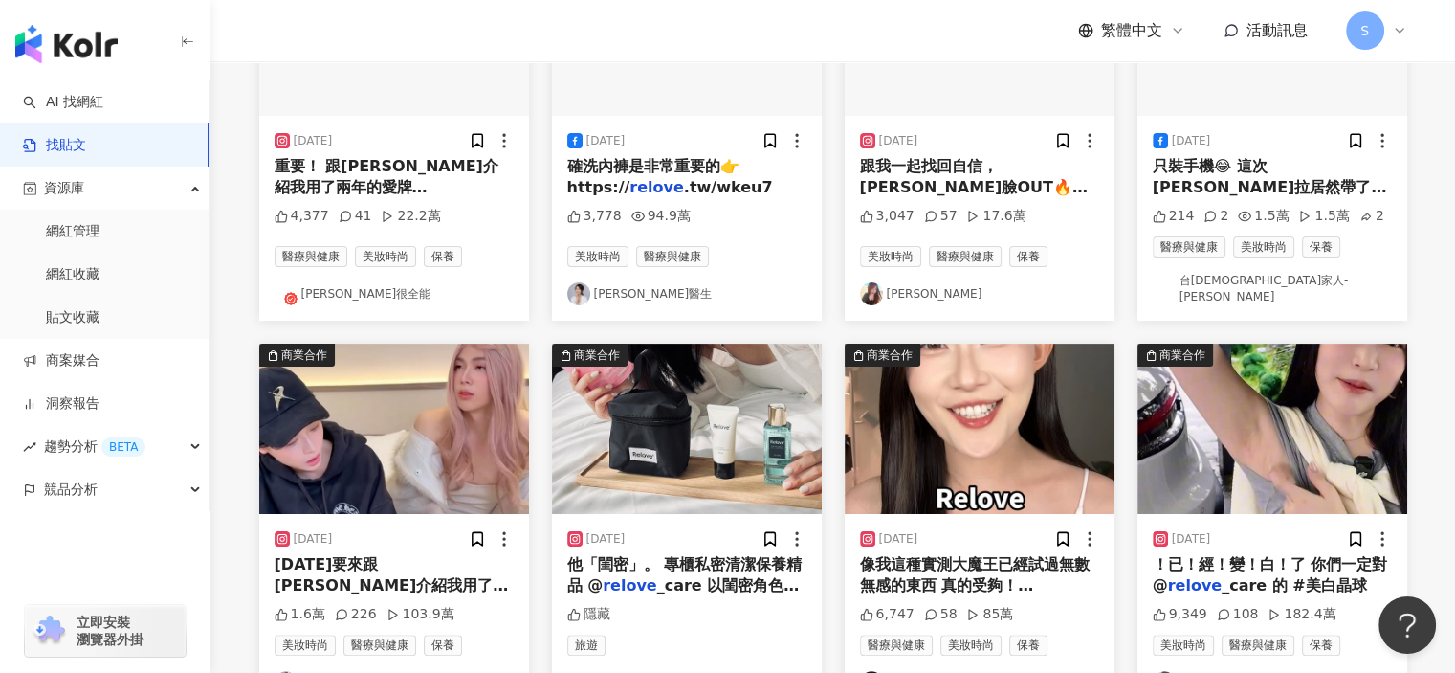
scroll to position [107, 0]
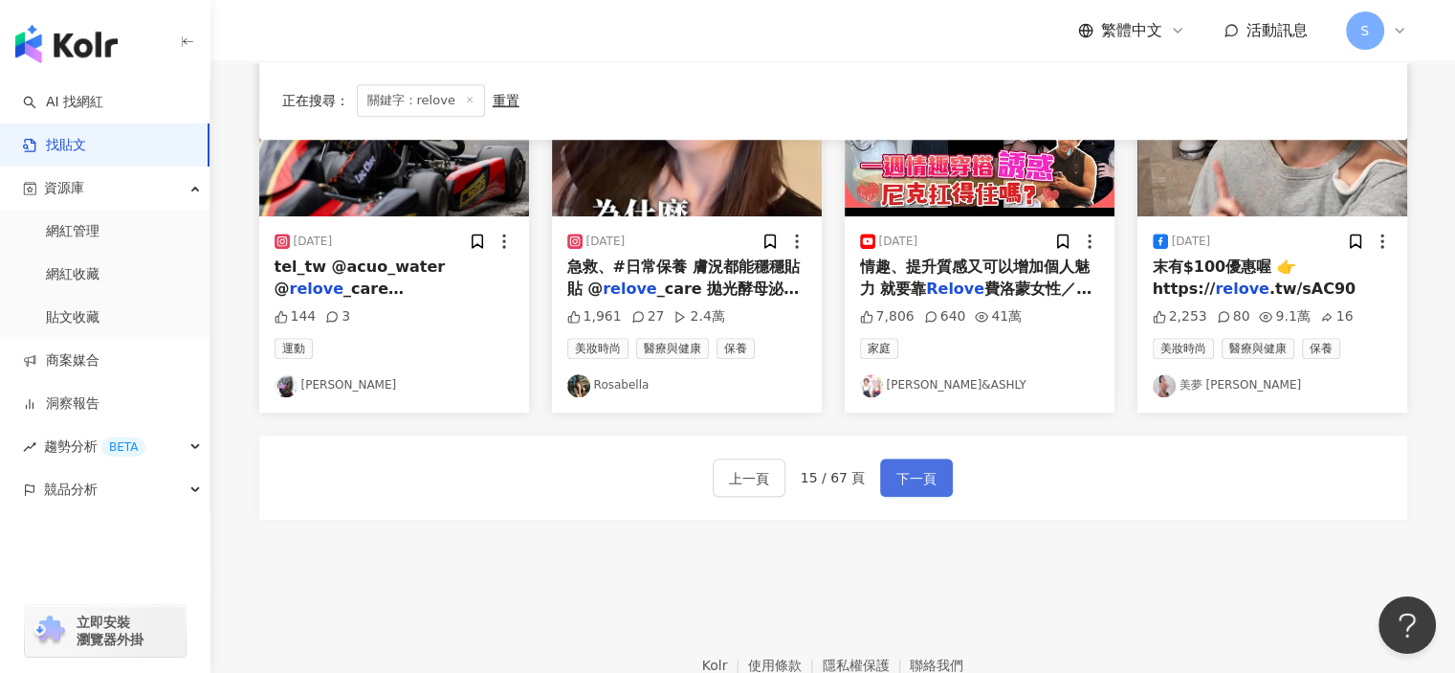
click at [904, 467] on span "下一頁" at bounding box center [916, 478] width 40 height 23
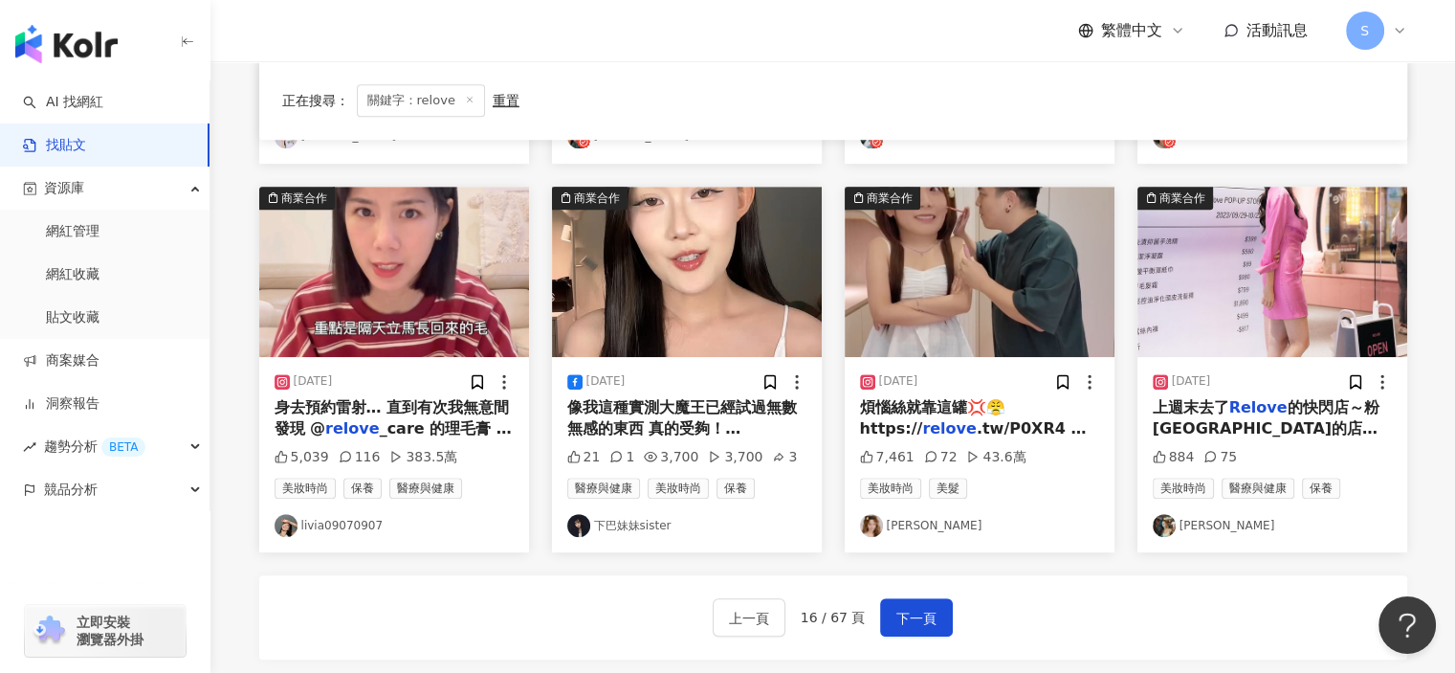
scroll to position [940, 0]
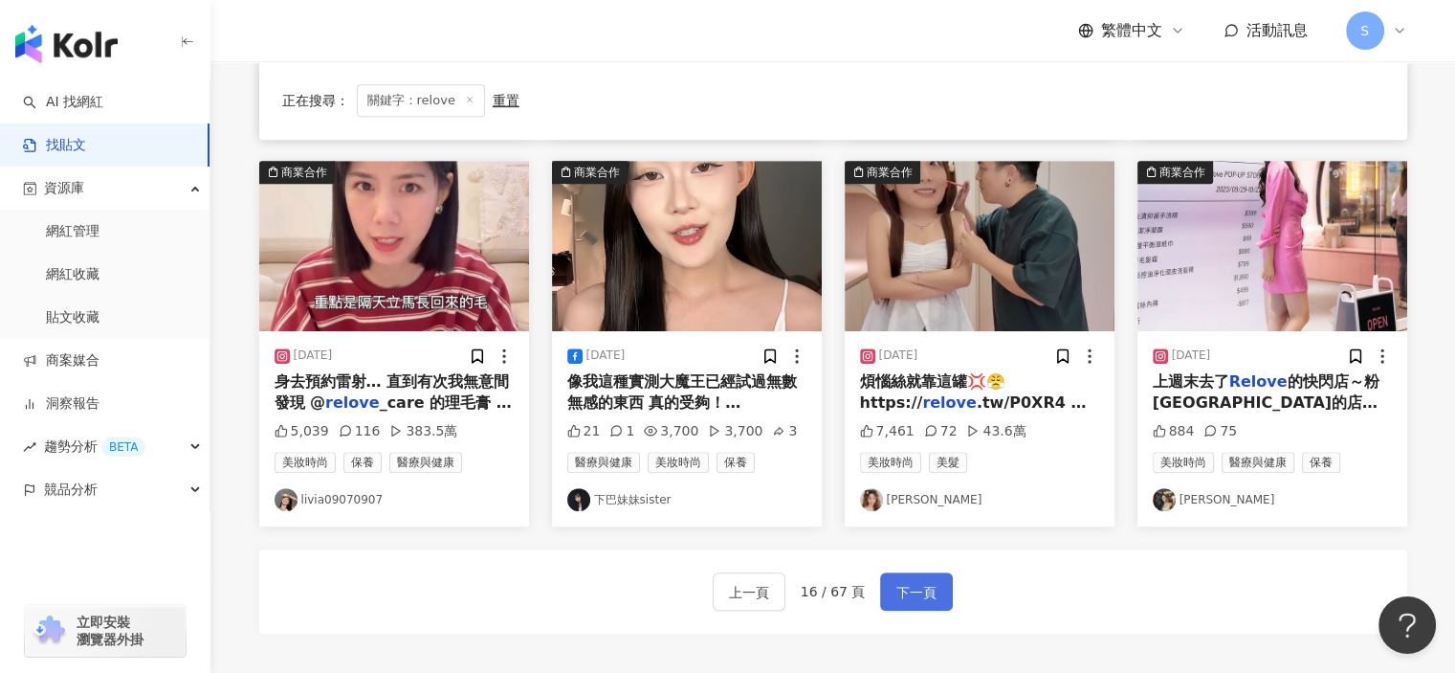
click at [930, 583] on span "下一頁" at bounding box center [916, 592] width 40 height 23
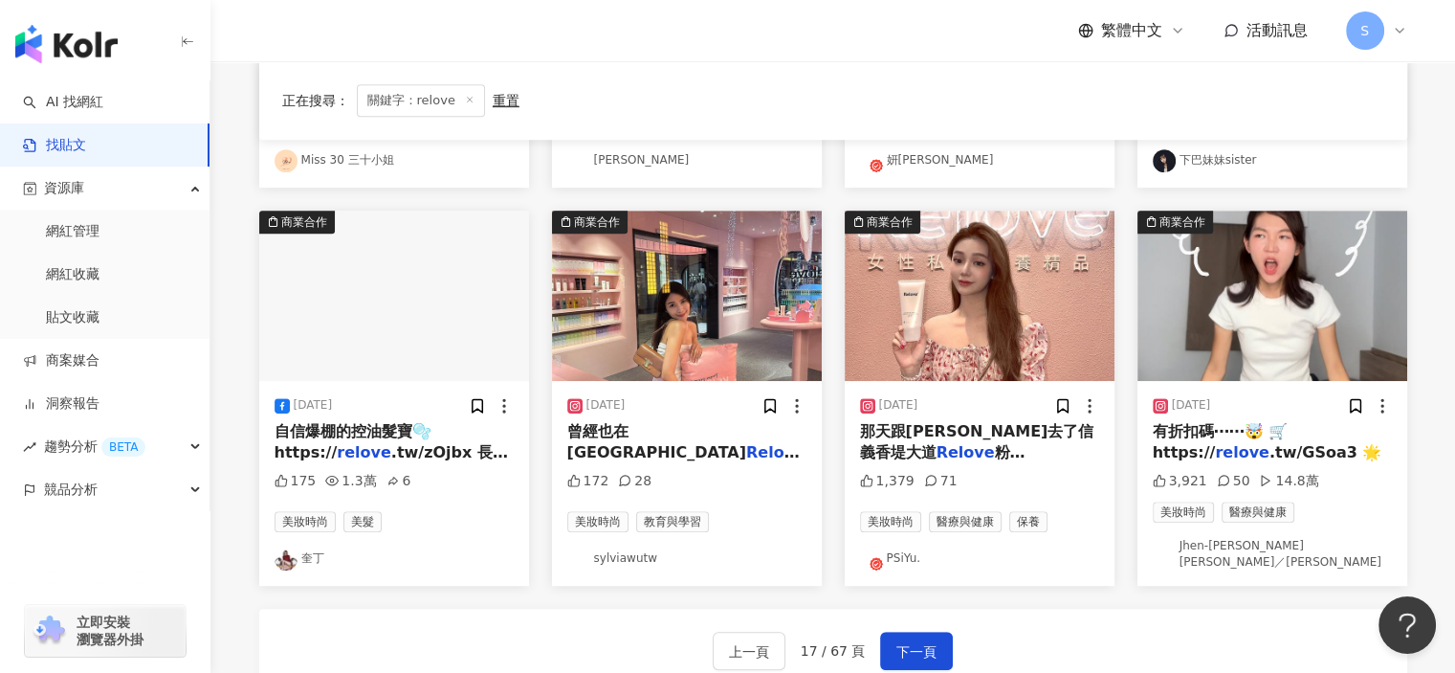
scroll to position [1148, 0]
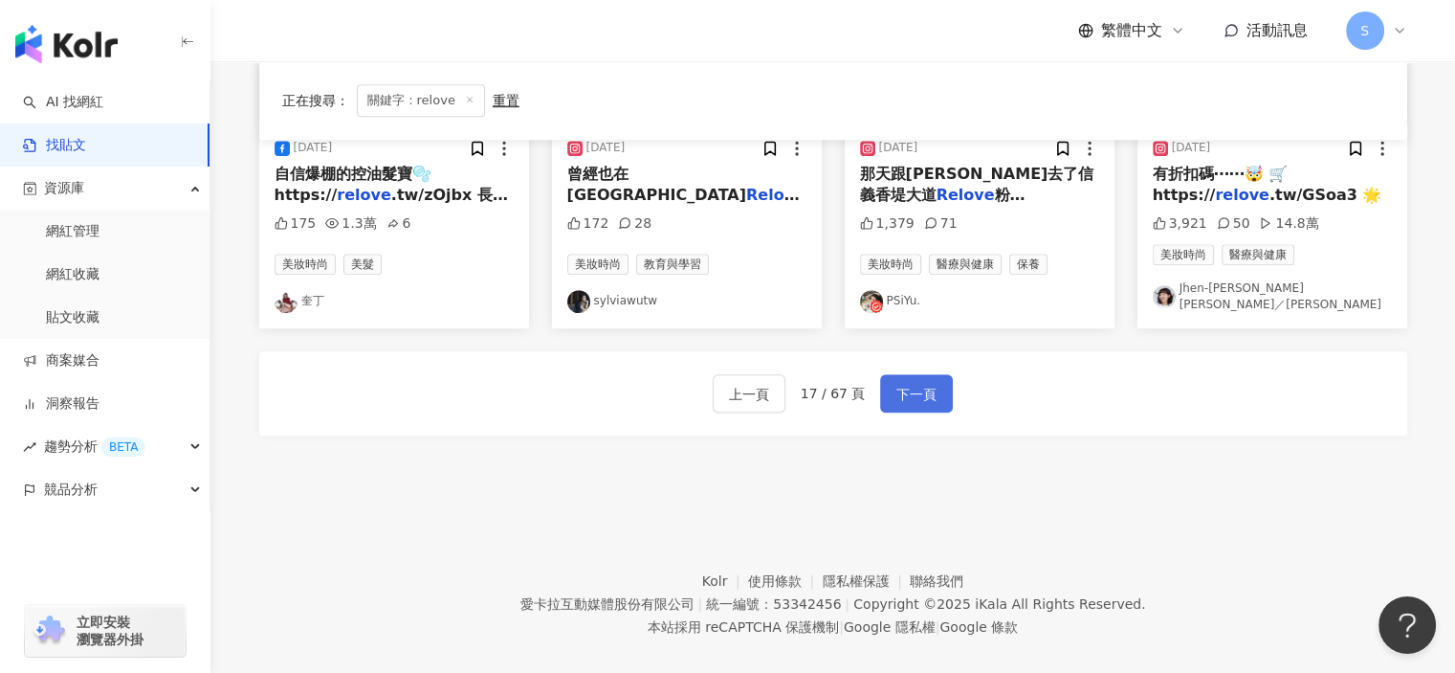
click at [919, 383] on span "下一頁" at bounding box center [916, 394] width 40 height 23
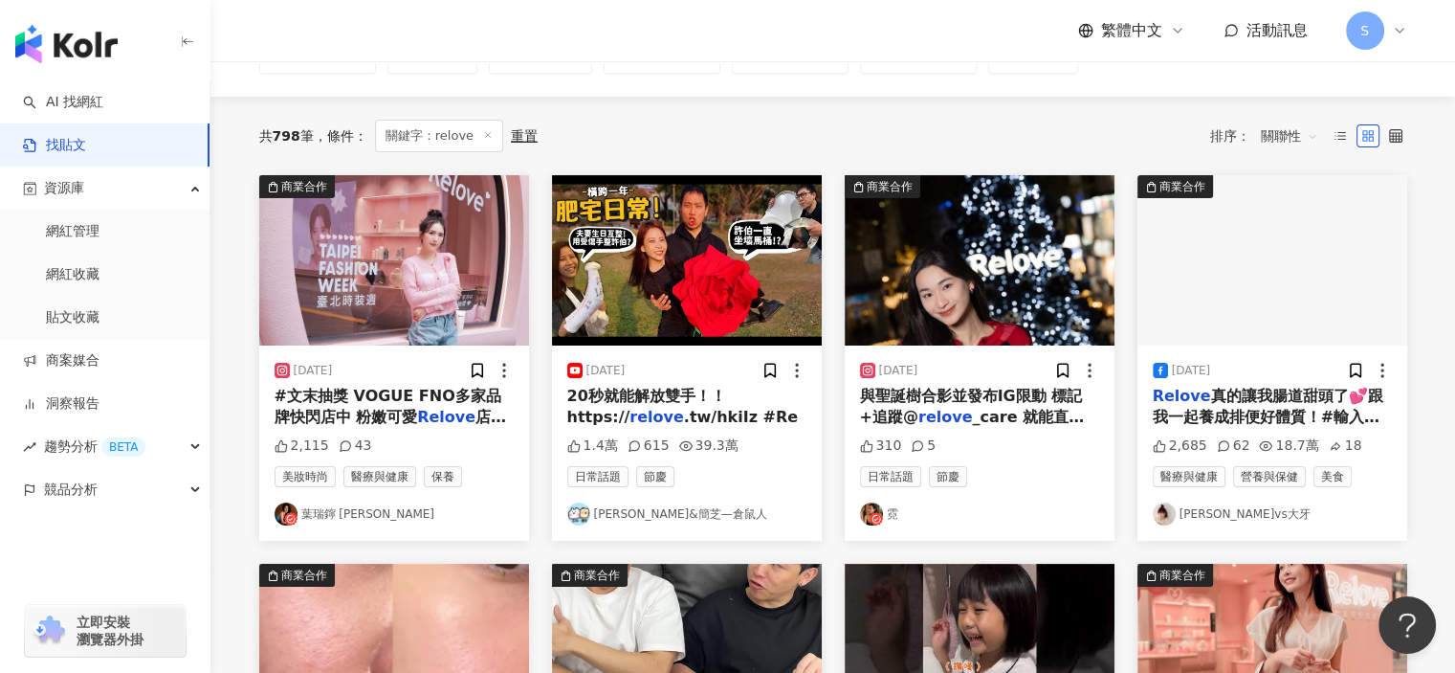
scroll to position [191, 0]
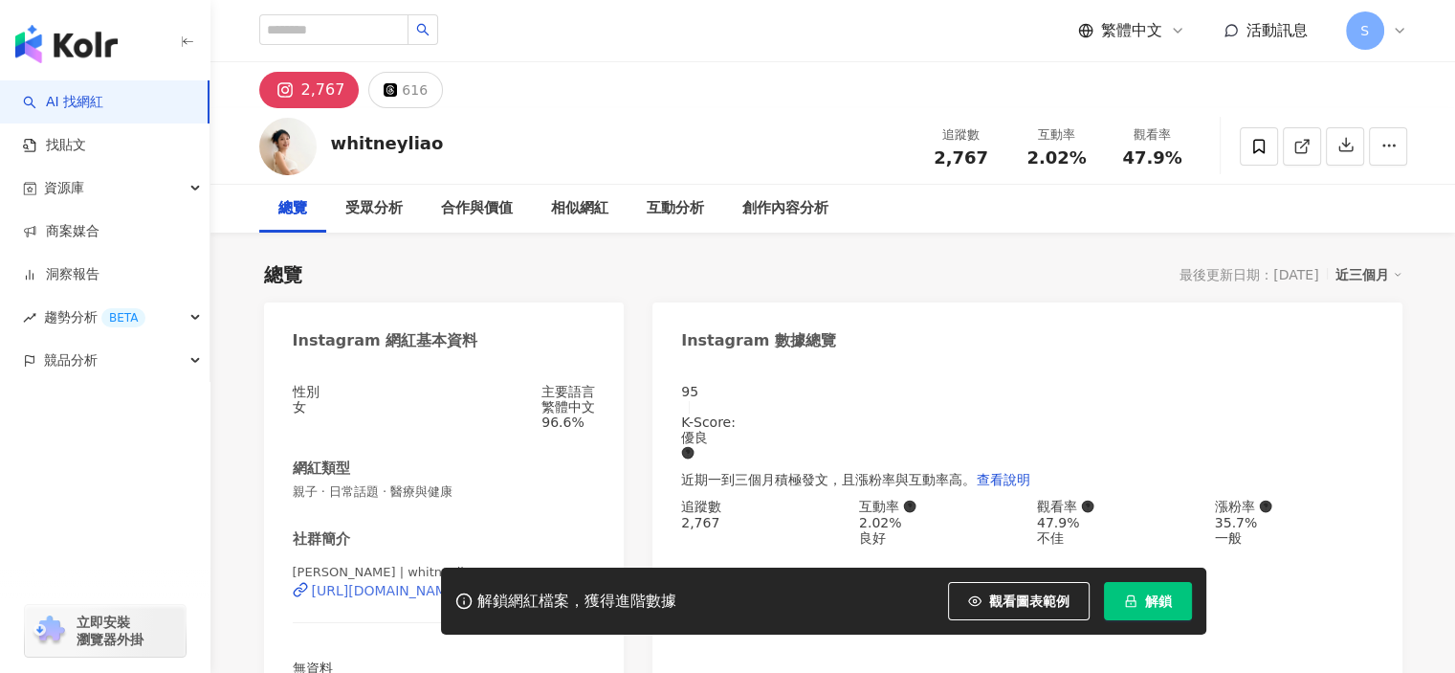
click at [461, 583] on div "https://www.instagram.com/whitneyliao/" at bounding box center [386, 590] width 149 height 15
